Goal: Task Accomplishment & Management: Manage account settings

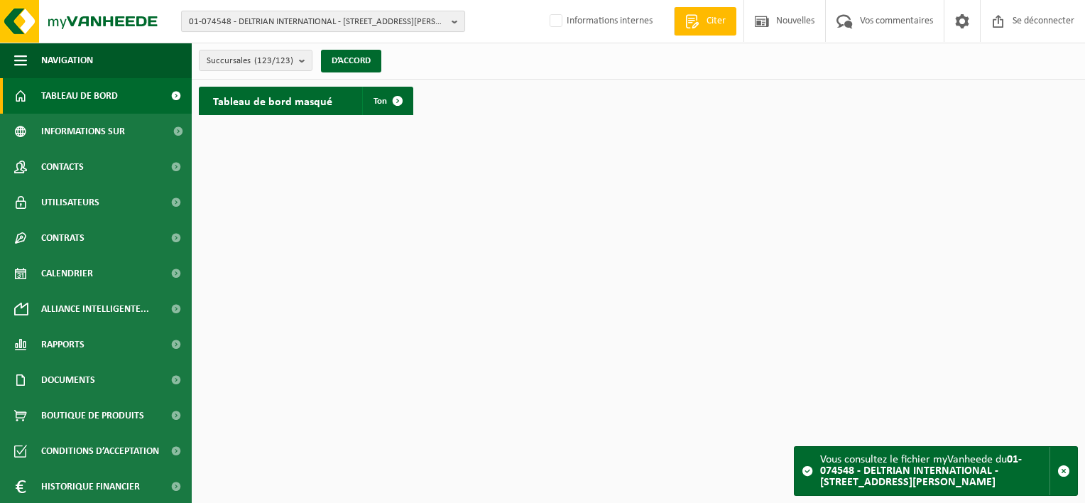
click at [256, 25] on span "01-074548 - DELTRIAN INTERNATIONAL - 6220 FLEURUS, RUE DU BERLAIMONT ZI MARTINR…" at bounding box center [317, 21] width 257 height 21
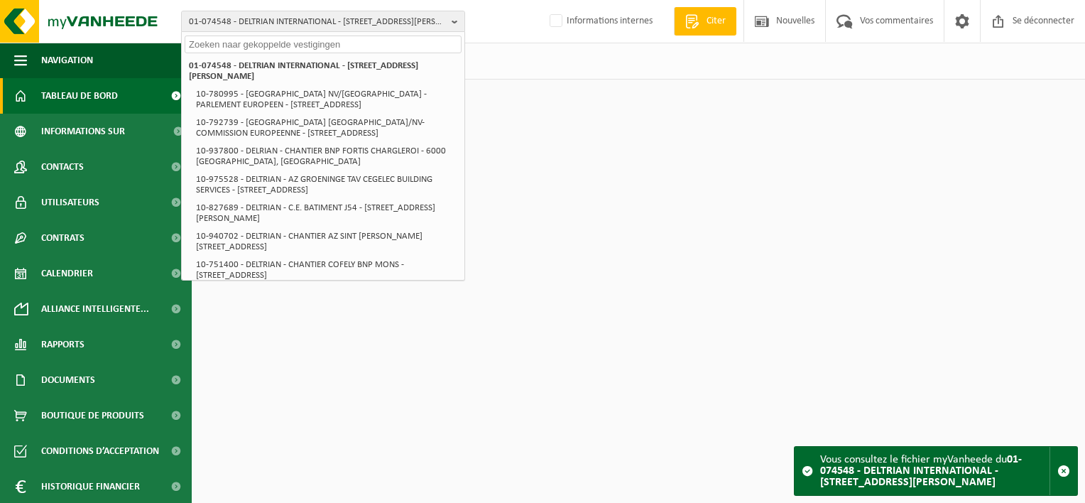
click at [259, 38] on input "text" at bounding box center [323, 44] width 277 height 18
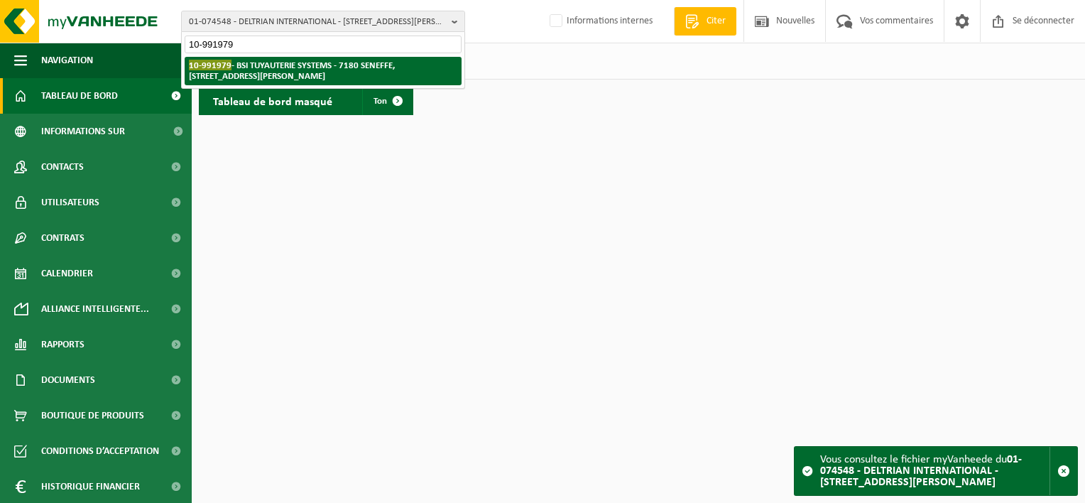
type input "10-991979"
click at [289, 65] on strong "10-991979 - BSI TUYAUTERIE SYSTEMS - 7180 SENEFFE, RUE GEORGES STEPHENSON 25" at bounding box center [292, 70] width 206 height 21
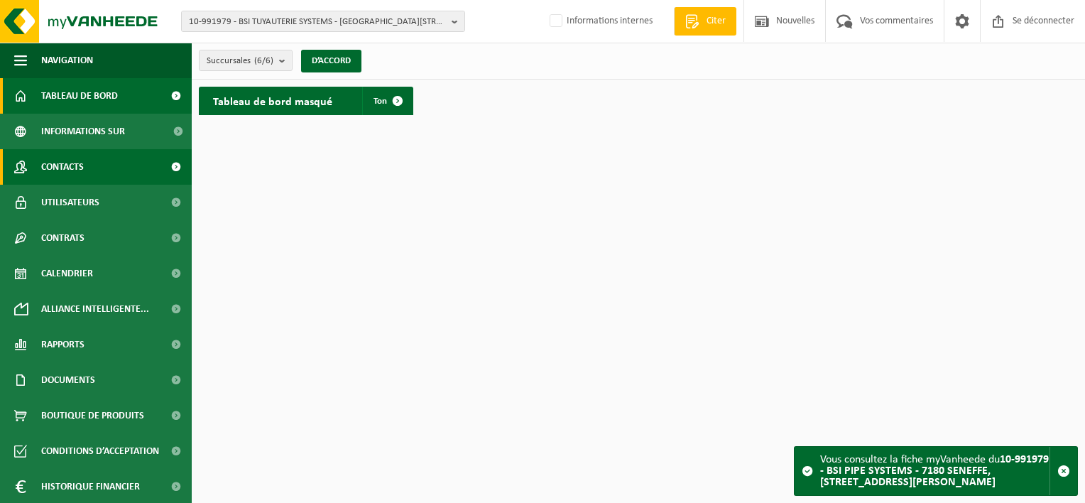
click at [105, 165] on link "Contacts" at bounding box center [96, 166] width 192 height 35
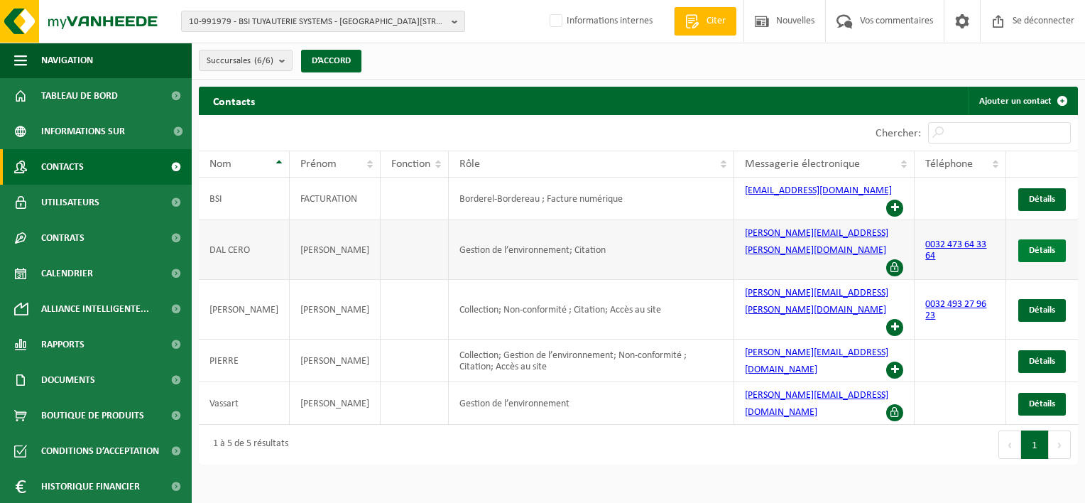
click at [1053, 246] on span "Détails" at bounding box center [1042, 250] width 26 height 9
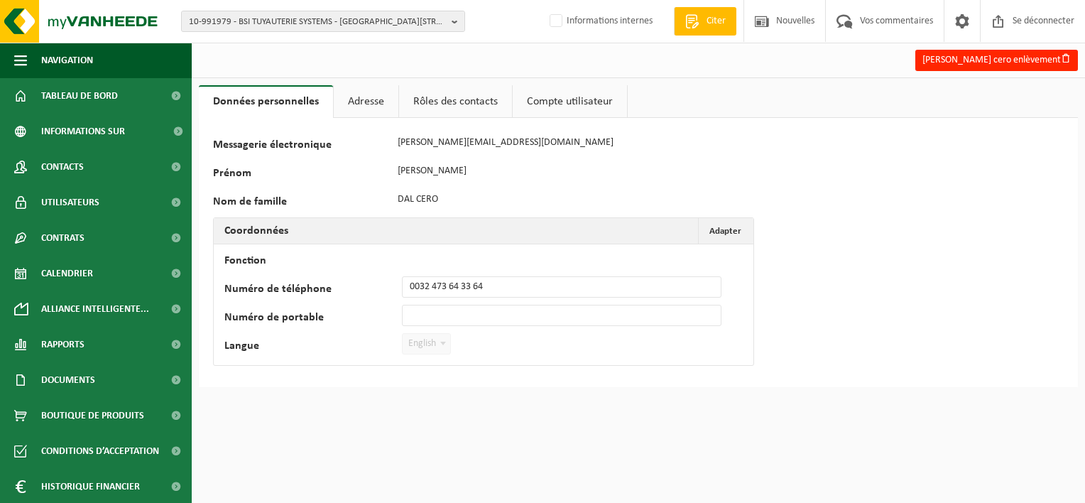
click at [384, 92] on link "Adresse" at bounding box center [366, 101] width 65 height 33
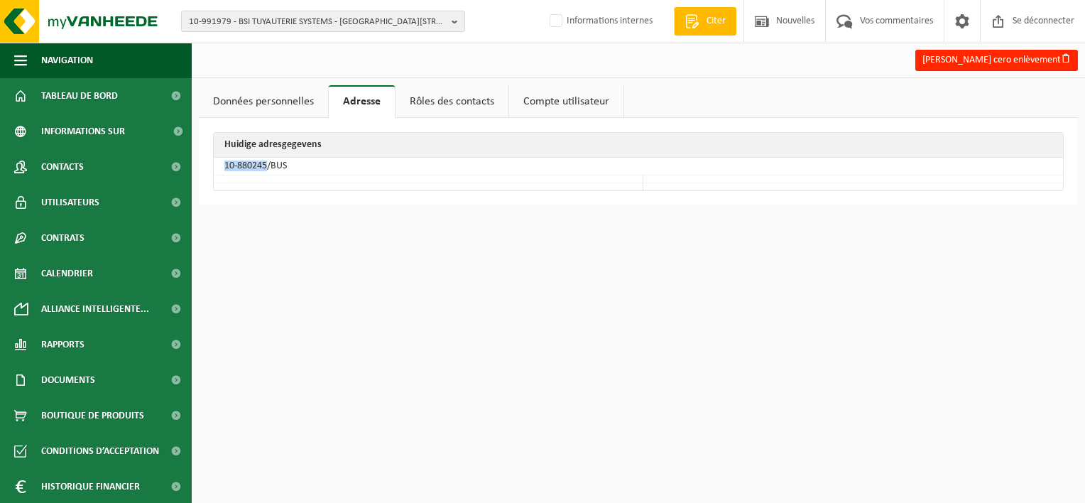
drag, startPoint x: 267, startPoint y: 163, endPoint x: 223, endPoint y: 158, distance: 44.3
click at [223, 158] on td "10-880245/BUS" at bounding box center [638, 167] width 849 height 18
copy td "10-880245"
click at [773, 246] on html "10-991979 - BSI TUYAUTERIE SYSTEMS - 7180 SENEFFE, RUE GEORGES STEPHENSON 25 10…" at bounding box center [542, 251] width 1085 height 503
click at [300, 295] on html "10-991979 - BSI TUYAUTERIE SYSTEMS - 7180 SENEFFE, RUE GEORGES STEPHENSON 25 10…" at bounding box center [542, 251] width 1085 height 503
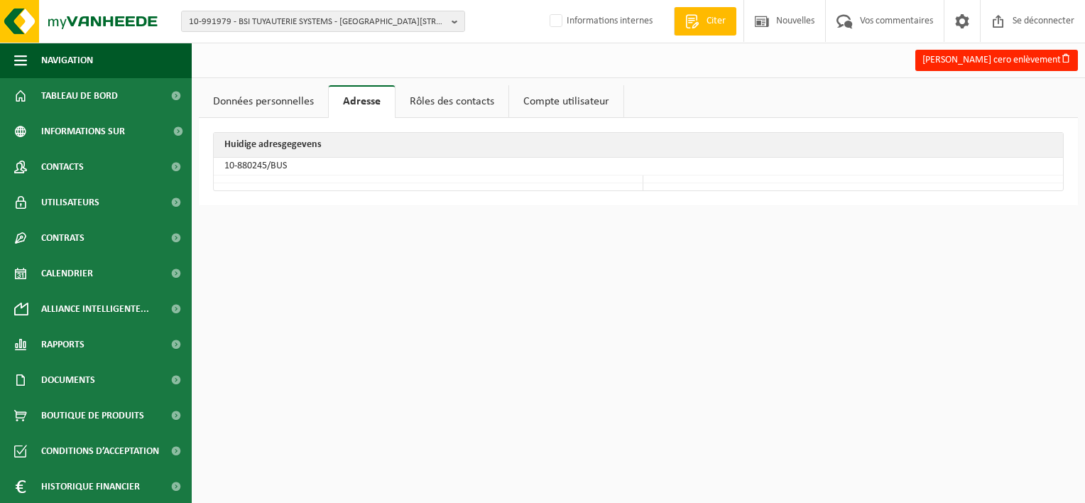
click at [300, 295] on html "10-991979 - BSI TUYAUTERIE SYSTEMS - 7180 SENEFFE, RUE GEORGES STEPHENSON 25 10…" at bounding box center [542, 251] width 1085 height 503
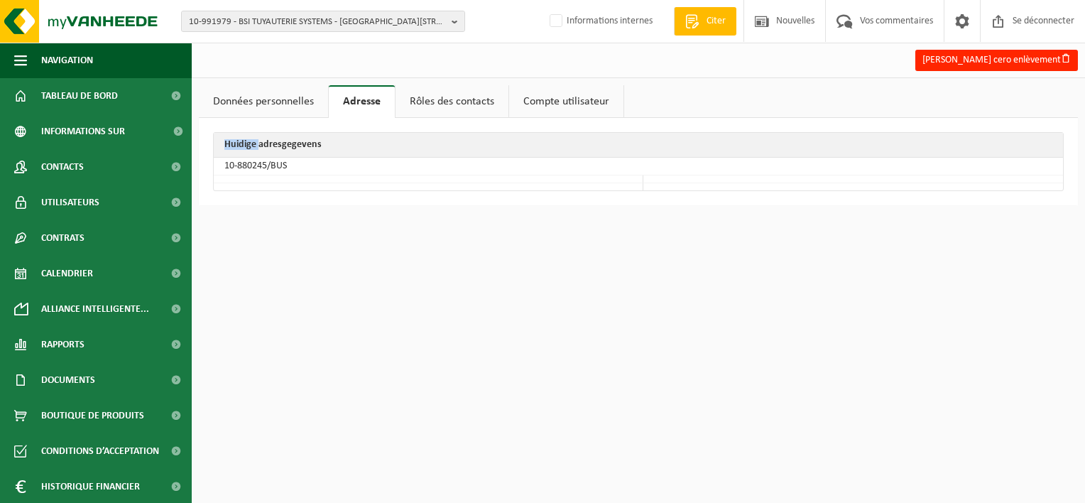
click at [300, 295] on html "10-991979 - BSI TUYAUTERIE SYSTEMS - 7180 SENEFFE, RUE GEORGES STEPHENSON 25 10…" at bounding box center [542, 251] width 1085 height 503
drag, startPoint x: 476, startPoint y: 294, endPoint x: 608, endPoint y: 409, distance: 175.1
click at [540, 338] on html "10-991979 - BSI TUYAUTERIE SYSTEMS - 7180 SENEFFE, RUE GEORGES STEPHENSON 25 10…" at bounding box center [542, 251] width 1085 height 503
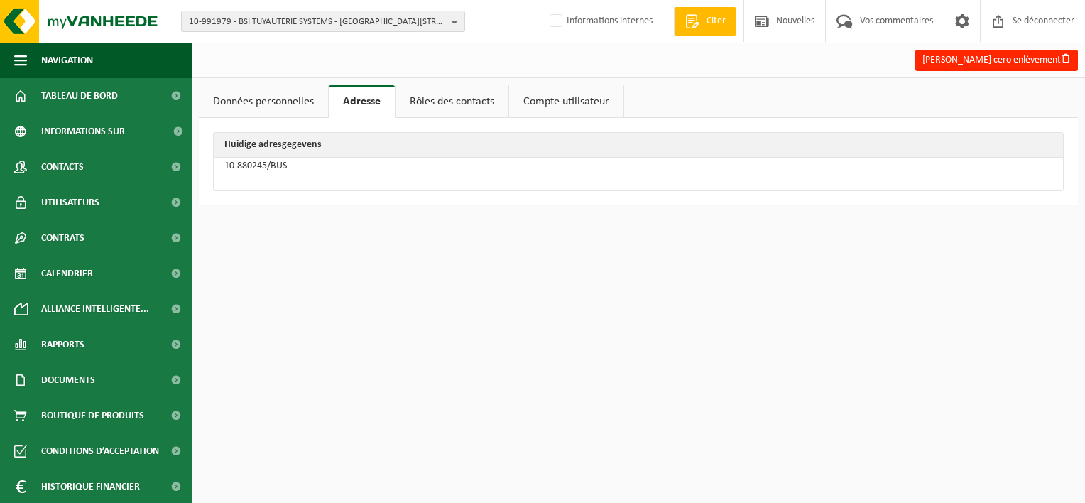
drag, startPoint x: 608, startPoint y: 409, endPoint x: 587, endPoint y: 403, distance: 21.4
click at [587, 403] on html "10-991979 - BSI TUYAUTERIE SYSTEMS - 7180 SENEFFE, RUE GEORGES STEPHENSON 25 10…" at bounding box center [542, 251] width 1085 height 503
drag, startPoint x: 882, startPoint y: 319, endPoint x: 874, endPoint y: 422, distance: 102.6
click at [881, 390] on html "10-991979 - BSI TUYAUTERIE SYSTEMS - 7180 SENEFFE, RUE GEORGES STEPHENSON 25 10…" at bounding box center [542, 251] width 1085 height 503
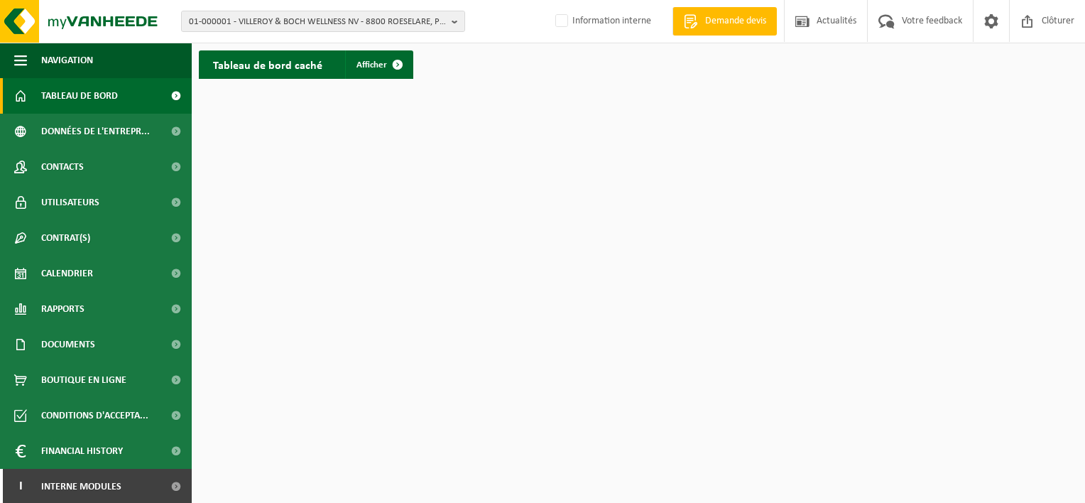
click at [793, 119] on html "01-000001 - VILLEROY & BOCH WELLNESS NV - 8800 ROESELARE, POPULIERSTRAAT 1 01-0…" at bounding box center [542, 251] width 1085 height 503
click at [718, 193] on html "01-000001 - VILLEROY & BOCH WELLNESS NV - 8800 ROESELARE, POPULIERSTRAAT 1 01-0…" at bounding box center [542, 251] width 1085 height 503
click at [412, 30] on span "01-000001 - VILLEROY & BOCH WELLNESS NV - 8800 ROESELARE, POPULIERSTRAAT 1" at bounding box center [317, 21] width 257 height 21
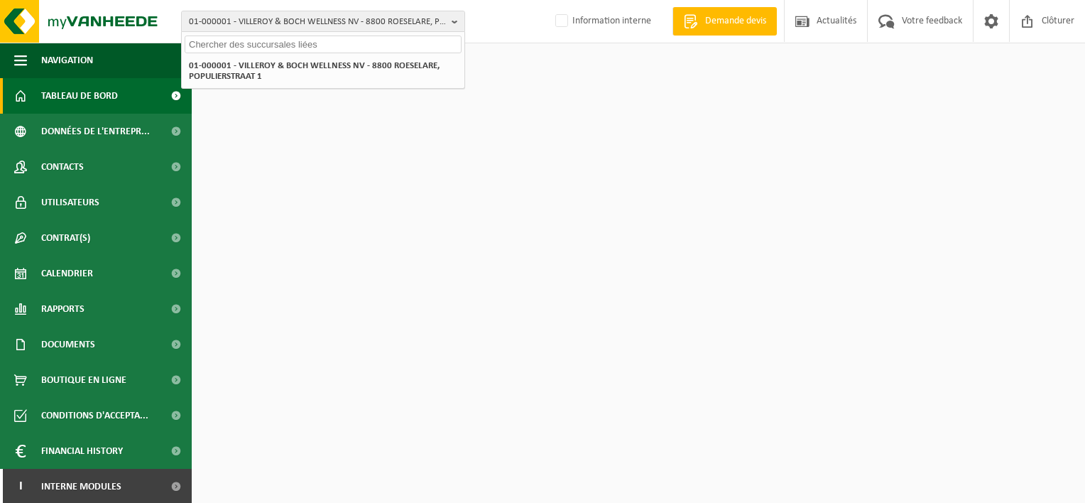
click at [281, 47] on input "text" at bounding box center [323, 44] width 277 height 18
click at [343, 174] on html "01-000001 - VILLEROY & BOCH WELLNESS NV - 8800 ROESELARE, POPULIERSTRAAT 1 01-0…" at bounding box center [542, 251] width 1085 height 503
drag, startPoint x: 306, startPoint y: 160, endPoint x: 295, endPoint y: 173, distance: 17.2
click at [305, 160] on html "01-000001 - VILLEROY & BOCH WELLNESS NV - 8800 ROESELARE, POPULIERSTRAAT 1 01-0…" at bounding box center [542, 251] width 1085 height 503
click at [704, 82] on div "Tableau de bord caché Afficher" at bounding box center [638, 64] width 886 height 43
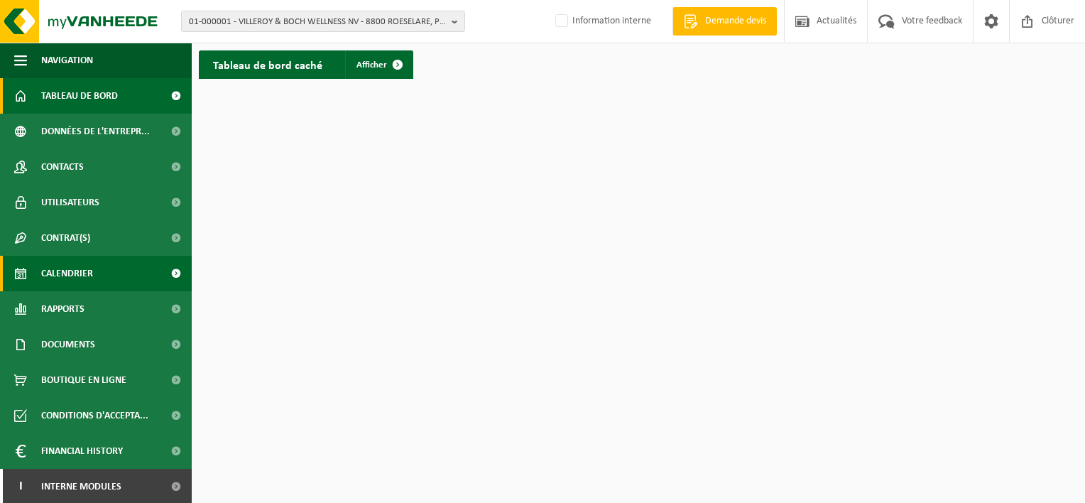
click at [72, 278] on span "Calendrier" at bounding box center [67, 273] width 52 height 35
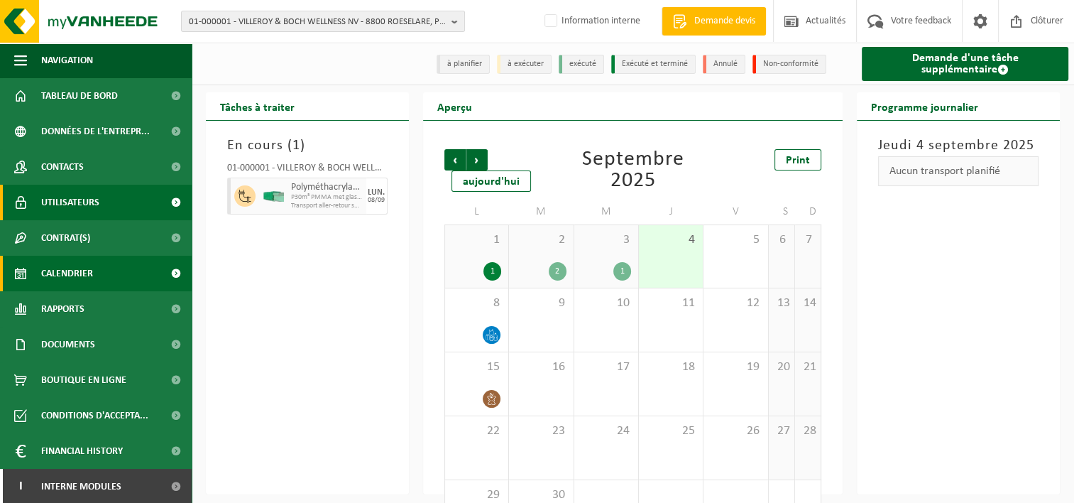
click at [71, 197] on span "Utilisateurs" at bounding box center [70, 202] width 58 height 35
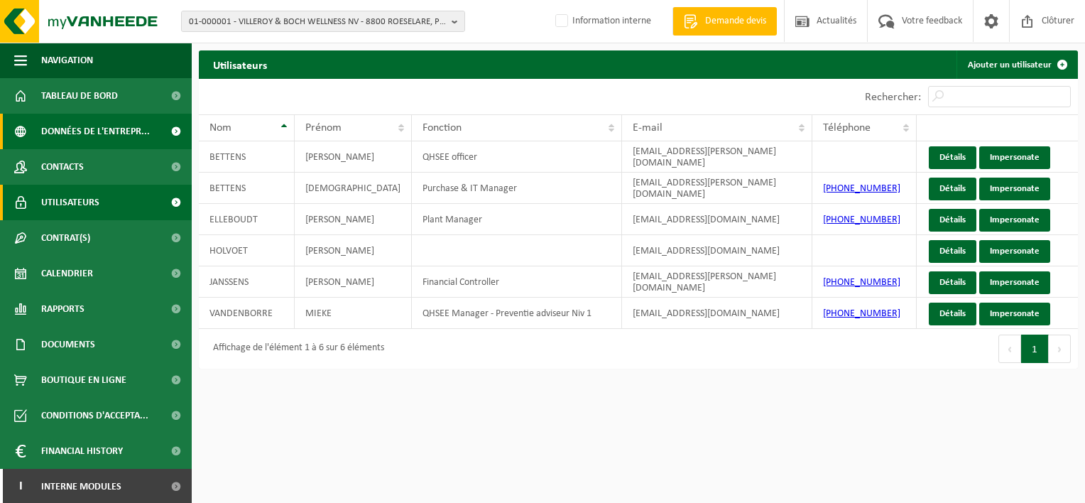
click at [75, 136] on span "Données de l'entrepr..." at bounding box center [95, 131] width 109 height 35
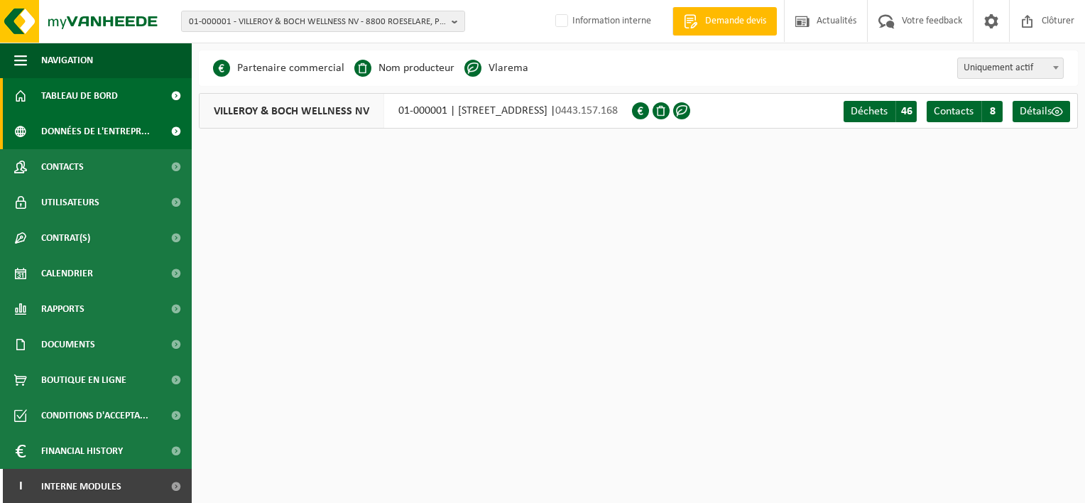
click at [89, 94] on span "Tableau de bord" at bounding box center [79, 95] width 77 height 35
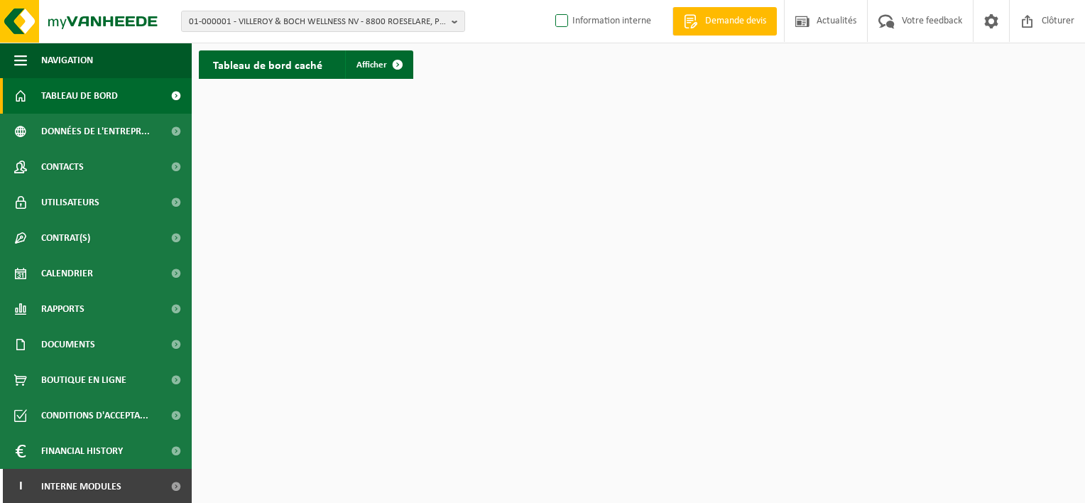
click at [565, 19] on label "Information interne" at bounding box center [601, 21] width 99 height 21
click at [550, 0] on input "Information interne" at bounding box center [549, -1] width 1 height 1
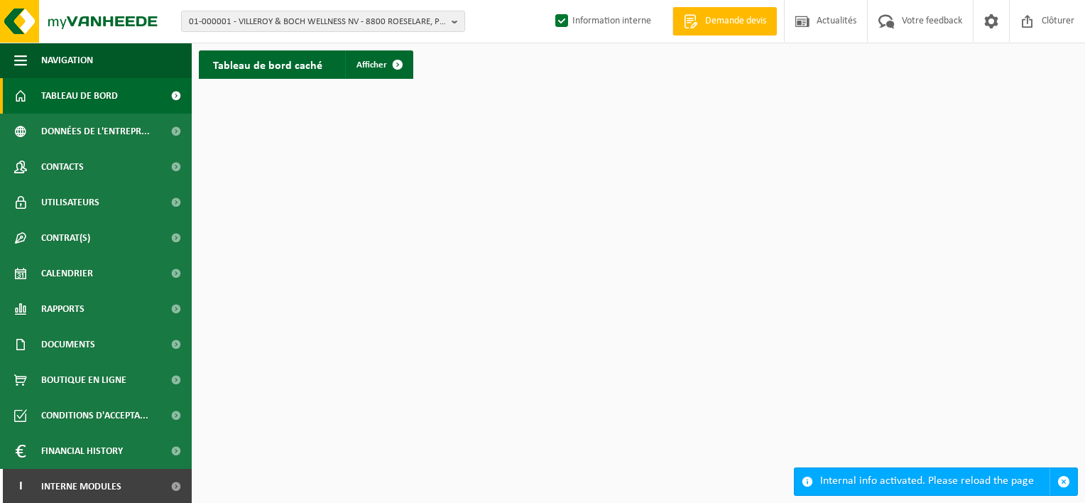
click at [558, 28] on label "Information interne" at bounding box center [601, 21] width 99 height 21
click at [550, 0] on input "Information interne" at bounding box center [549, -1] width 1 height 1
checkbox input "false"
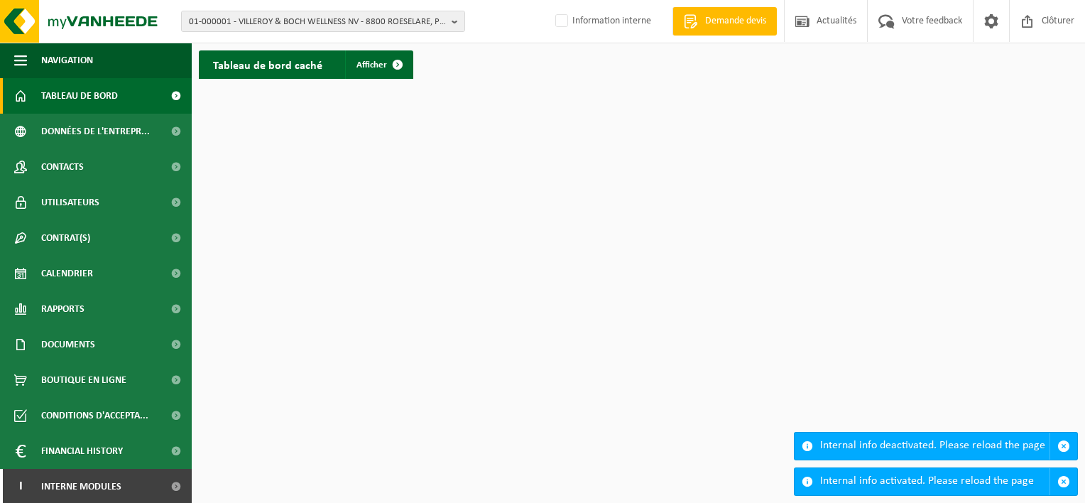
click at [636, 91] on html "01-000001 - VILLEROY & BOCH WELLNESS NV - 8800 ROESELARE, POPULIERSTRAAT 1 01-0…" at bounding box center [542, 251] width 1085 height 503
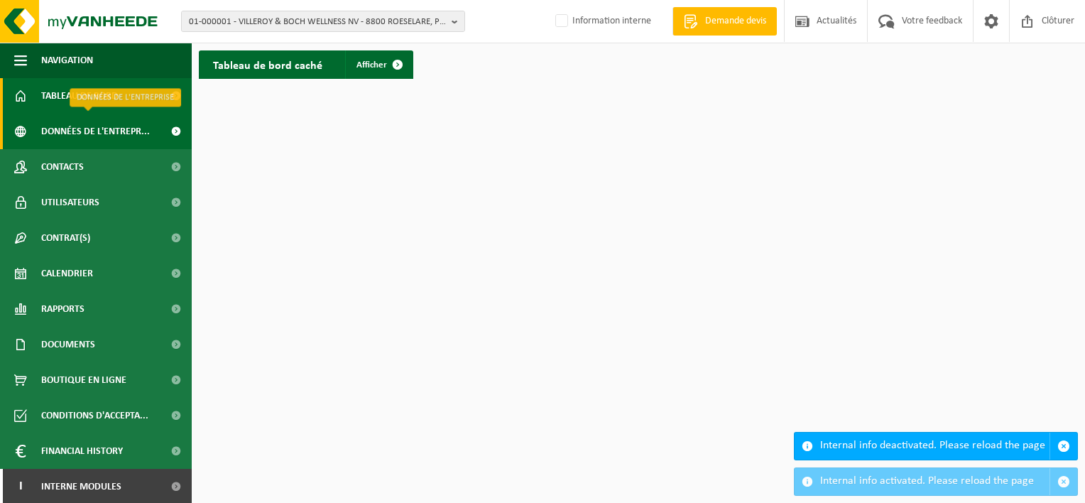
click at [74, 138] on span "Données de l'entrepr..." at bounding box center [95, 131] width 109 height 35
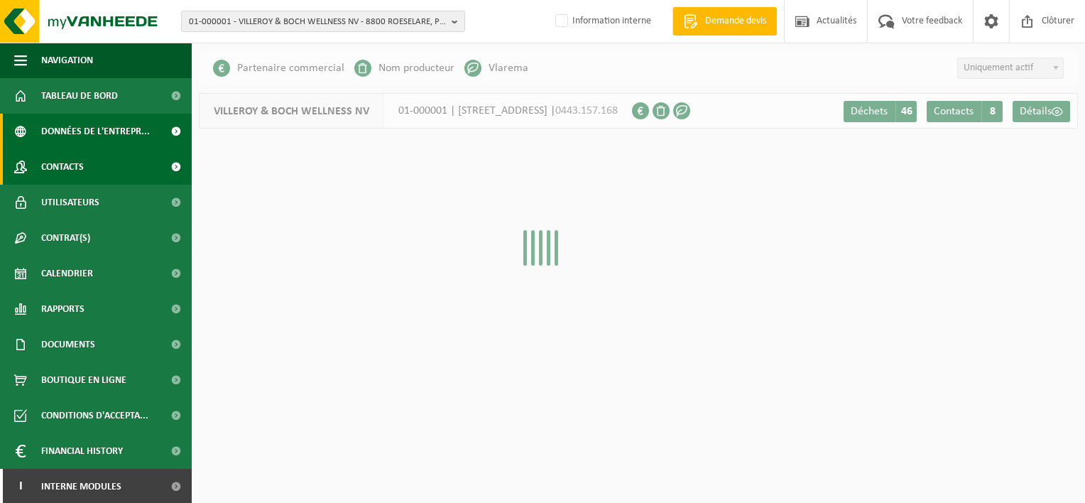
click at [82, 179] on span "Contacts" at bounding box center [62, 166] width 43 height 35
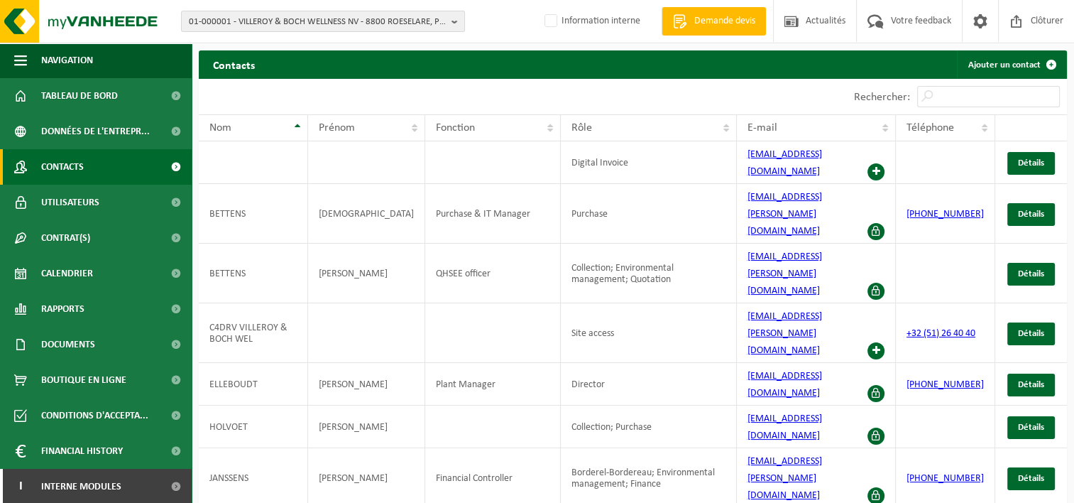
click at [84, 210] on span "Utilisateurs" at bounding box center [70, 202] width 58 height 35
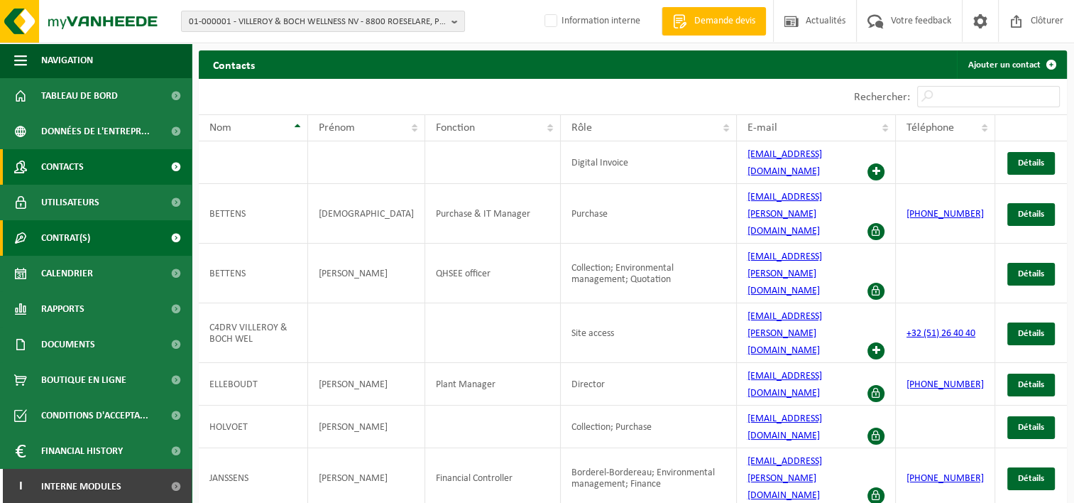
click at [90, 235] on span "Contrat(s)" at bounding box center [65, 237] width 49 height 35
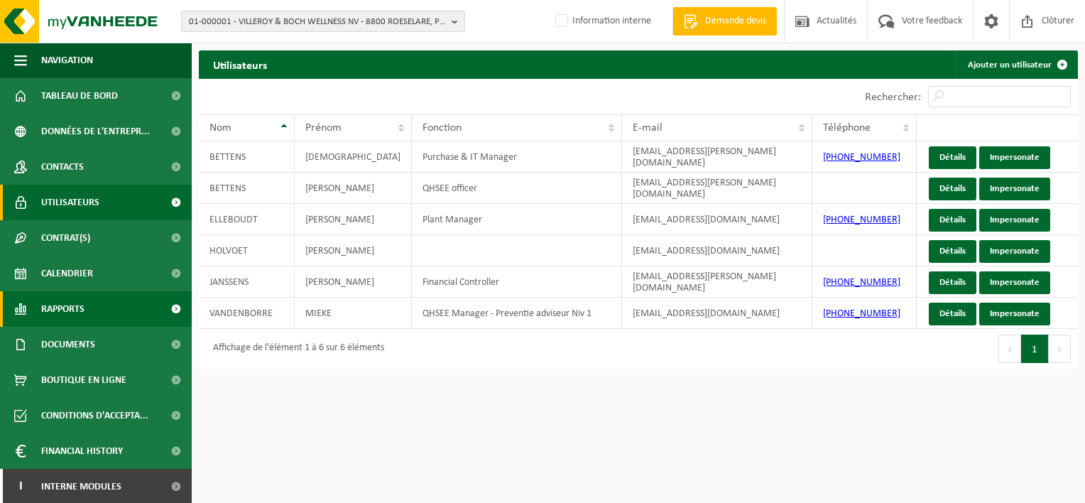
click at [75, 307] on span "Rapports" at bounding box center [62, 308] width 43 height 35
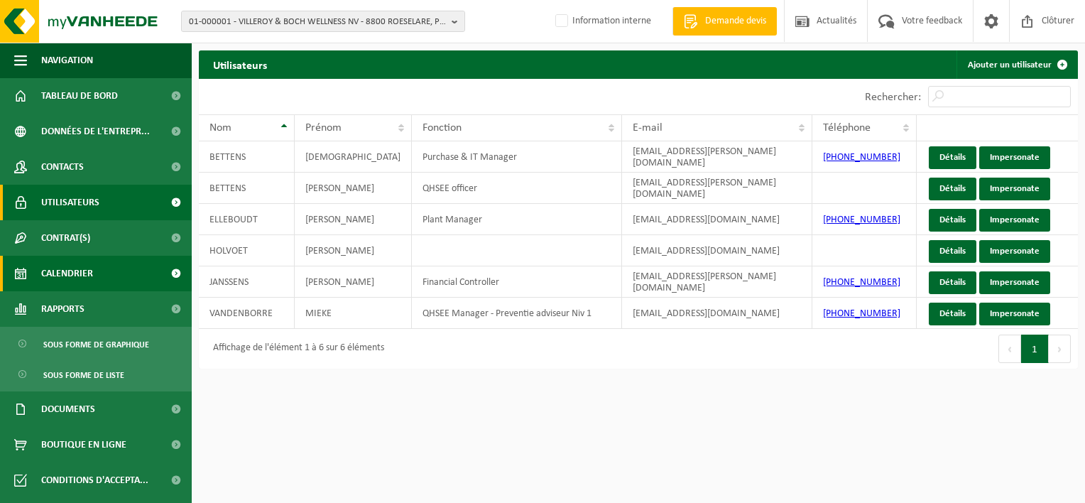
click at [70, 269] on span "Calendrier" at bounding box center [67, 273] width 52 height 35
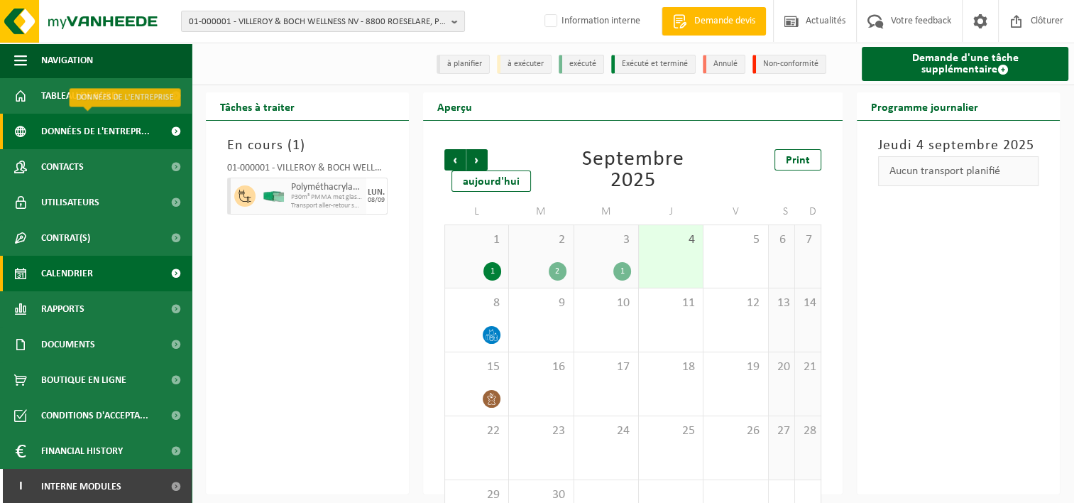
click at [97, 139] on span "Données de l'entrepr..." at bounding box center [95, 131] width 109 height 35
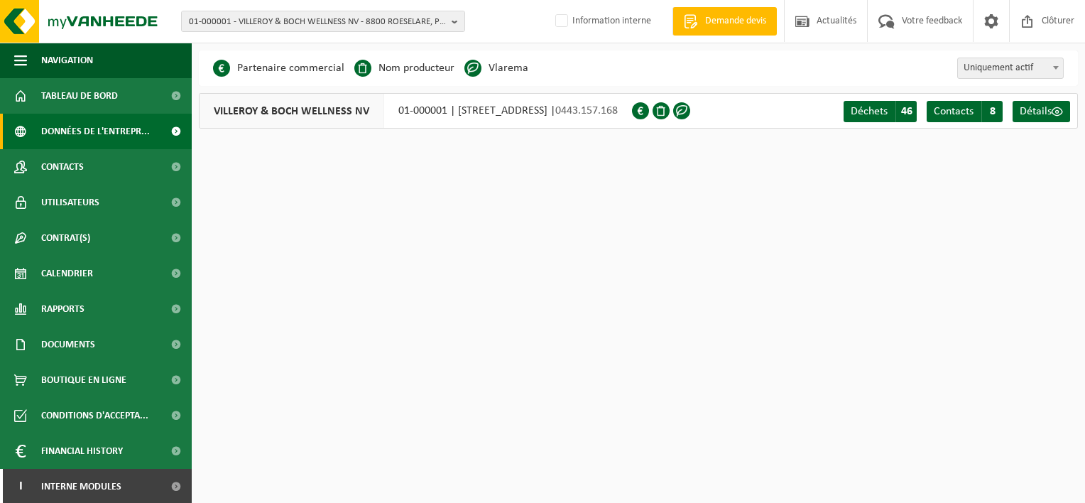
click at [699, 208] on html "01-000001 - VILLEROY & BOCH WELLNESS NV - 8800 ROESELARE, POPULIERSTRAAT 1 01-0…" at bounding box center [542, 251] width 1085 height 503
click at [314, 23] on span "01-000001 - VILLEROY & BOCH WELLNESS NV - 8800 ROESELARE, POPULIERSTRAAT 1" at bounding box center [317, 21] width 257 height 21
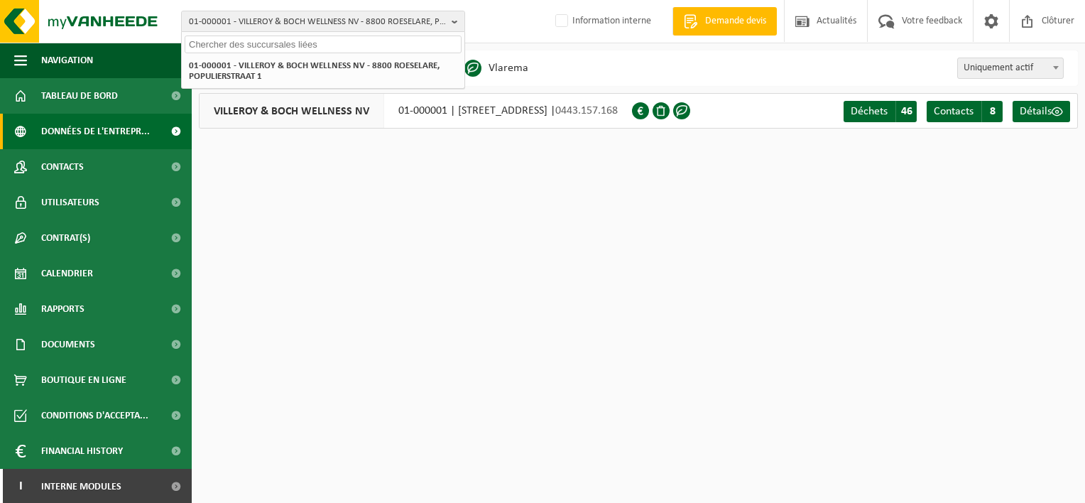
click at [292, 40] on input "text" at bounding box center [323, 44] width 277 height 18
click at [494, 20] on div "01-000001 - VILLEROY & BOCH WELLNESS NV - 8800 ROESELARE, POPULIERSTRAAT 1 01-0…" at bounding box center [542, 21] width 1085 height 43
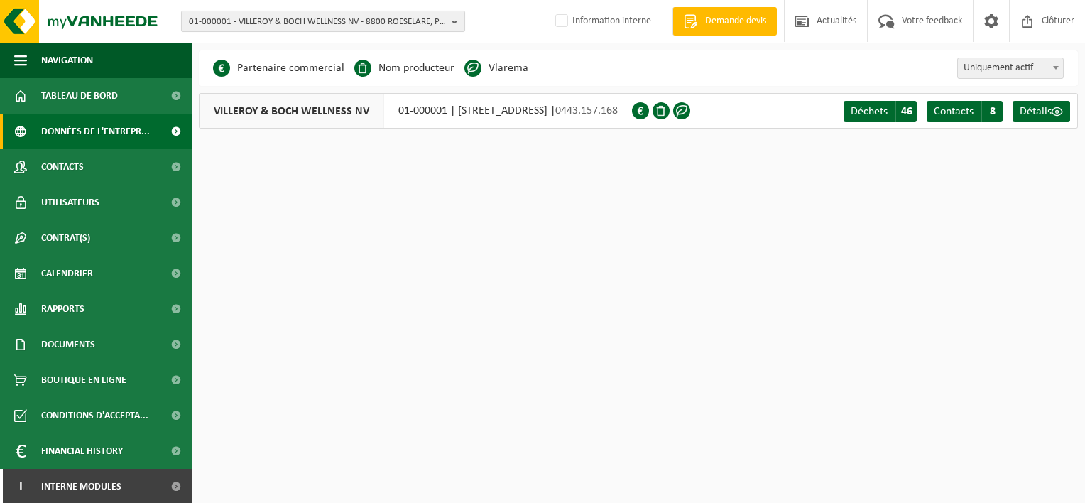
click at [230, 25] on span "01-000001 - VILLEROY & BOCH WELLNESS NV - 8800 ROESELARE, POPULIERSTRAAT 1" at bounding box center [317, 21] width 257 height 21
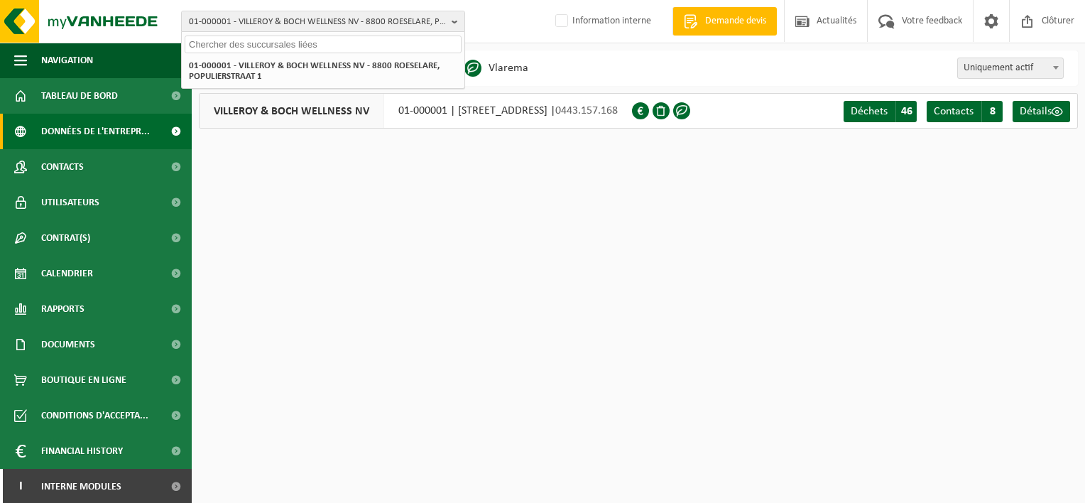
click at [233, 45] on input "text" at bounding box center [323, 44] width 277 height 18
type input "10-839930"
click at [473, 225] on html "01-000001 - VILLEROY & BOCH WELLNESS NV - 8800 ROESELARE, POPULIERSTRAAT 1 10-8…" at bounding box center [542, 251] width 1085 height 503
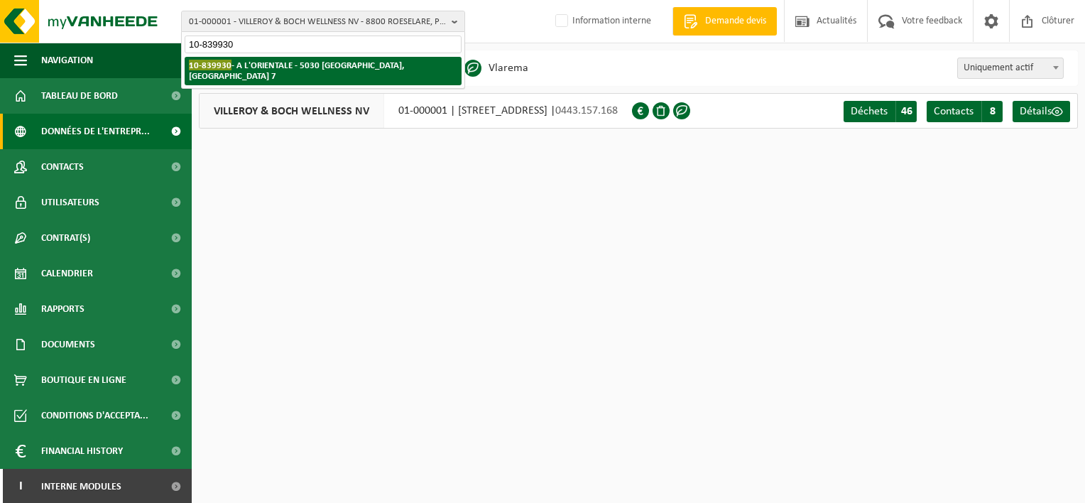
click at [261, 67] on strong "10-839930 - A L'ORIENTALE - 5030 GEMBLOUX, PLACE SAINT-GUIBERT 7" at bounding box center [296, 70] width 215 height 21
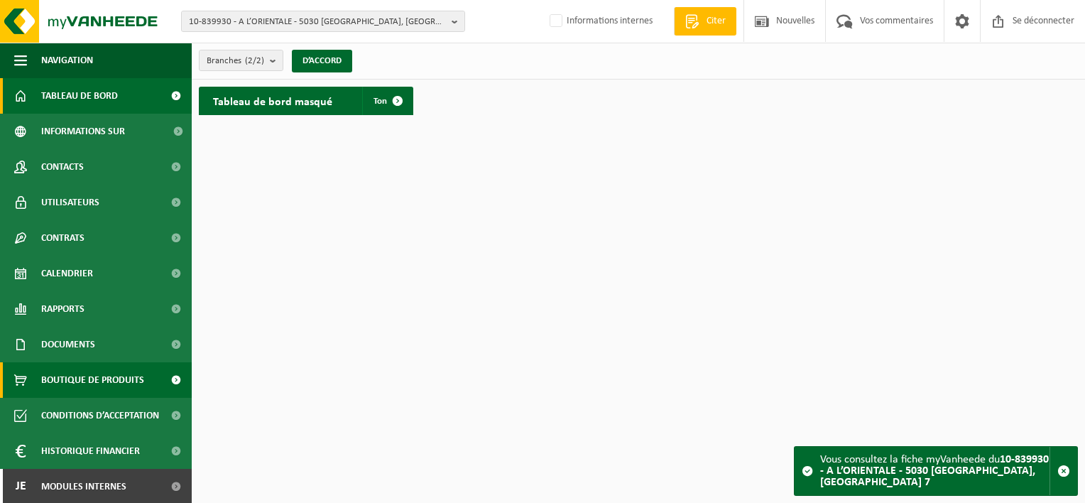
scroll to position [1, 0]
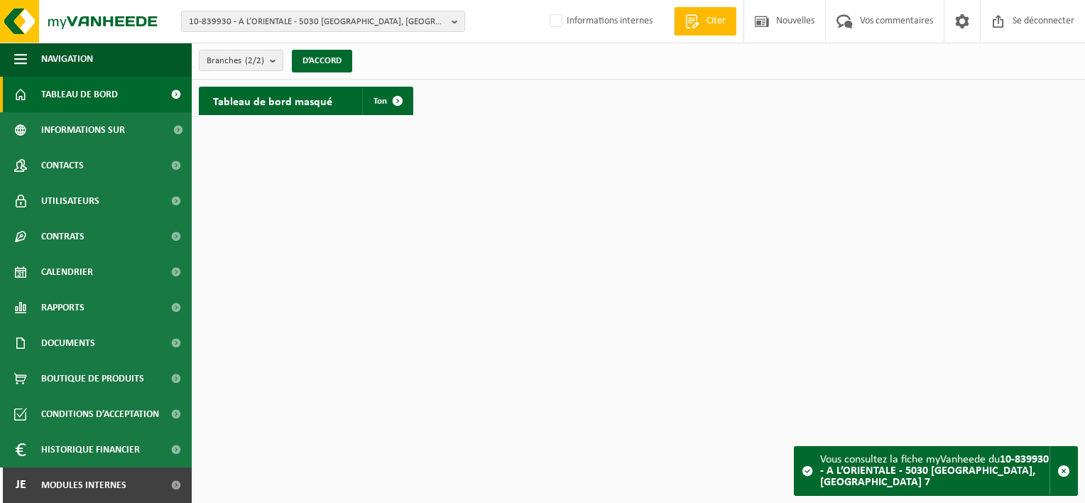
click at [811, 281] on html "10-839930 - A L’ORIENTALE - 5030 GEMBLOUX, PLACE SAINT-GUIBERT 7 10-839930 - A …" at bounding box center [542, 251] width 1085 height 503
click at [116, 495] on span "Modules internes" at bounding box center [83, 484] width 85 height 35
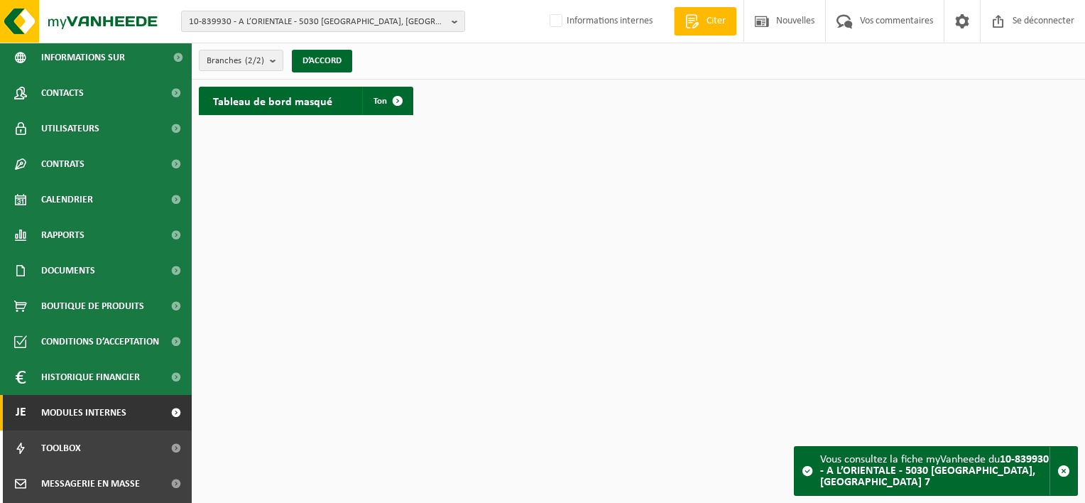
scroll to position [214, 0]
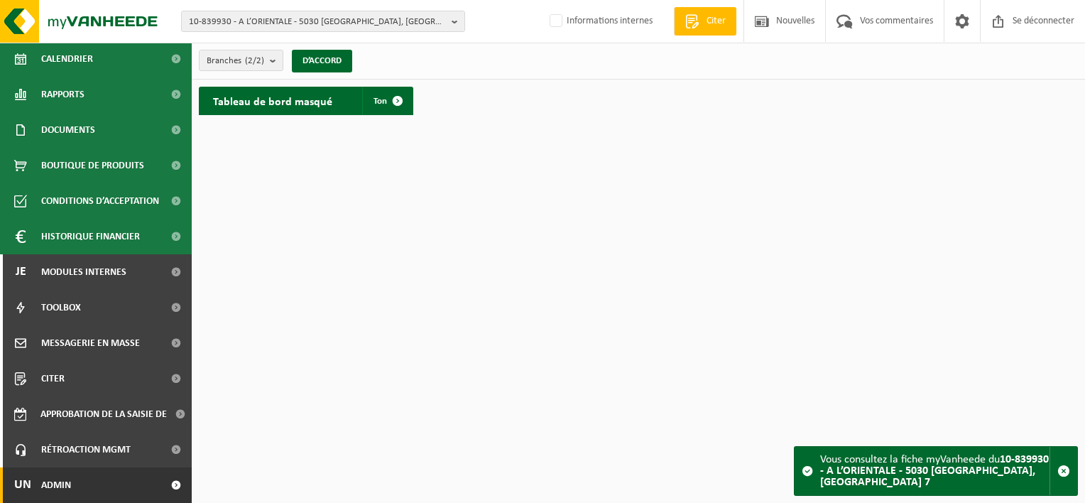
click at [160, 480] on span at bounding box center [176, 484] width 32 height 35
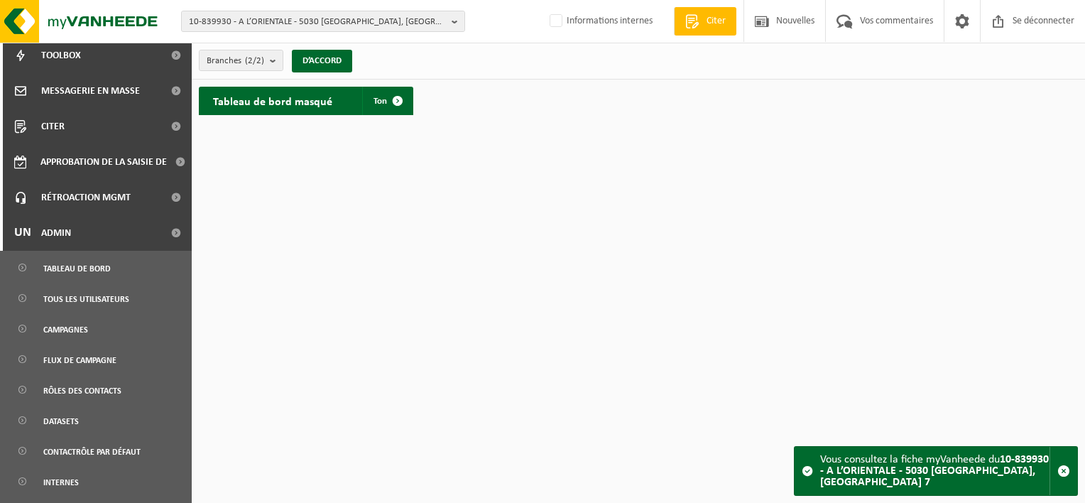
scroll to position [422, 0]
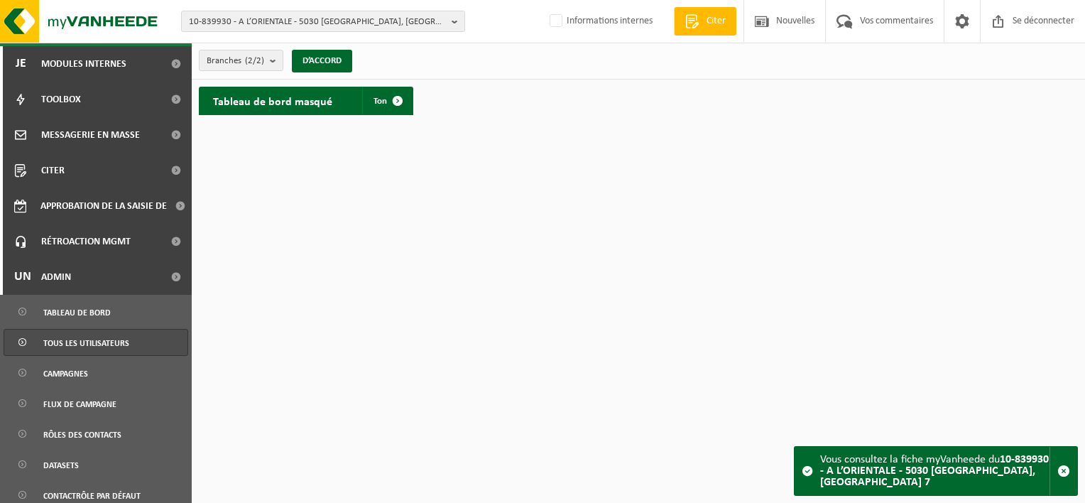
click at [106, 351] on span "Tous les utilisateurs" at bounding box center [86, 342] width 86 height 27
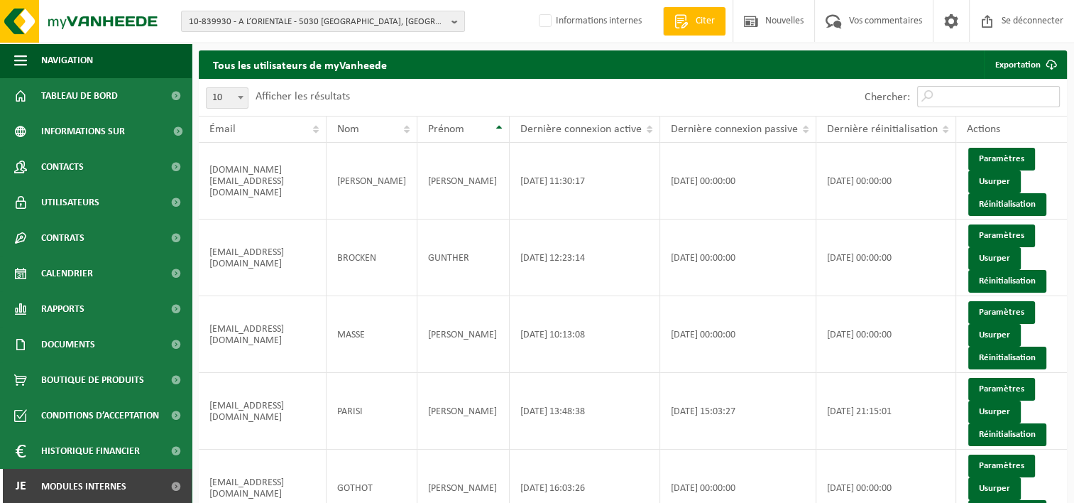
click at [956, 94] on input "Chercher:" at bounding box center [988, 96] width 143 height 21
click at [701, 100] on div "Chercher:" at bounding box center [850, 97] width 434 height 37
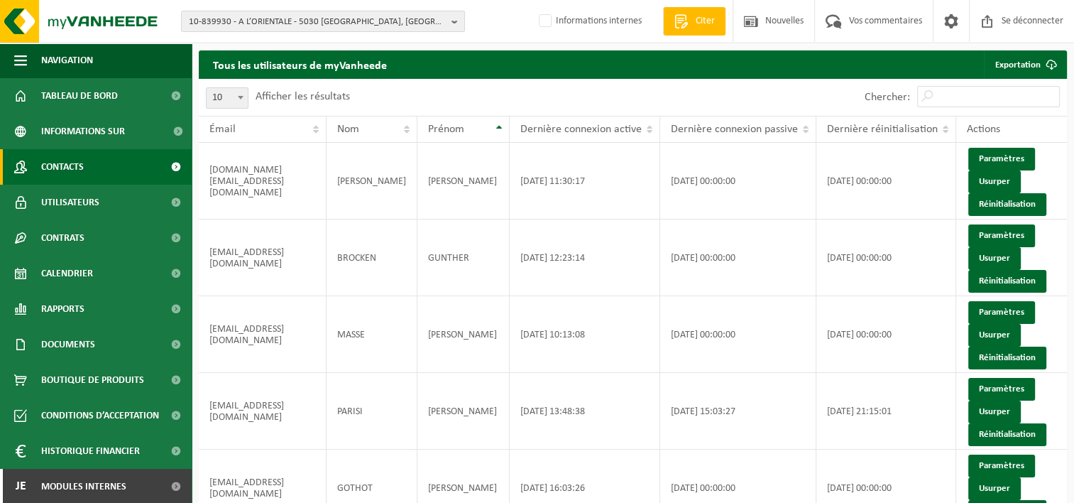
drag, startPoint x: 67, startPoint y: 187, endPoint x: 64, endPoint y: 177, distance: 11.2
click at [66, 187] on span "Utilisateurs" at bounding box center [70, 202] width 58 height 35
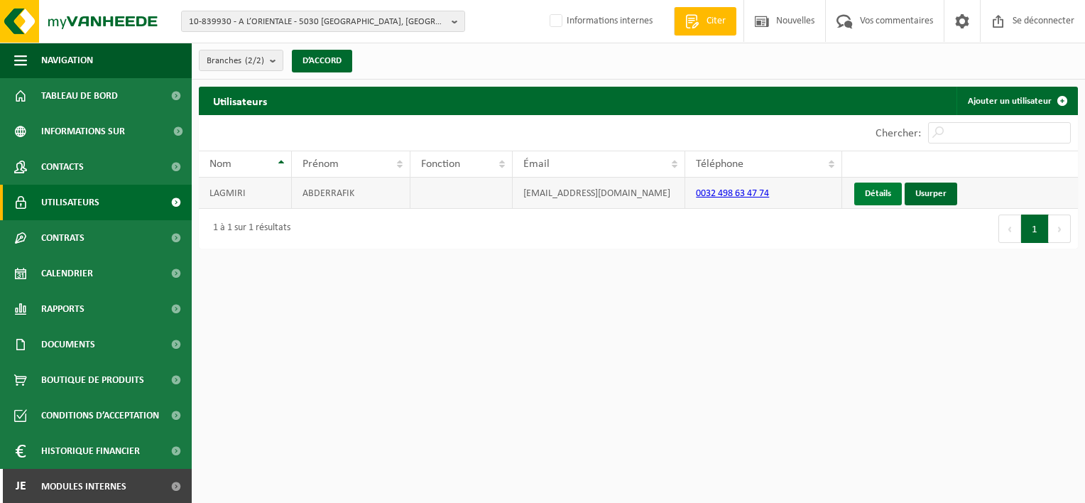
click at [885, 192] on link "Détails" at bounding box center [878, 193] width 48 height 23
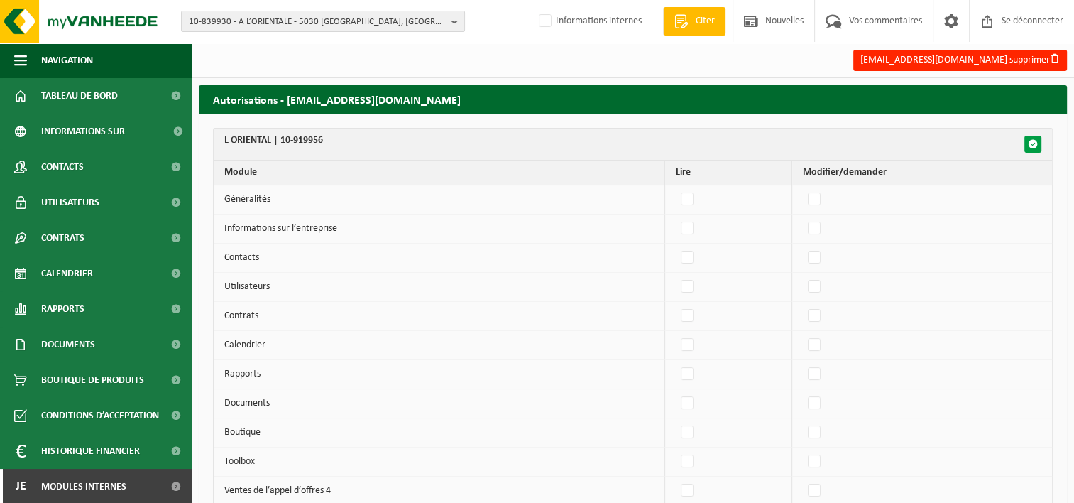
click at [1033, 149] on button "button" at bounding box center [1032, 144] width 17 height 17
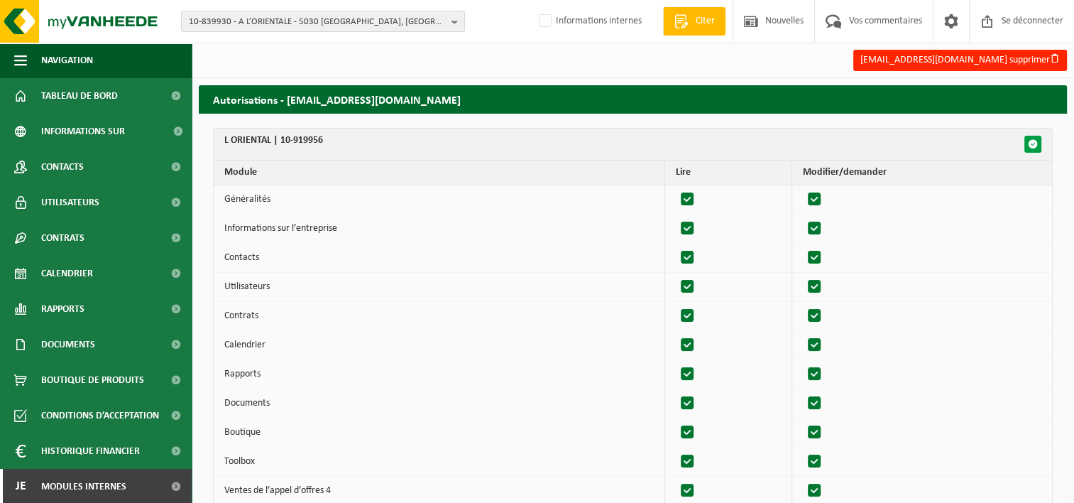
checkbox input "true"
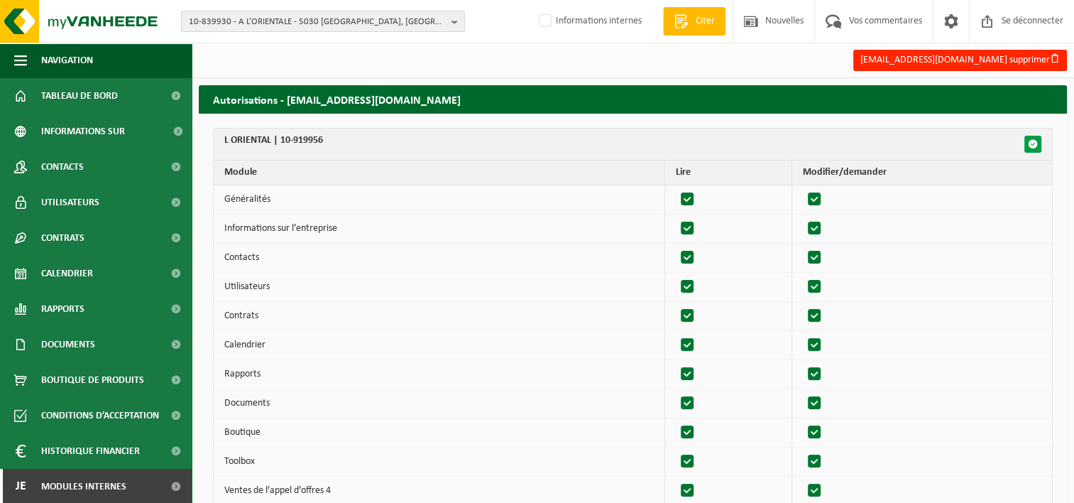
checkbox input "true"
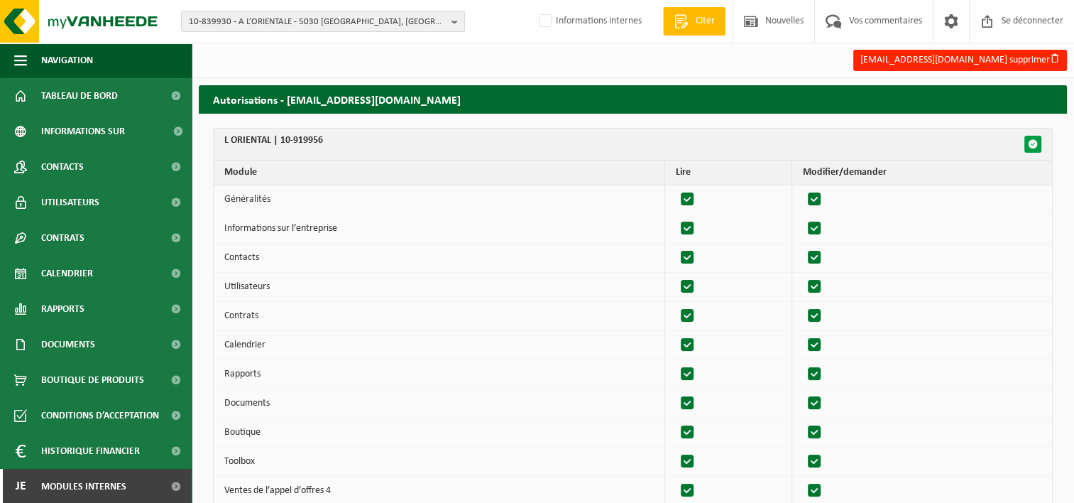
checkbox input "true"
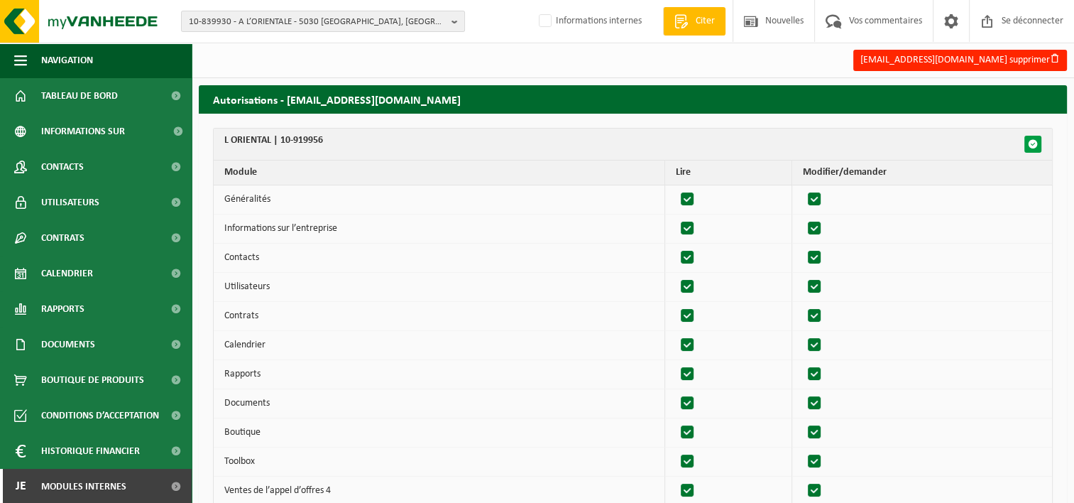
checkbox input "true"
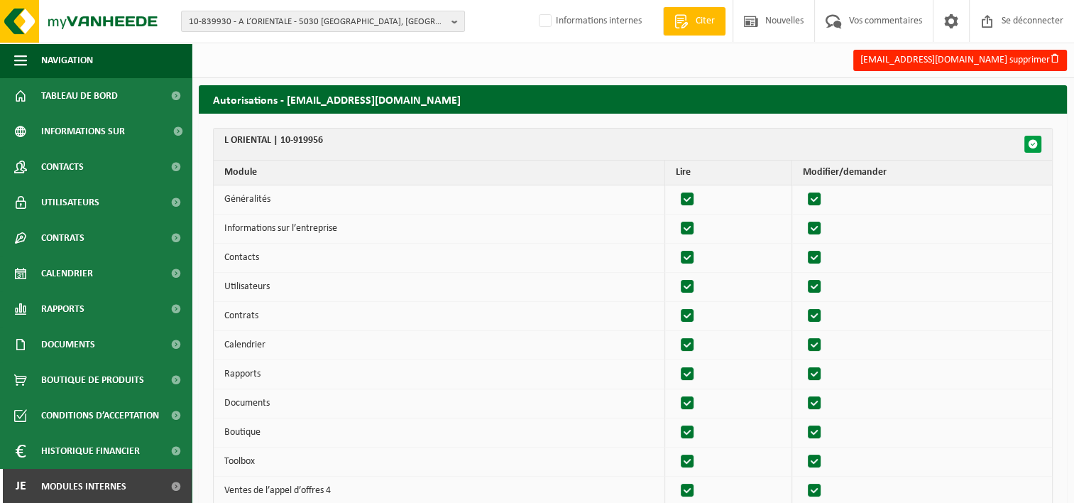
checkbox input "true"
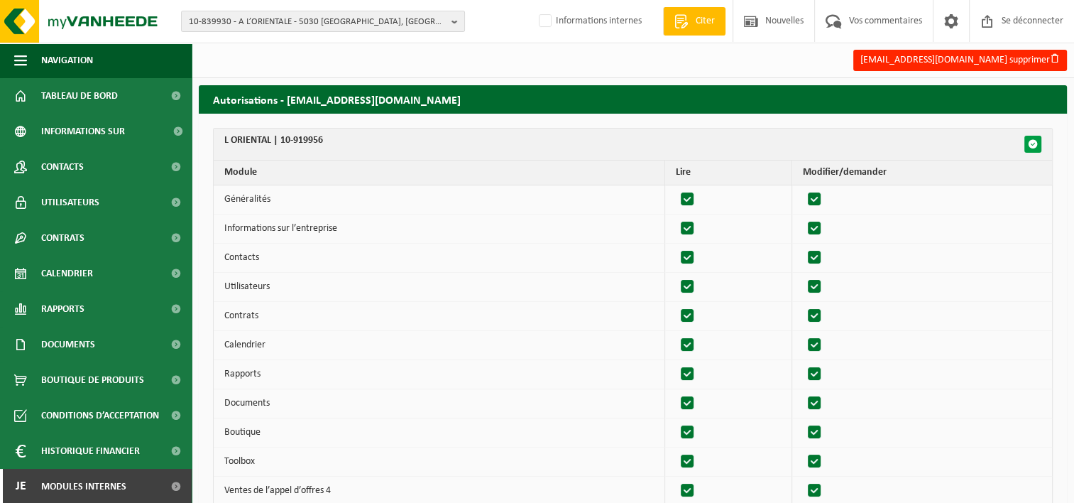
checkbox input "true"
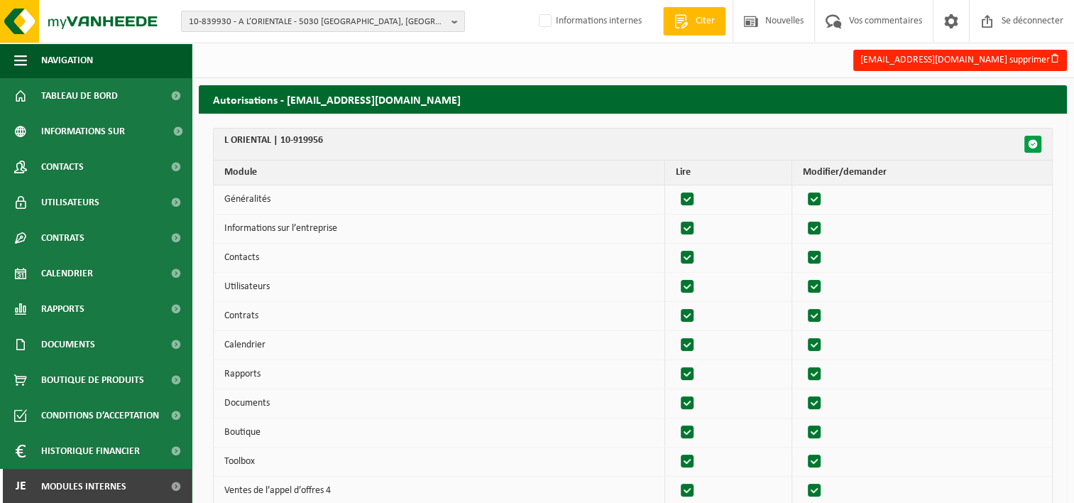
checkbox input "true"
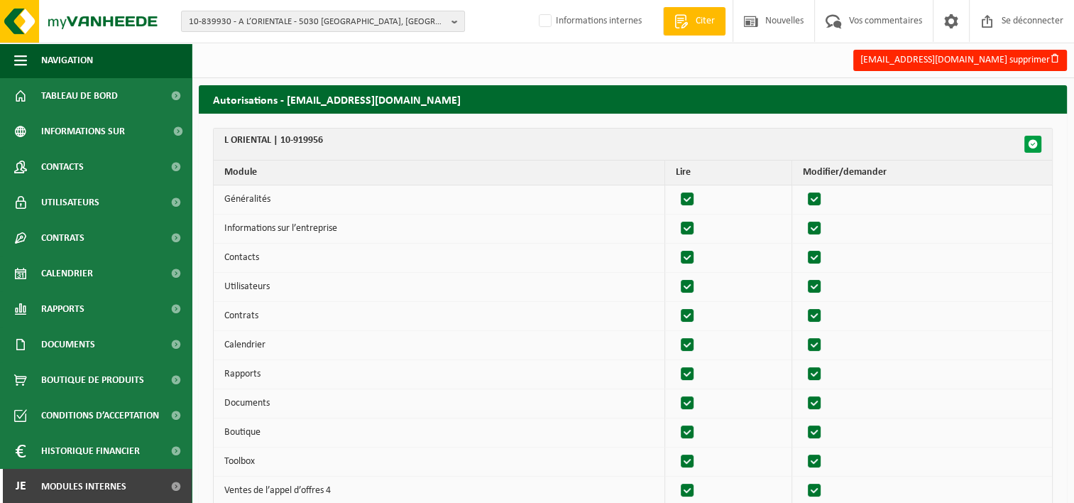
checkbox input "true"
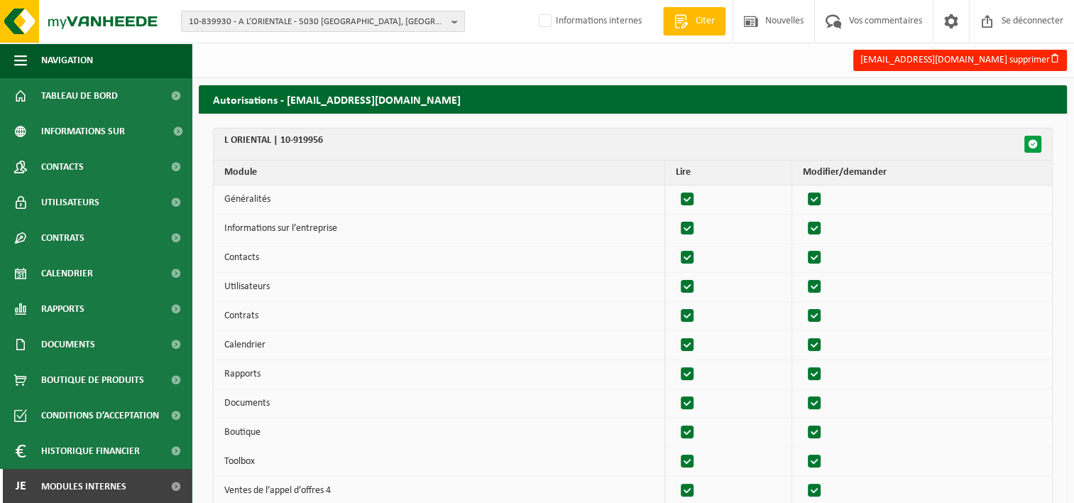
checkbox input "true"
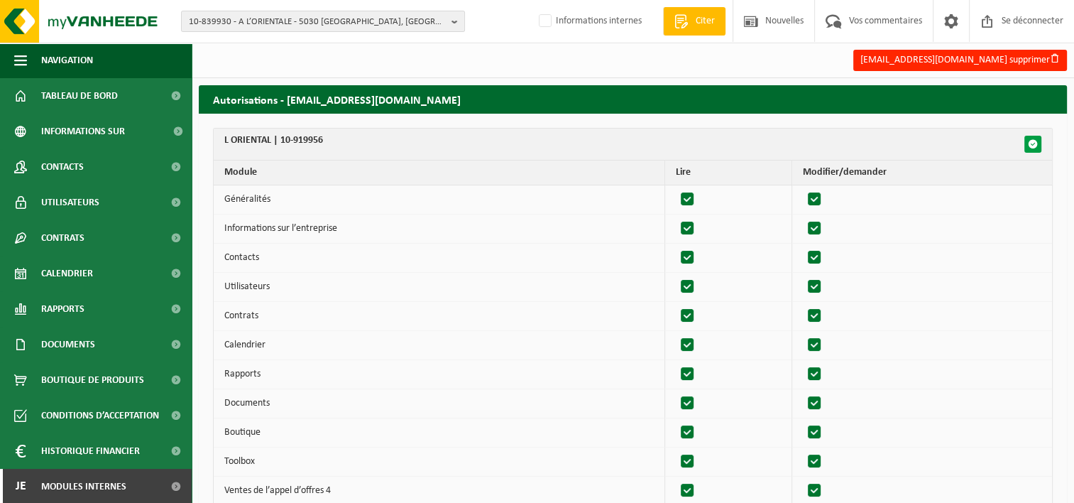
checkbox input "true"
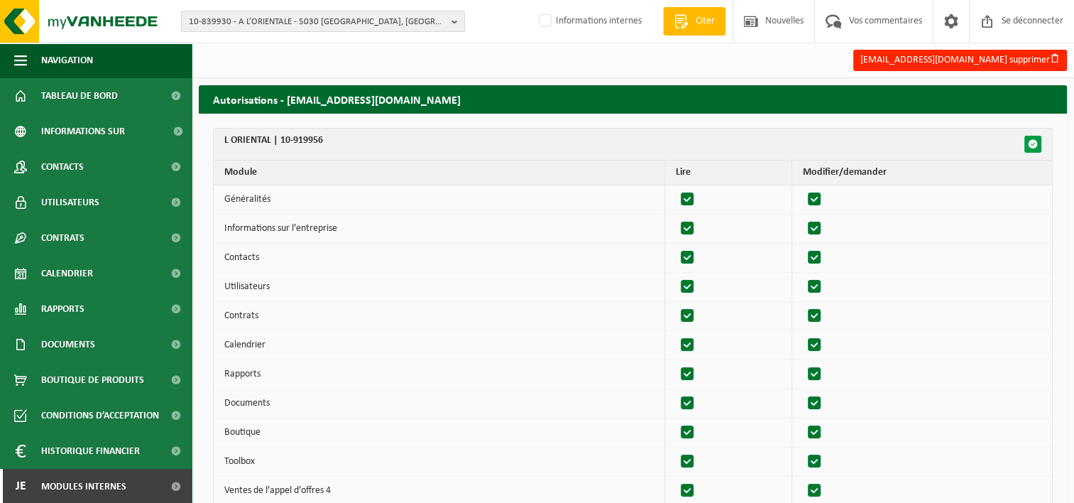
checkbox input "true"
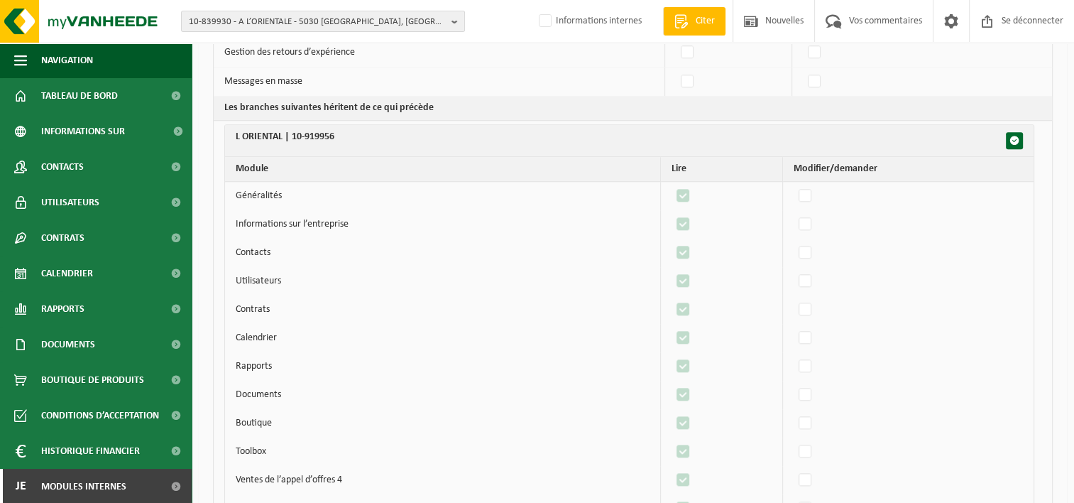
scroll to position [1278, 0]
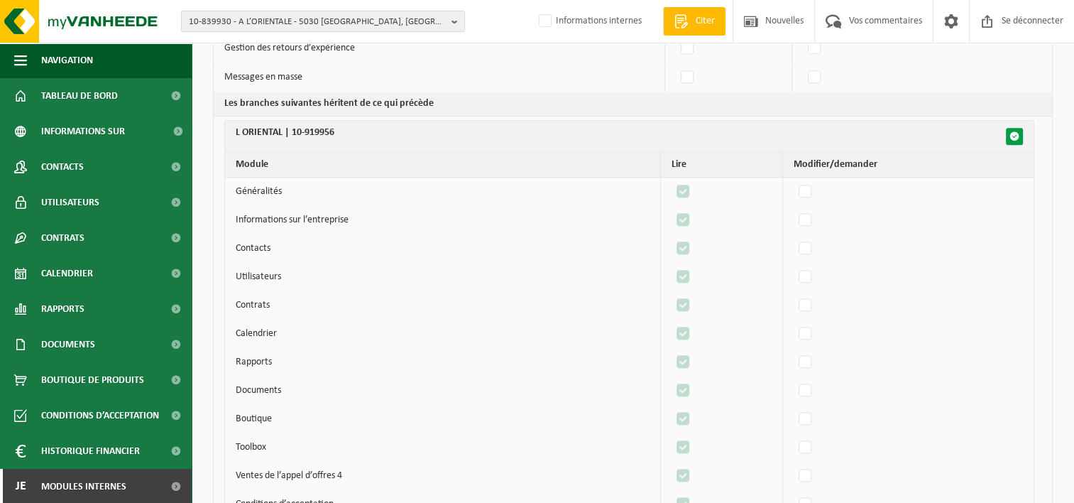
click at [1012, 131] on span "button" at bounding box center [1014, 136] width 10 height 10
checkbox input "false"
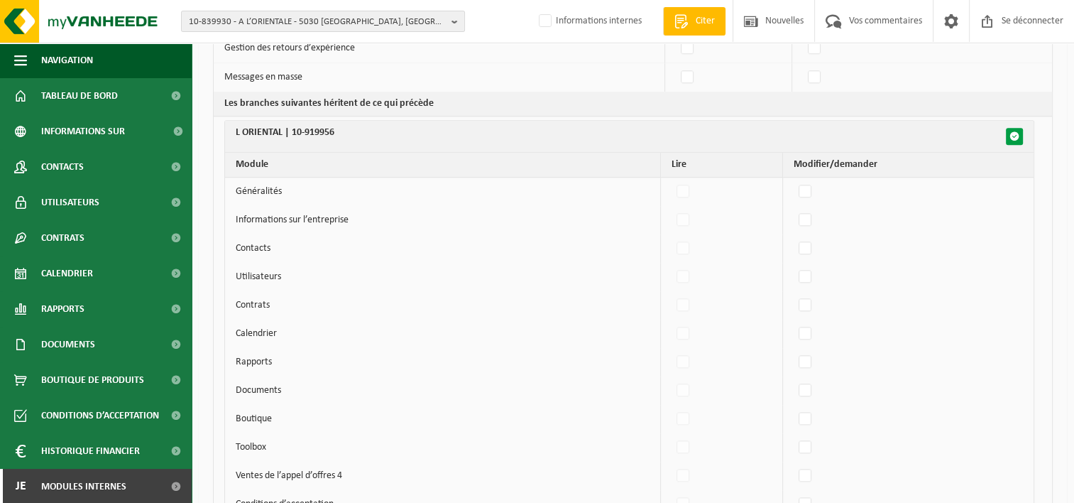
checkbox input "false"
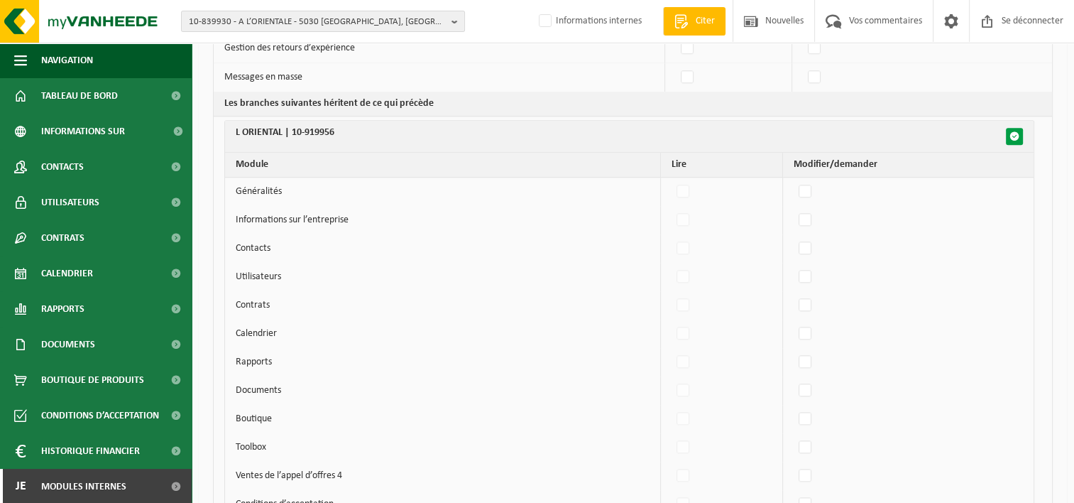
checkbox input "false"
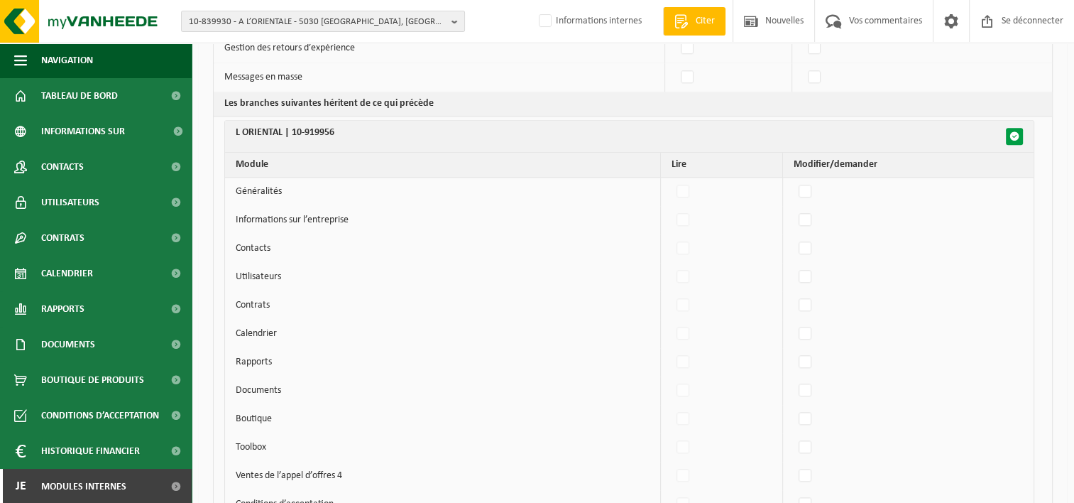
checkbox input "false"
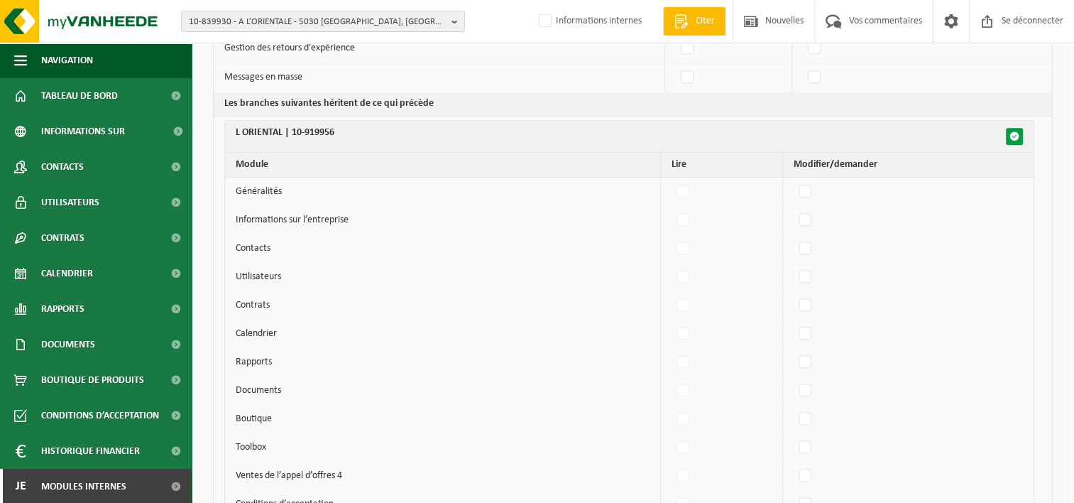
checkbox input "false"
click at [1013, 131] on span "button" at bounding box center [1014, 136] width 10 height 10
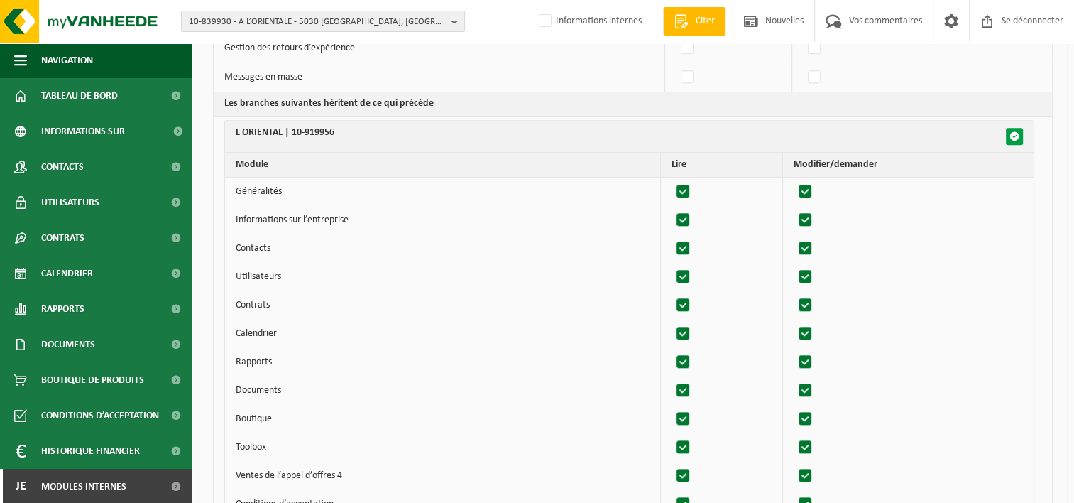
checkbox input "true"
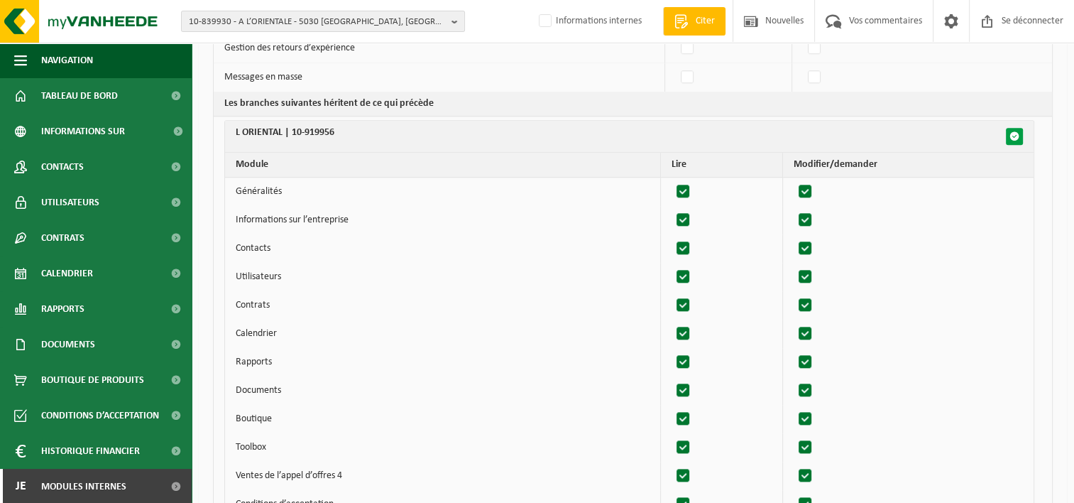
checkbox input "true"
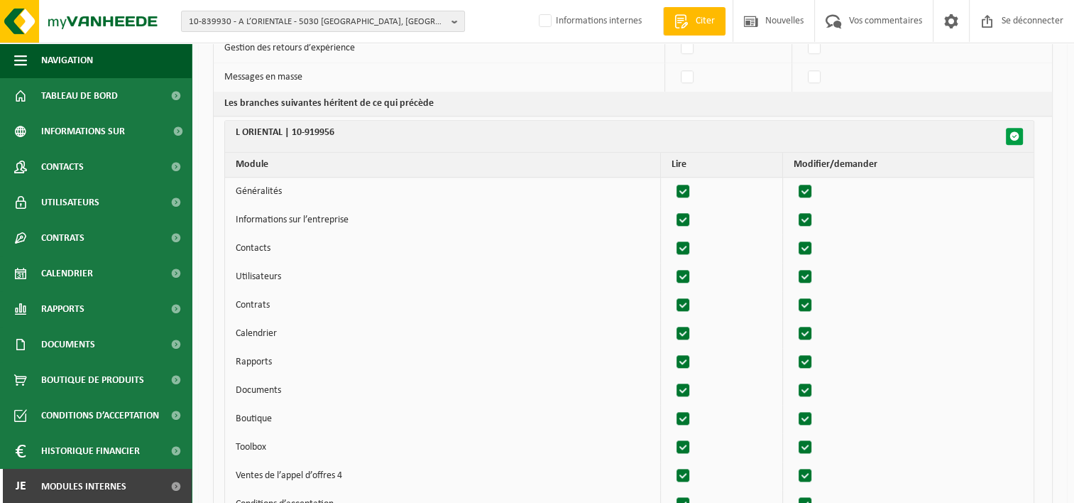
checkbox input "true"
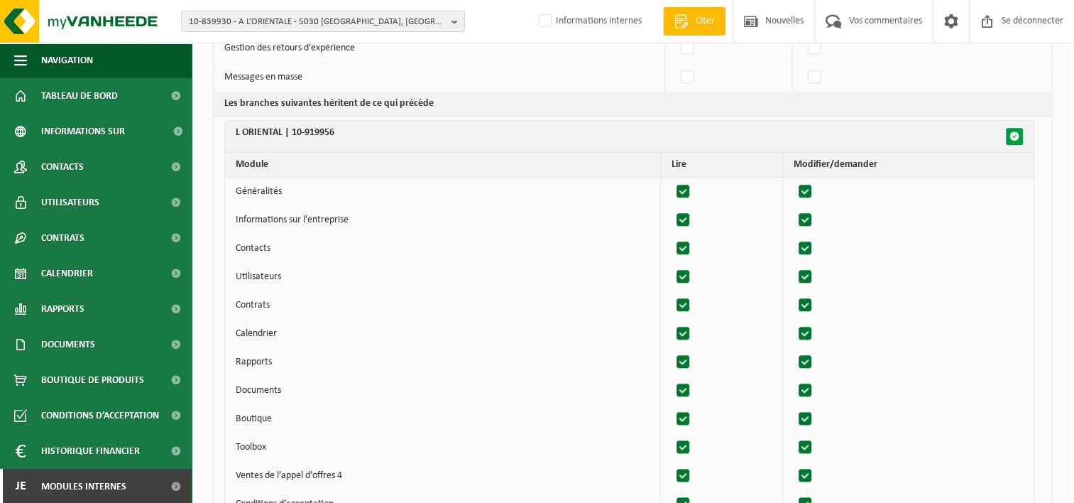
checkbox input "true"
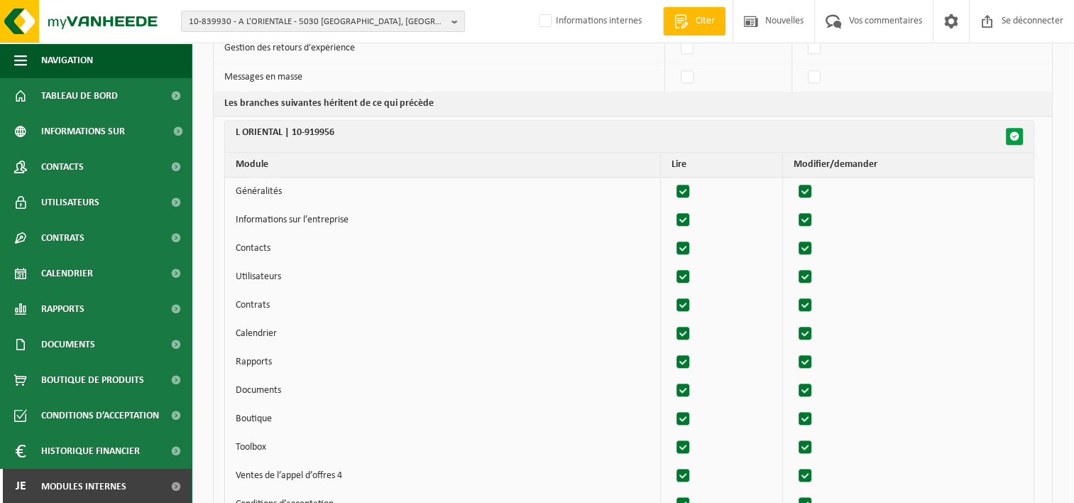
checkbox input "true"
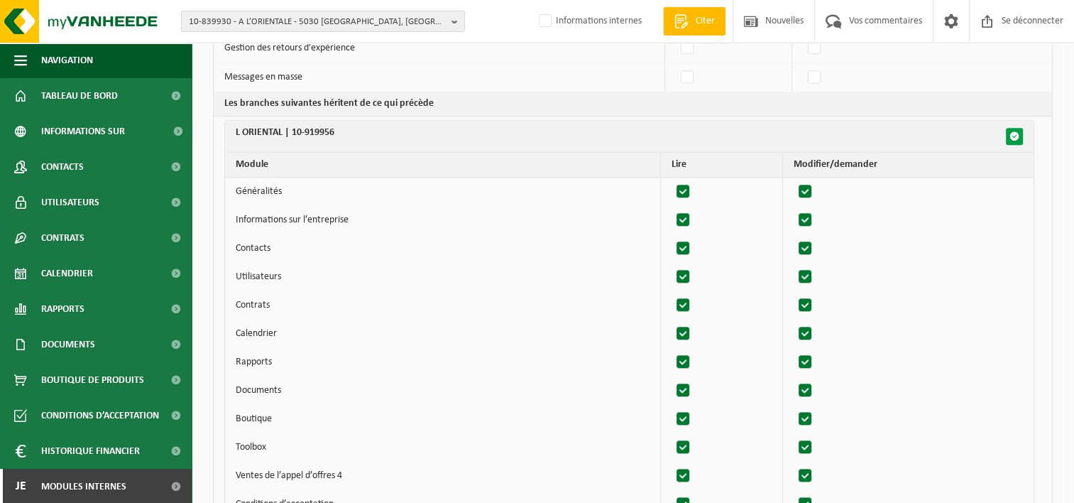
checkbox input "true"
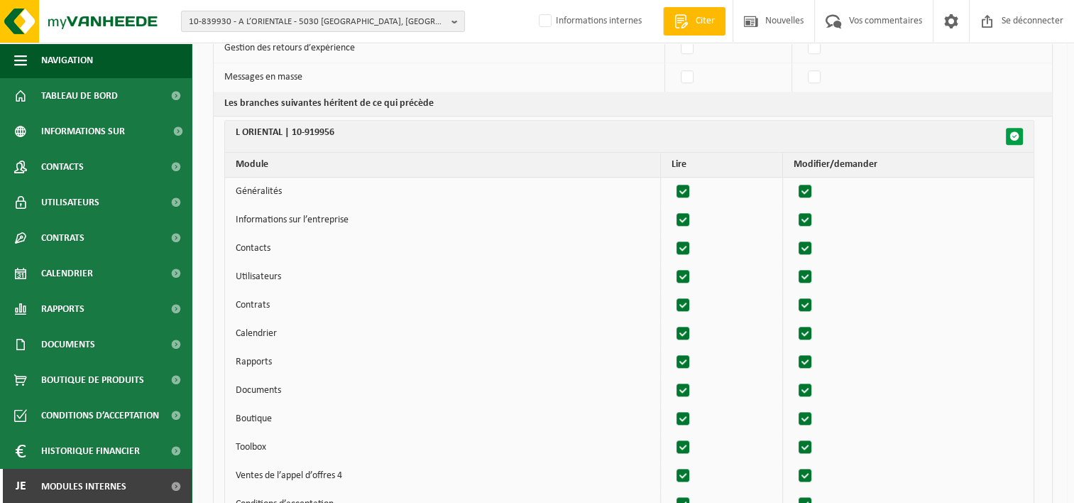
checkbox input "true"
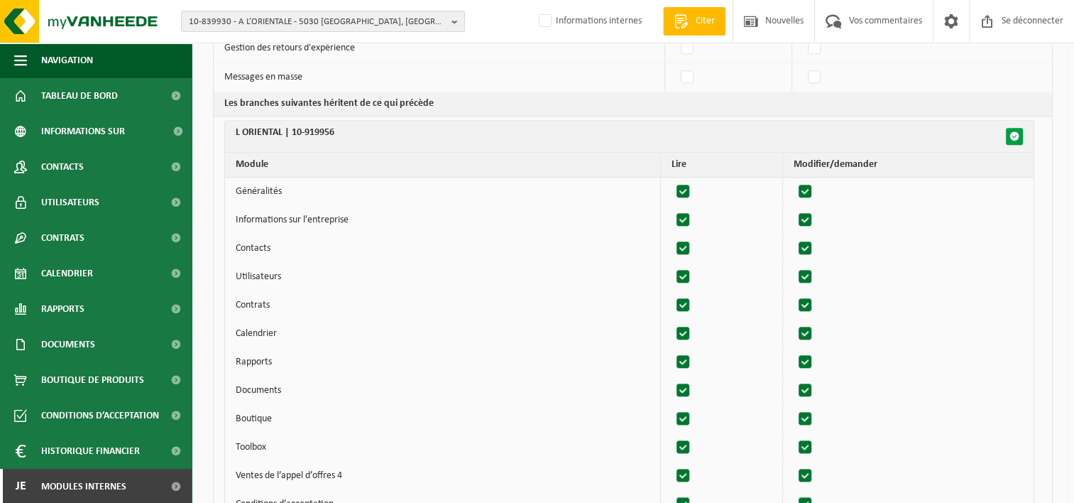
checkbox input "true"
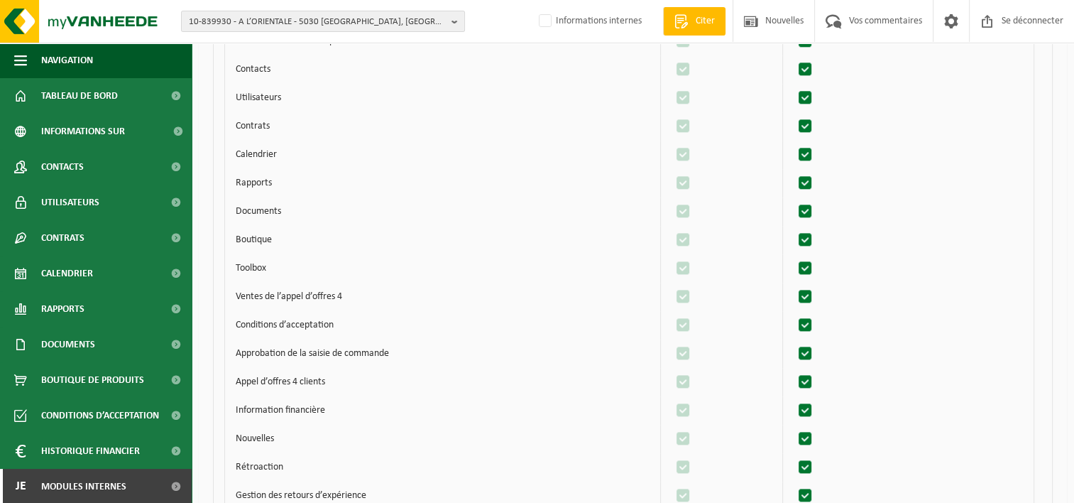
scroll to position [1741, 0]
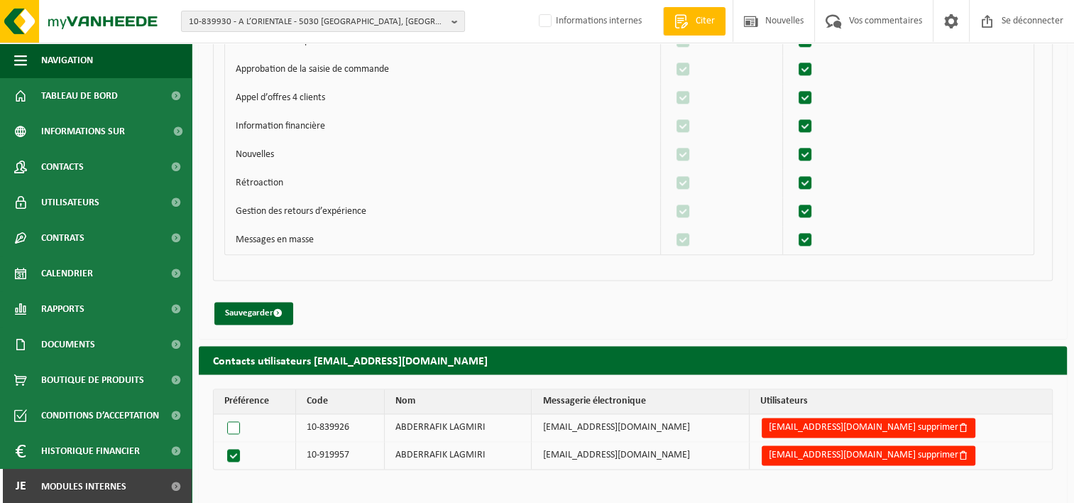
click at [233, 417] on label at bounding box center [236, 427] width 24 height 20
radio input "true"
click at [233, 446] on label at bounding box center [236, 455] width 24 height 20
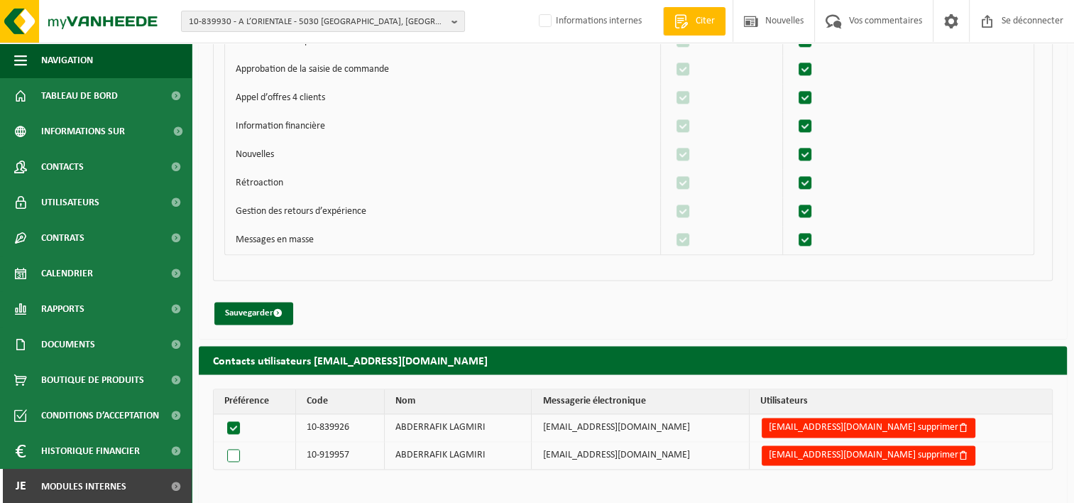
radio input "true"
click at [233, 423] on label at bounding box center [236, 427] width 24 height 20
radio input "true"
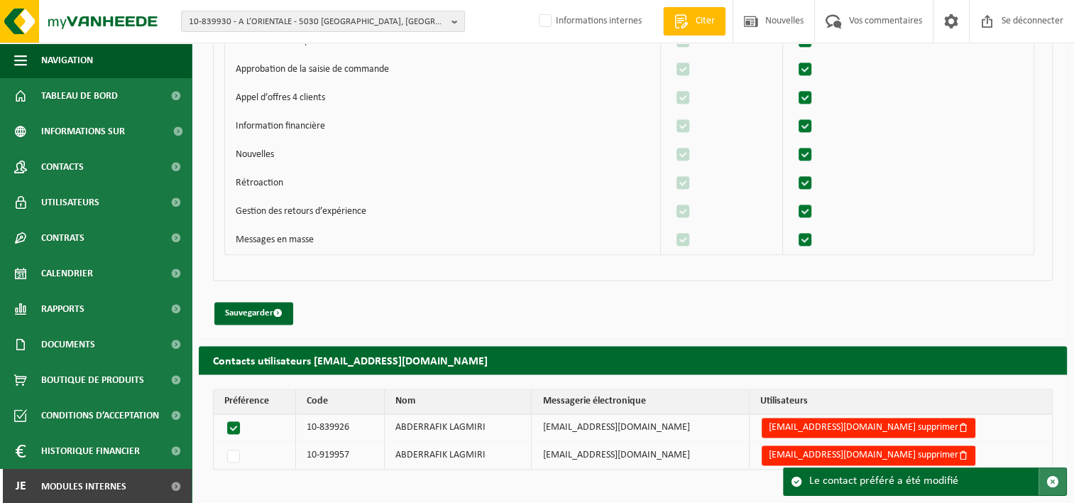
click at [1055, 480] on span "button" at bounding box center [1052, 481] width 13 height 13
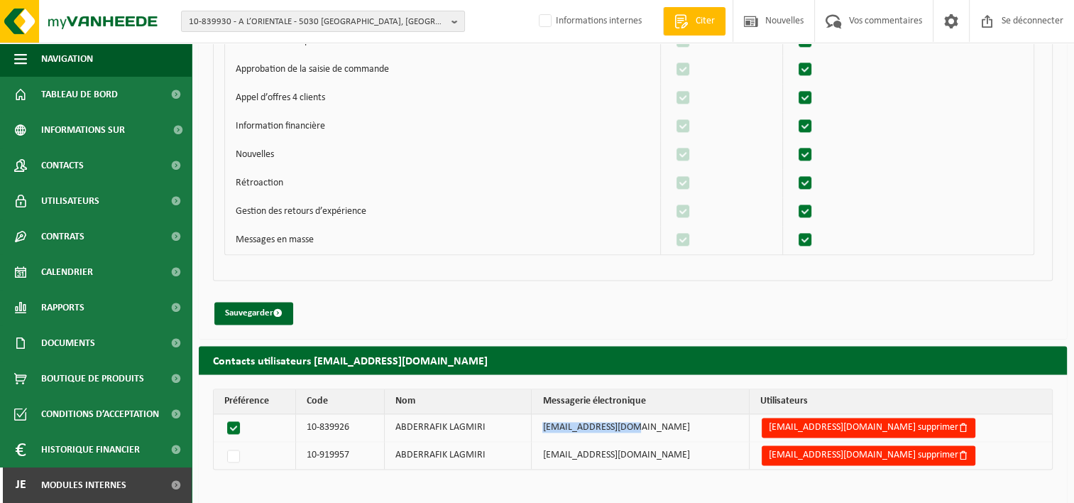
drag, startPoint x: 695, startPoint y: 420, endPoint x: 594, endPoint y: 420, distance: 100.8
click at [594, 420] on td "[EMAIL_ADDRESS][DOMAIN_NAME]" at bounding box center [640, 428] width 217 height 28
copy td "[EMAIL_ADDRESS][DOMAIN_NAME]"
click at [119, 491] on span "Modules internes" at bounding box center [83, 484] width 85 height 35
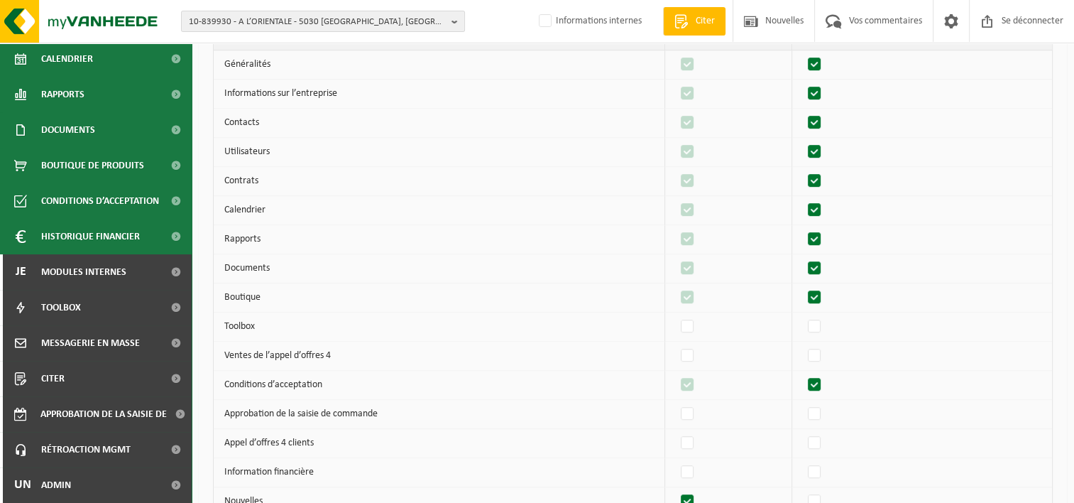
scroll to position [781, 0]
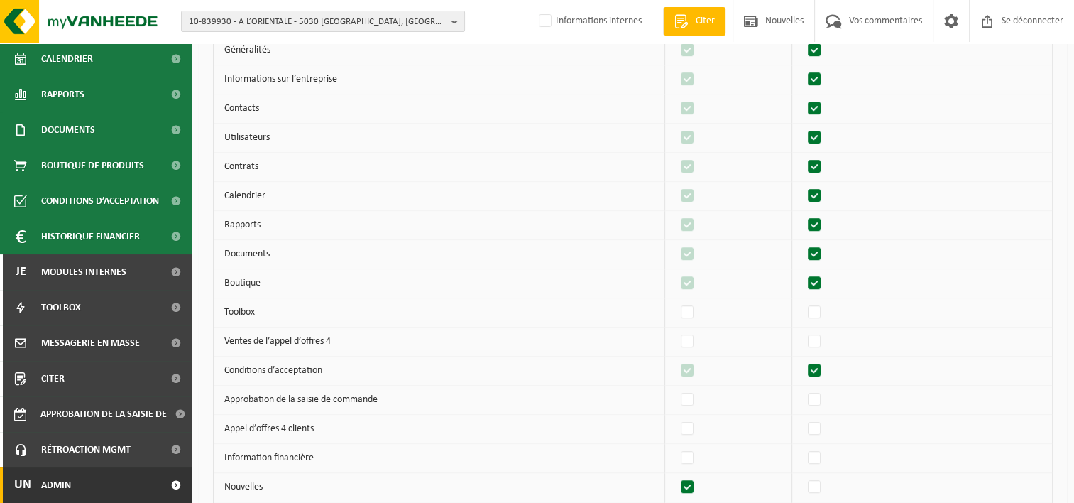
click at [165, 488] on span at bounding box center [176, 484] width 32 height 35
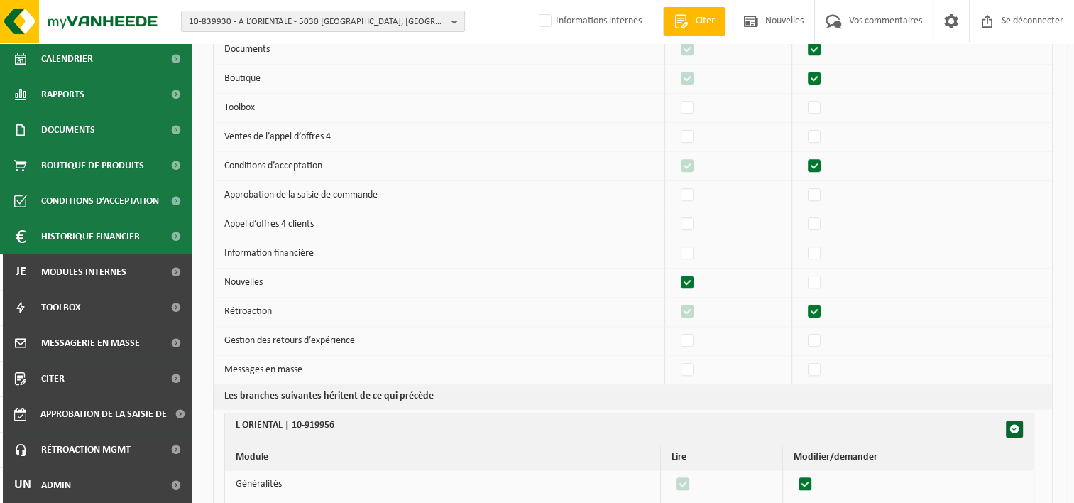
scroll to position [1065, 0]
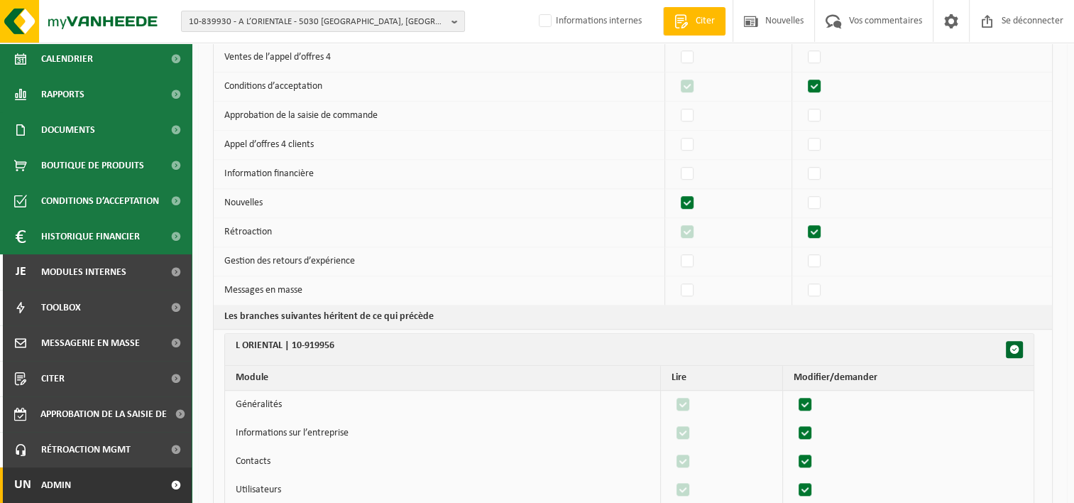
click at [144, 484] on link "Un Admin" at bounding box center [96, 484] width 192 height 35
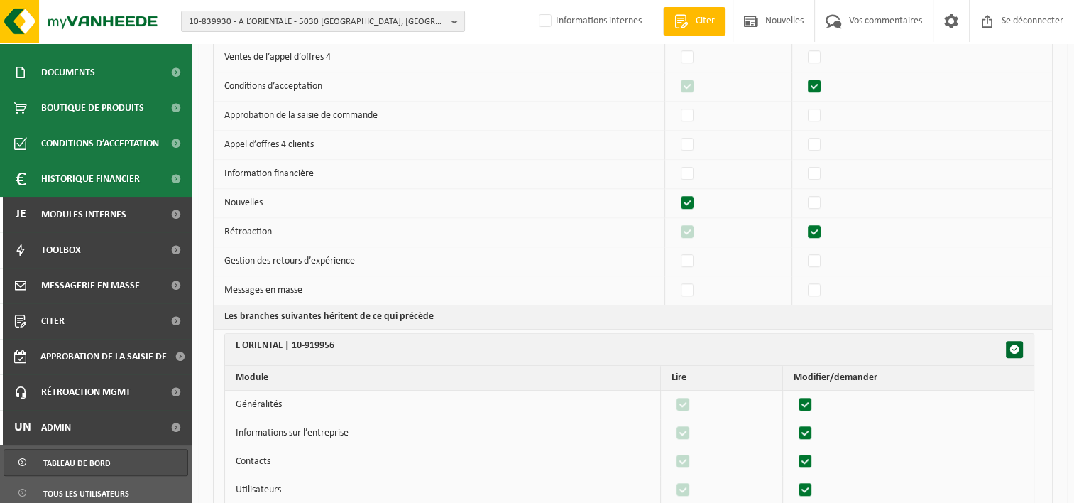
scroll to position [498, 0]
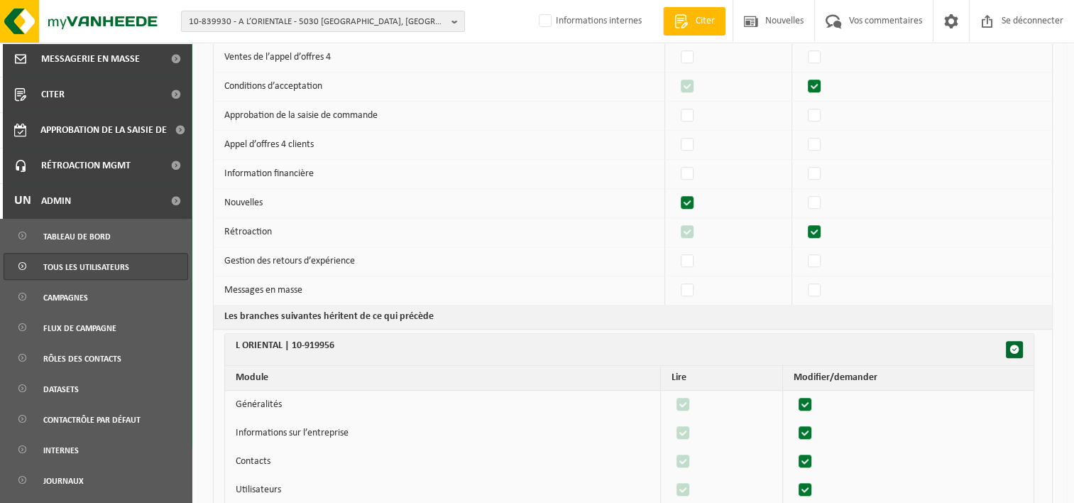
click at [90, 274] on span "Tous les utilisateurs" at bounding box center [86, 266] width 86 height 27
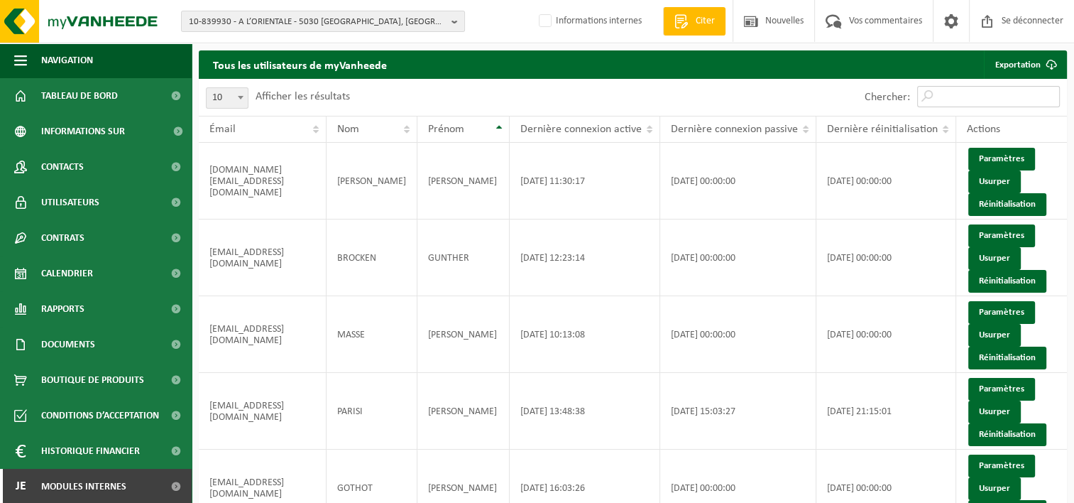
click at [968, 99] on input "Chercher:" at bounding box center [988, 96] width 143 height 21
paste input "[EMAIL_ADDRESS][DOMAIN_NAME]"
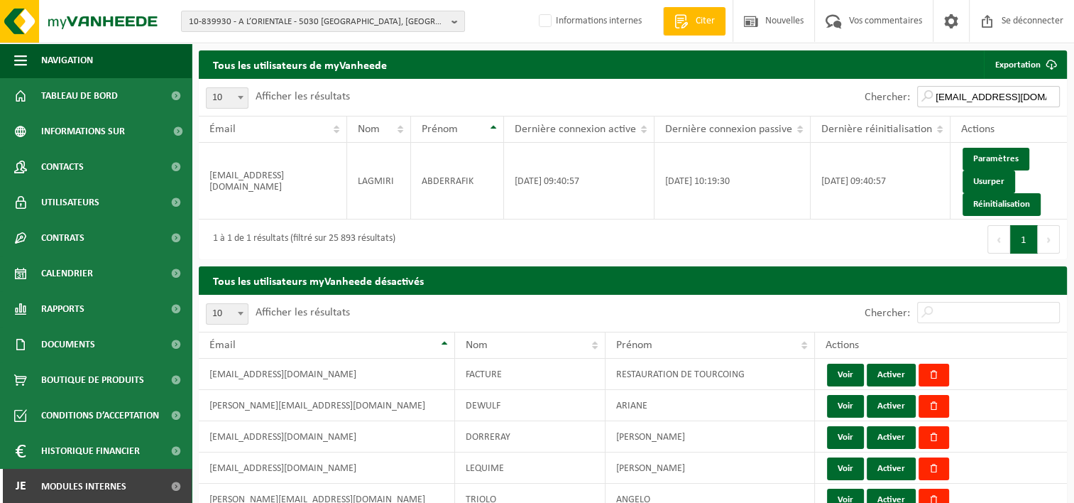
click at [942, 91] on input "[EMAIL_ADDRESS][DOMAIN_NAME]" at bounding box center [988, 96] width 143 height 21
type input "[EMAIL_ADDRESS][DOMAIN_NAME]"
click at [996, 159] on link "Paramètres" at bounding box center [996, 159] width 67 height 23
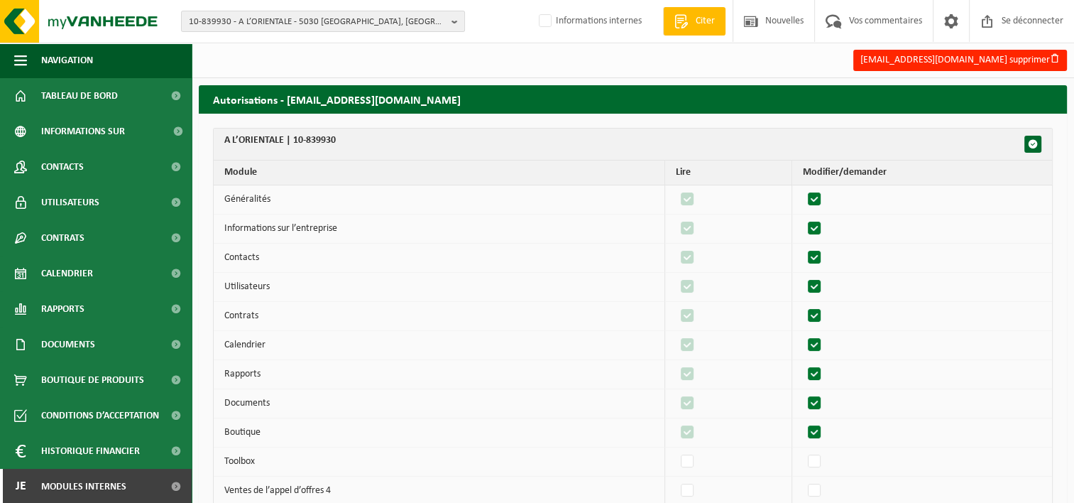
click at [820, 196] on label"] at bounding box center [815, 199] width 20 height 21
click at [803, 189] on input "checkbox" at bounding box center [802, 188] width 1 height 1
click at [818, 196] on label"] at bounding box center [815, 199] width 20 height 21
click at [803, 189] on input "checkbox" at bounding box center [802, 188] width 1 height 1
checkbox input "true"
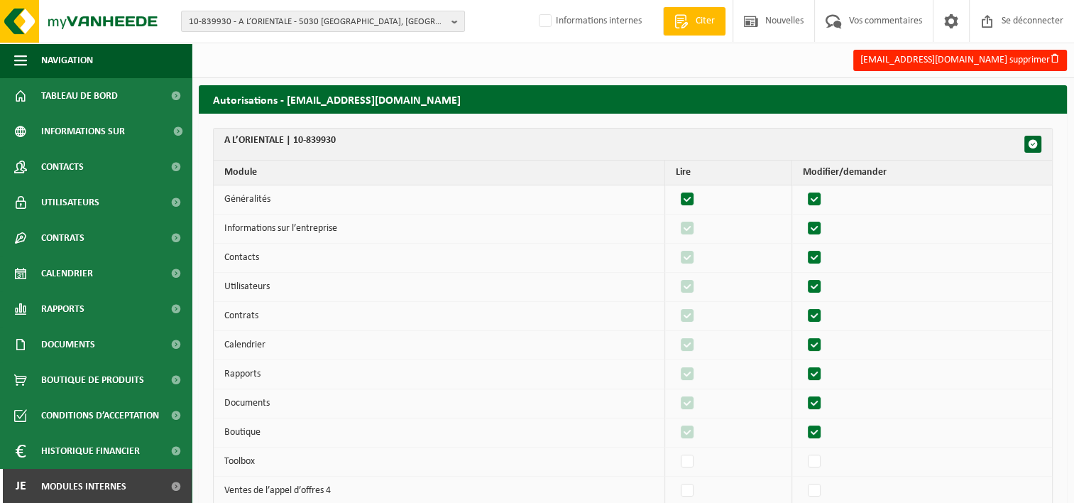
checkbox input "true"
click at [816, 224] on label"] at bounding box center [815, 228] width 20 height 21
click at [803, 218] on input "checkbox" at bounding box center [802, 217] width 1 height 1
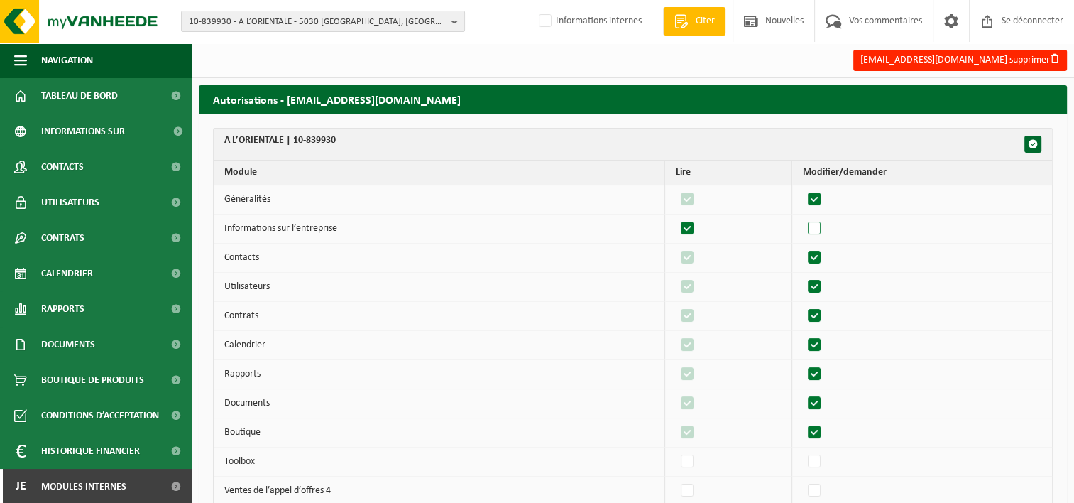
click at [816, 226] on label"] at bounding box center [815, 228] width 20 height 21
click at [803, 218] on input "checkbox" at bounding box center [802, 217] width 1 height 1
checkbox input "true"
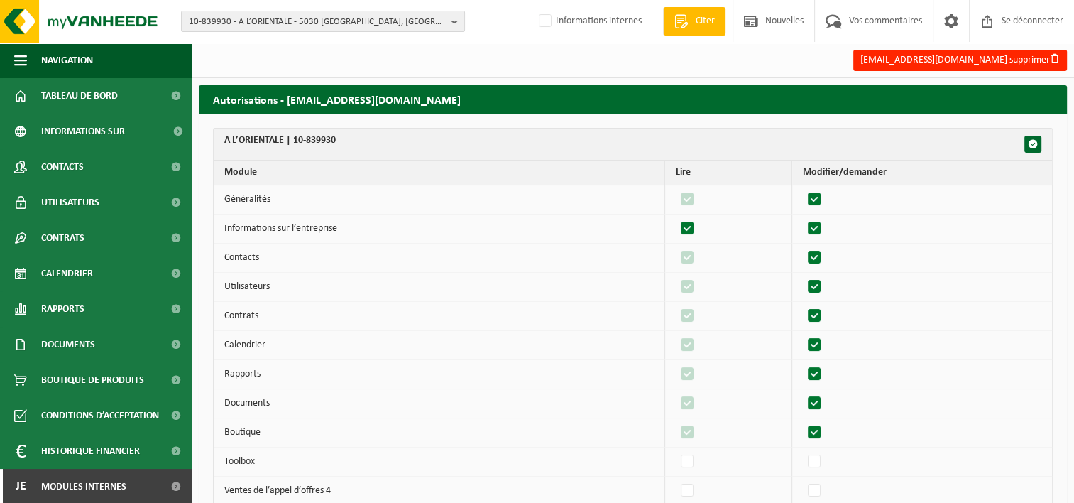
checkbox input "true"
click at [816, 253] on label"] at bounding box center [815, 257] width 20 height 21
click at [803, 247] on input "checkbox" at bounding box center [802, 246] width 1 height 1
click at [816, 253] on label"] at bounding box center [815, 257] width 20 height 21
click at [803, 247] on input "checkbox" at bounding box center [802, 246] width 1 height 1
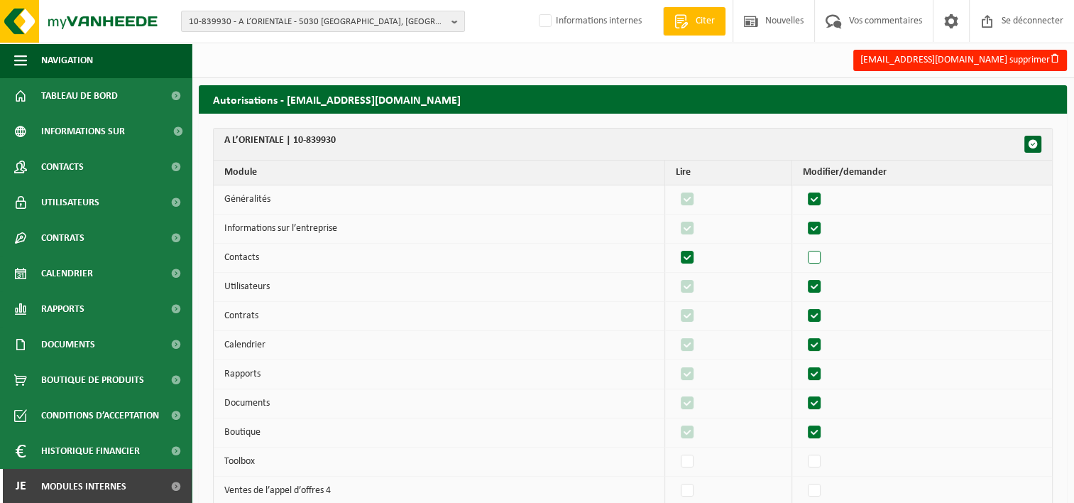
checkbox input "true"
click at [817, 284] on label"] at bounding box center [815, 286] width 20 height 21
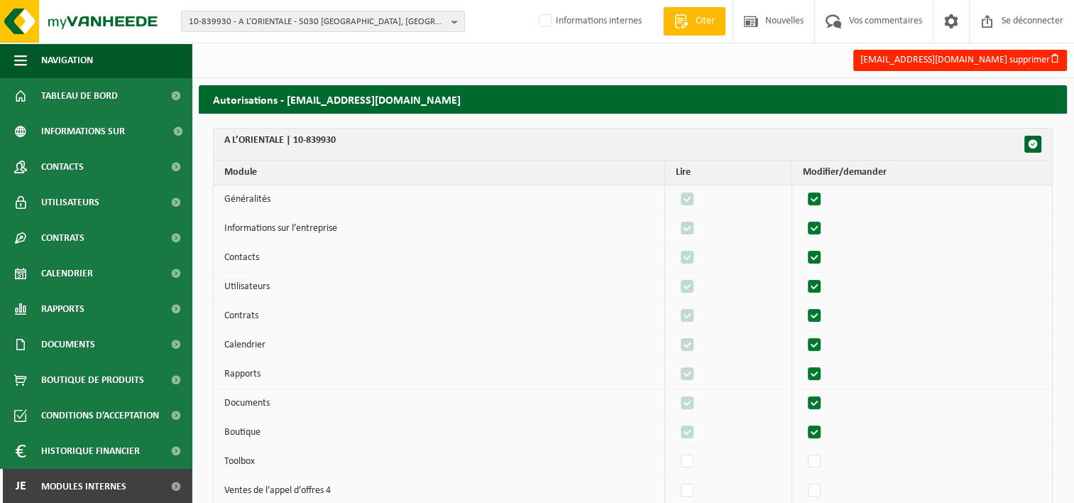
click at [803, 276] on input "checkbox" at bounding box center [802, 275] width 1 height 1
click at [817, 284] on label"] at bounding box center [815, 286] width 20 height 21
click at [803, 276] on input "checkbox" at bounding box center [802, 275] width 1 height 1
checkbox input "true"
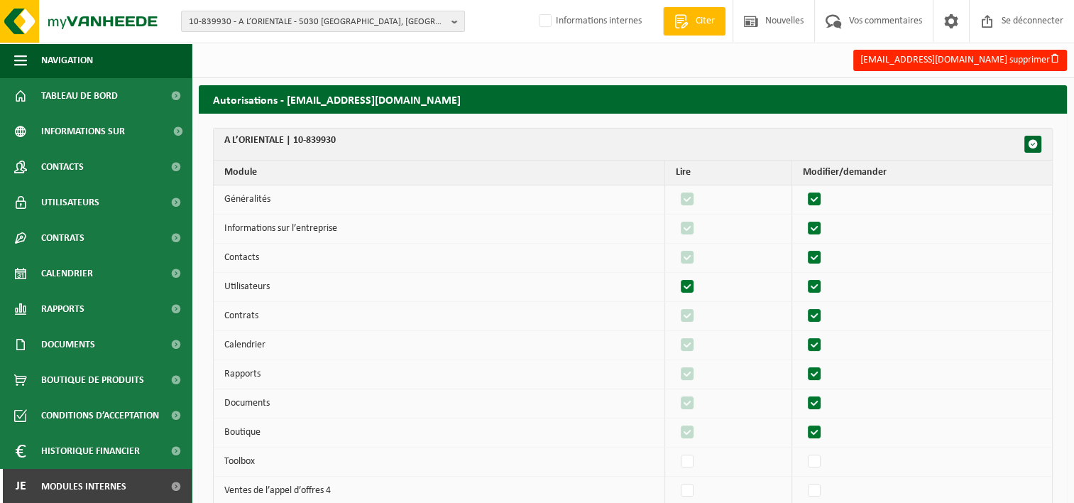
checkbox input "true"
click at [817, 315] on label"] at bounding box center [815, 315] width 20 height 21
click at [803, 305] on input "checkbox" at bounding box center [802, 305] width 1 height 1
click at [817, 315] on label"] at bounding box center [815, 315] width 20 height 21
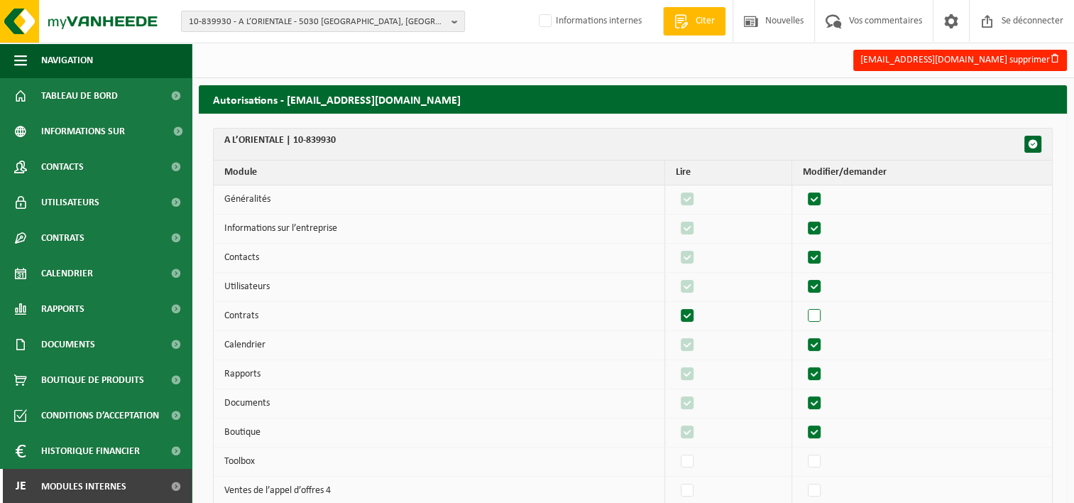
click at [803, 305] on input "checkbox" at bounding box center [802, 305] width 1 height 1
checkbox input "true"
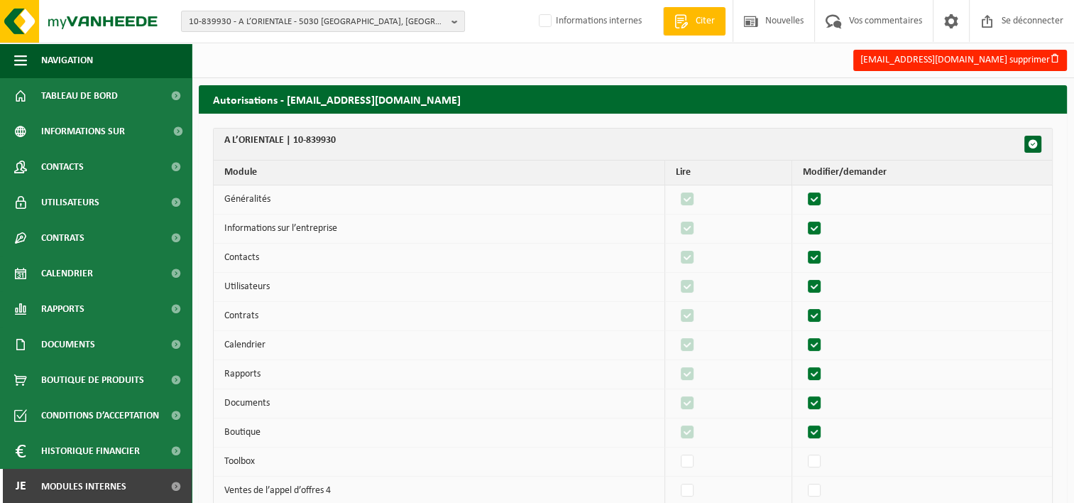
click at [817, 346] on label"] at bounding box center [815, 344] width 20 height 21
click at [803, 334] on input "checkbox" at bounding box center [802, 334] width 1 height 1
click at [817, 346] on label"] at bounding box center [815, 344] width 20 height 21
click at [803, 334] on input "checkbox" at bounding box center [802, 334] width 1 height 1
checkbox input "true"
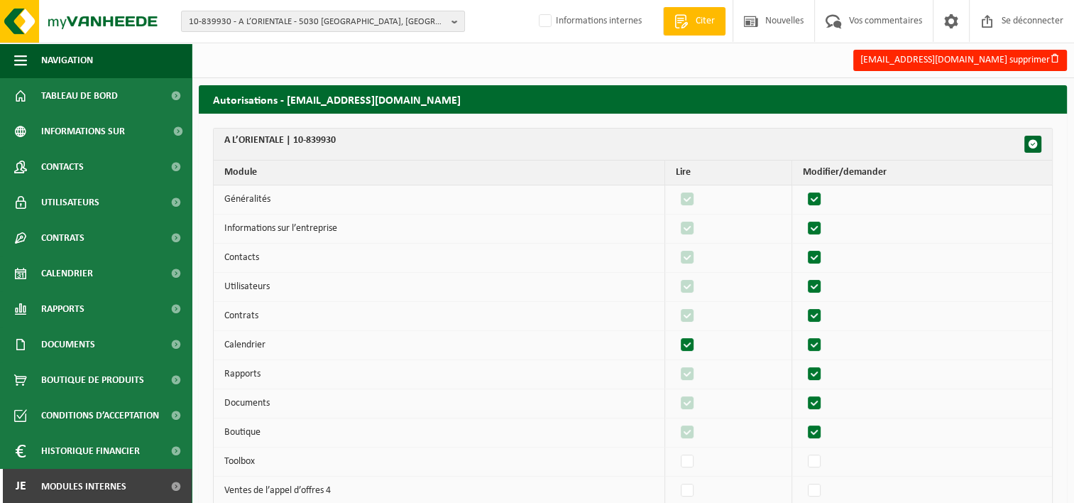
checkbox input "true"
click at [817, 377] on label"] at bounding box center [815, 373] width 20 height 21
click at [803, 363] on input "checkbox" at bounding box center [802, 363] width 1 height 1
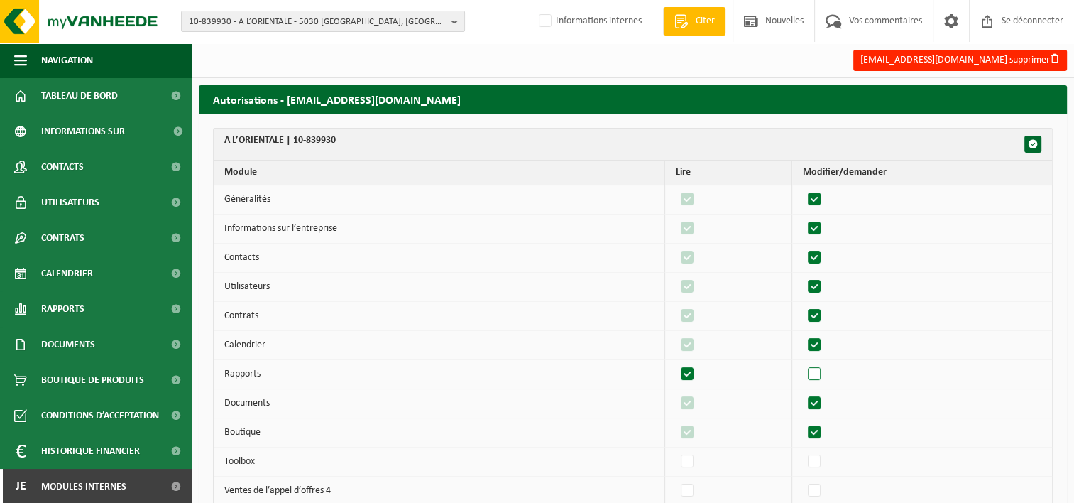
click at [817, 377] on label"] at bounding box center [815, 373] width 20 height 21
click at [803, 363] on input "checkbox" at bounding box center [802, 363] width 1 height 1
checkbox input "true"
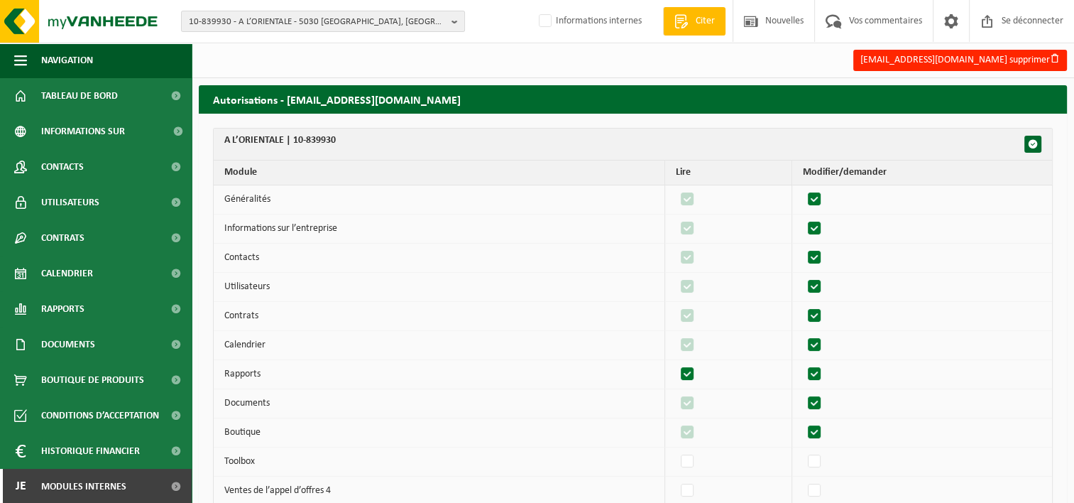
checkbox input "true"
click at [817, 396] on label"] at bounding box center [815, 403] width 20 height 21
click at [803, 393] on input "checkbox" at bounding box center [802, 392] width 1 height 1
click at [817, 396] on label"] at bounding box center [815, 403] width 20 height 21
click at [803, 393] on input "checkbox" at bounding box center [802, 392] width 1 height 1
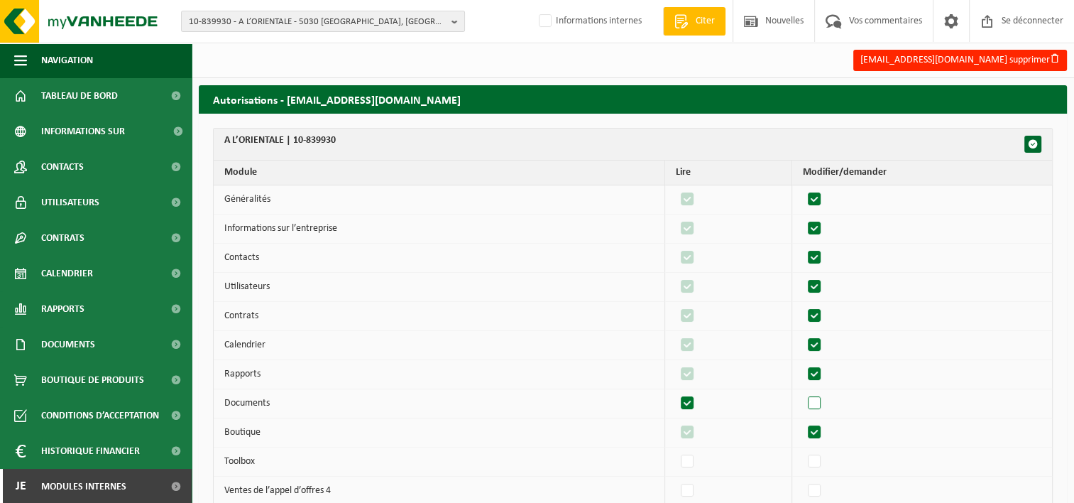
checkbox input "true"
click at [823, 428] on label"] at bounding box center [815, 432] width 20 height 21
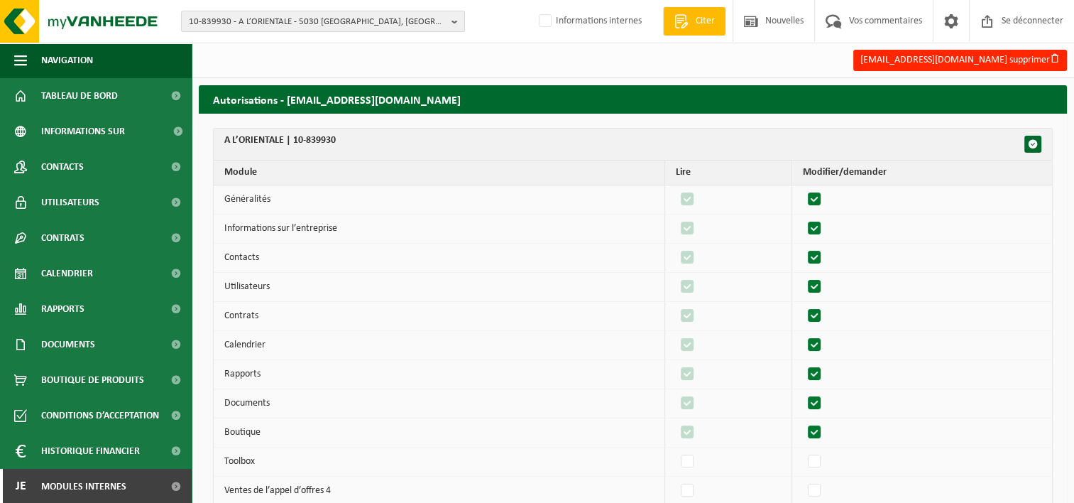
click at [803, 422] on input "checkbox" at bounding box center [802, 421] width 1 height 1
click at [823, 428] on label"] at bounding box center [815, 432] width 20 height 21
click at [803, 422] on input "checkbox" at bounding box center [802, 421] width 1 height 1
checkbox input "true"
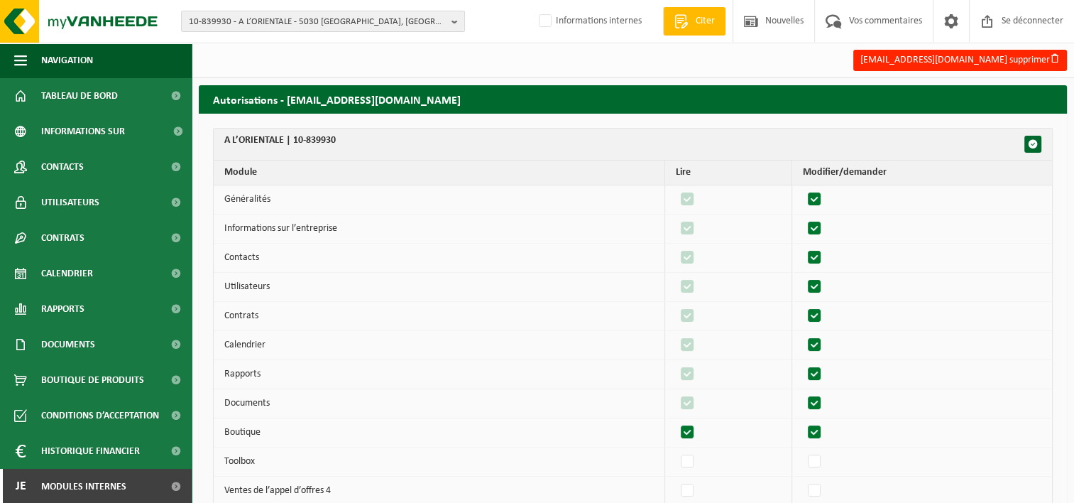
checkbox input "true"
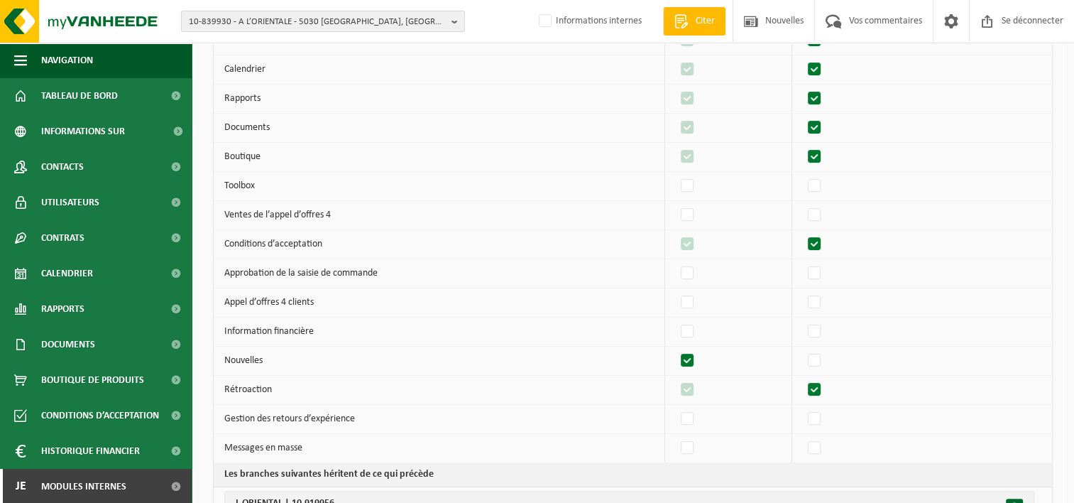
scroll to position [284, 0]
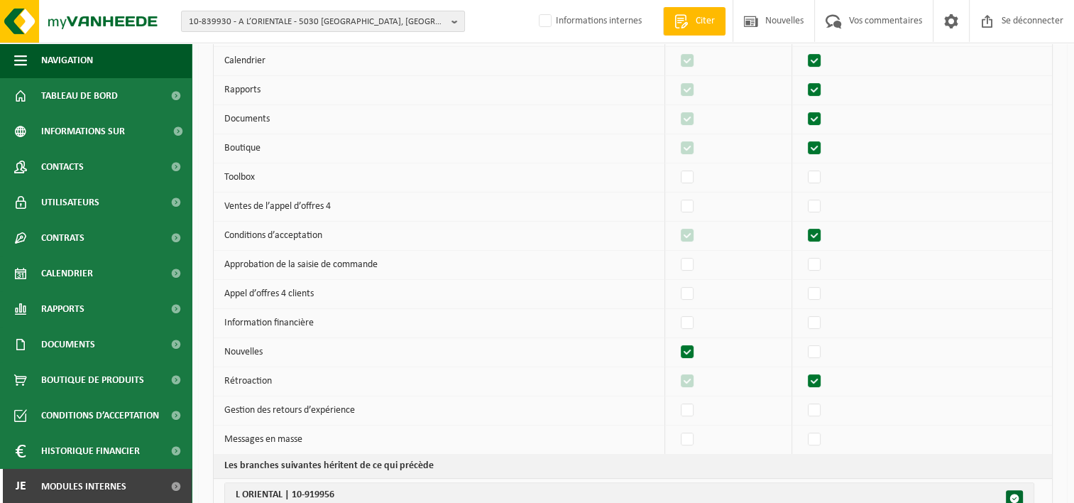
click at [818, 227] on label"] at bounding box center [815, 235] width 20 height 21
click at [803, 225] on input "checkbox" at bounding box center [802, 224] width 1 height 1
click at [818, 227] on label"] at bounding box center [815, 235] width 20 height 21
click at [803, 225] on input "checkbox" at bounding box center [802, 224] width 1 height 1
checkbox input "true"
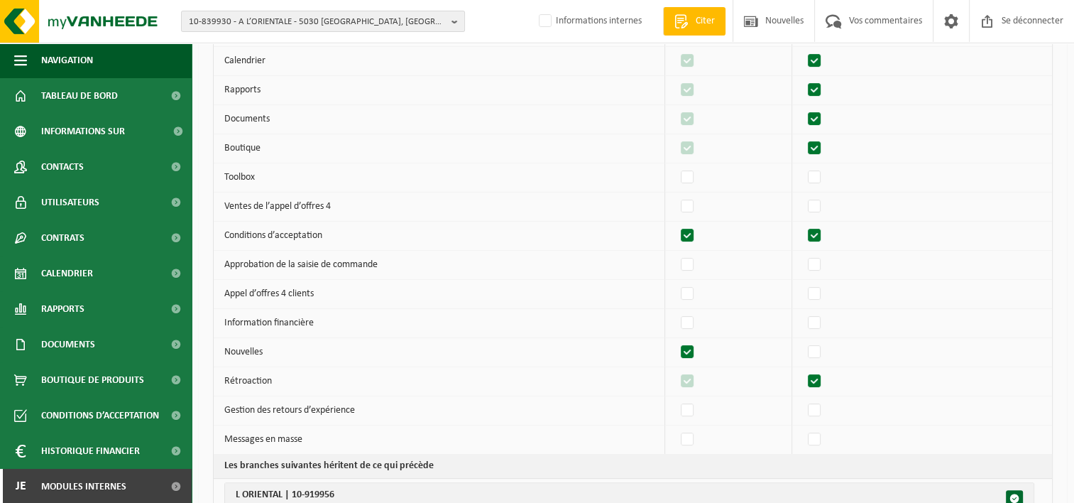
checkbox input "true"
click at [818, 383] on label"] at bounding box center [815, 381] width 20 height 21
click at [803, 371] on input "checkbox" at bounding box center [802, 370] width 1 height 1
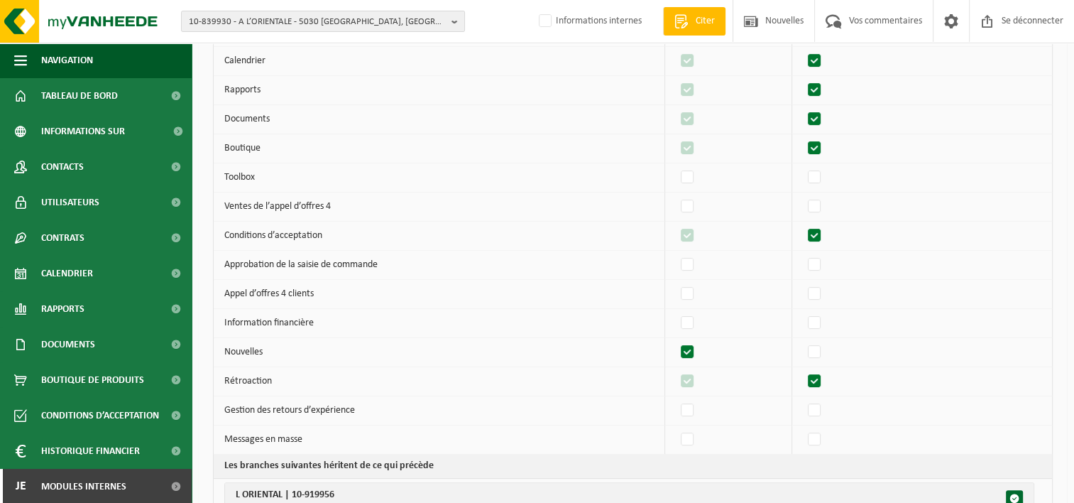
checkbox input "false"
click at [818, 383] on label"] at bounding box center [815, 381] width 20 height 21
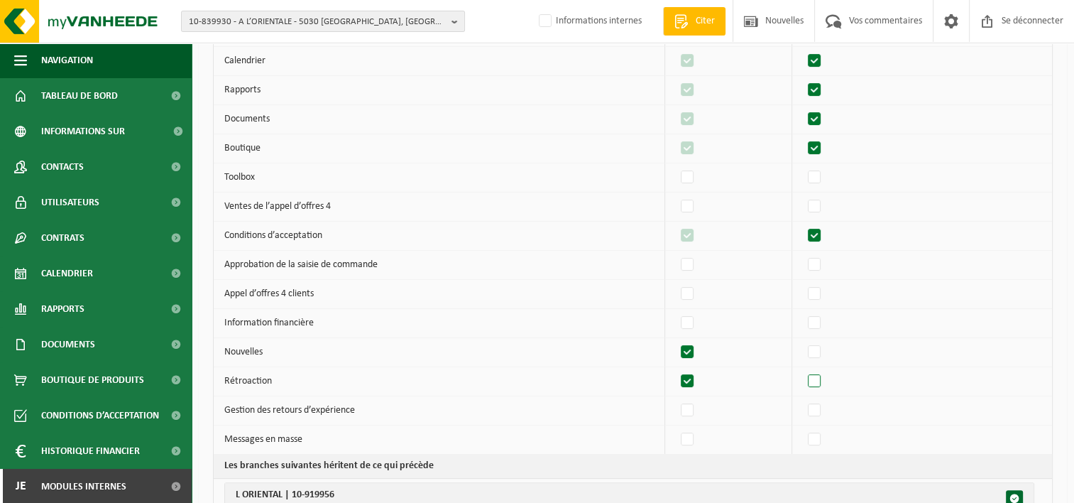
click at [803, 371] on input "checkbox" at bounding box center [802, 370] width 1 height 1
checkbox input "true"
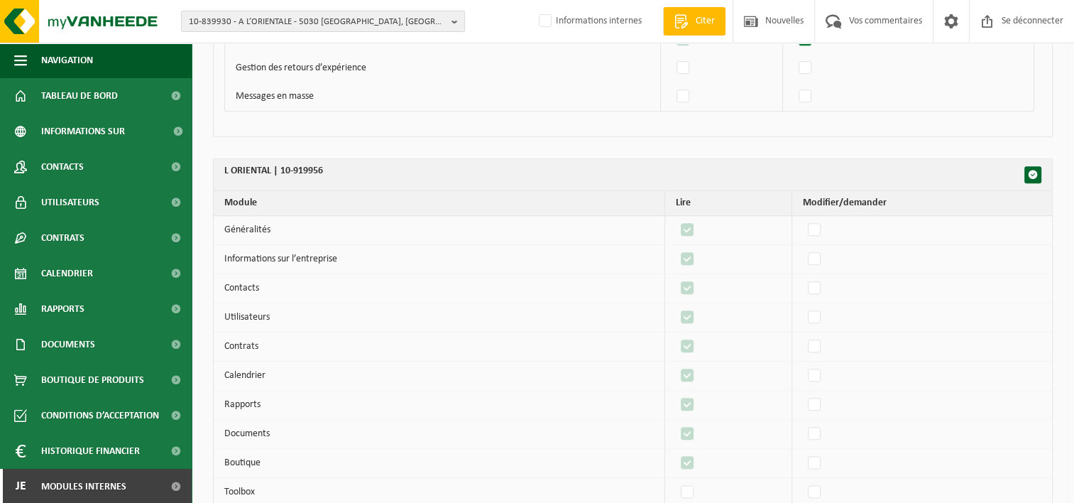
scroll to position [1278, 0]
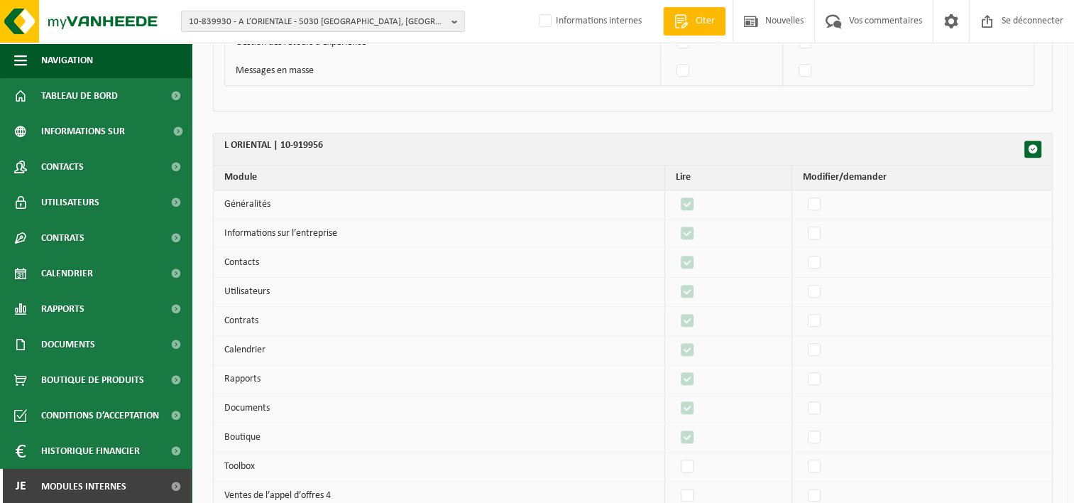
click at [1048, 142] on th "L ORIENTAL | 10-919956" at bounding box center [633, 149] width 838 height 32
click at [1035, 146] on span "button" at bounding box center [1033, 149] width 10 height 10
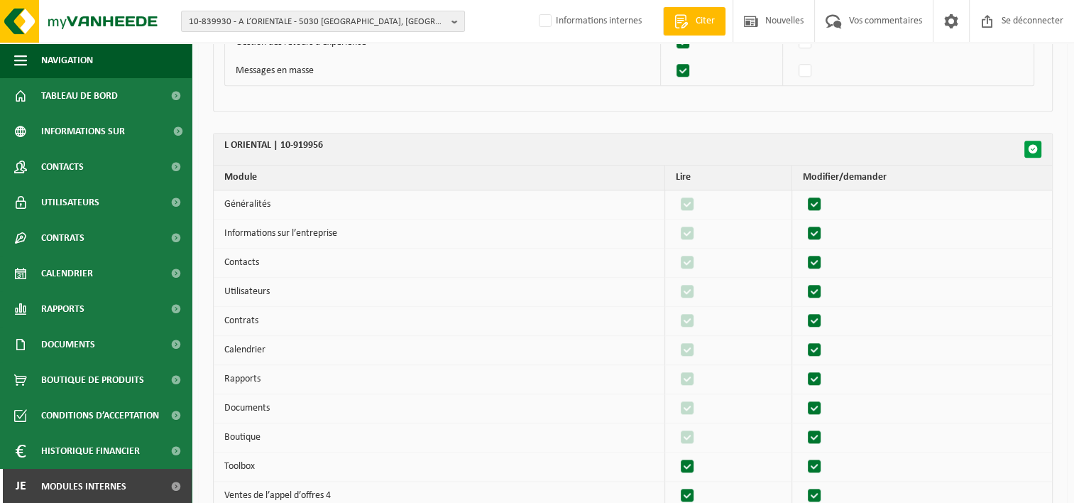
checkbox input "true"
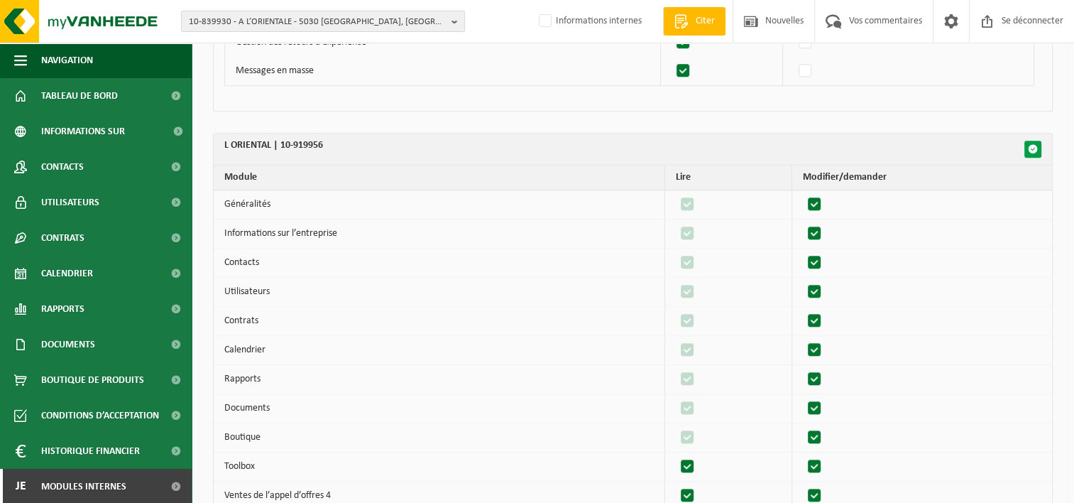
checkbox input "true"
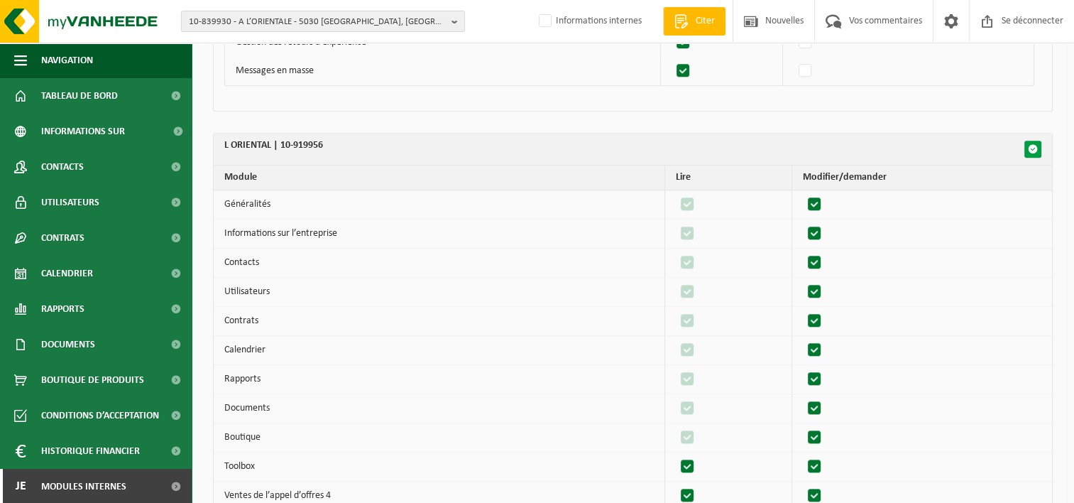
checkbox input "true"
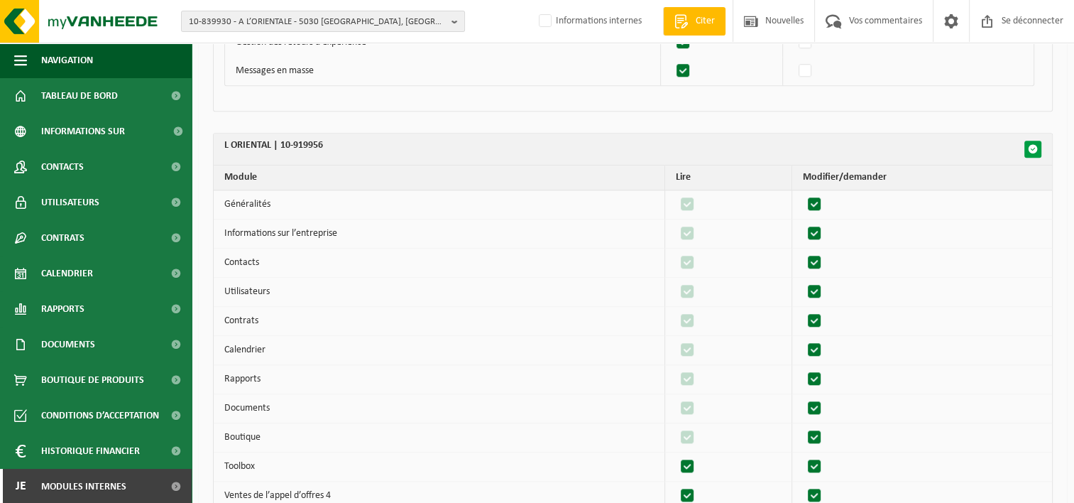
checkbox input "true"
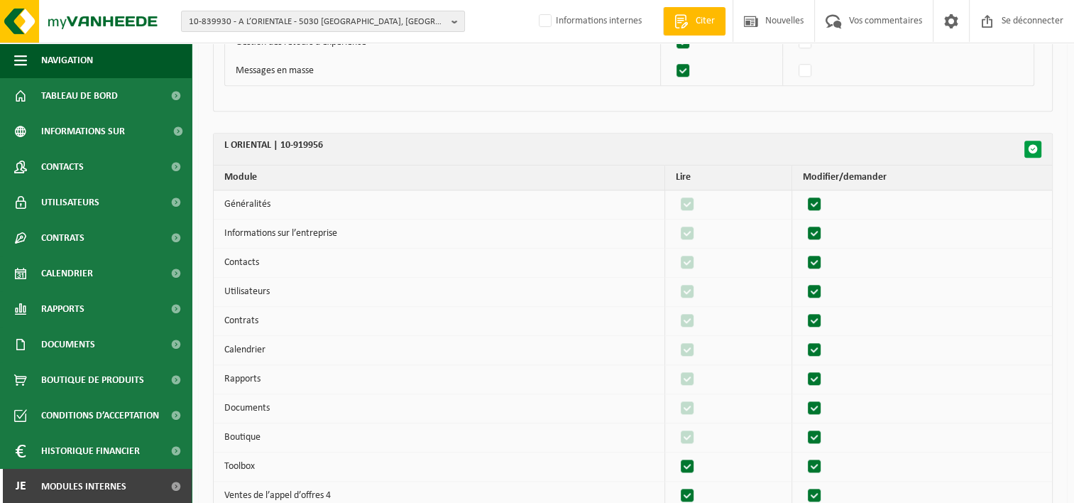
checkbox input "true"
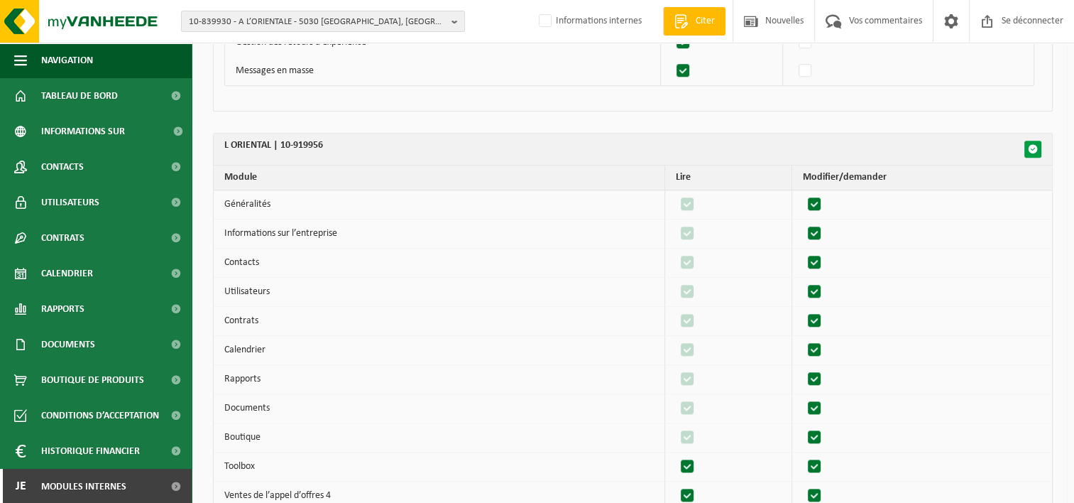
checkbox input "true"
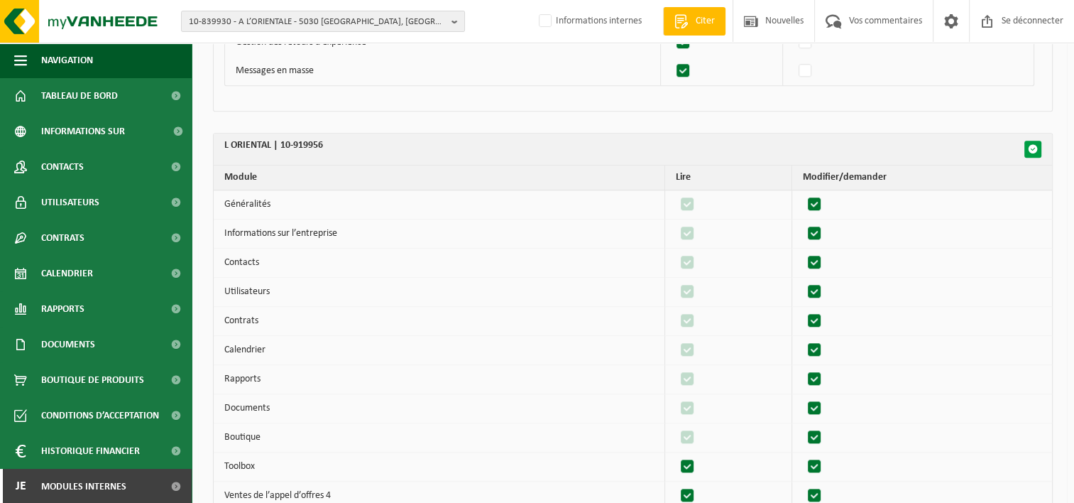
checkbox input "true"
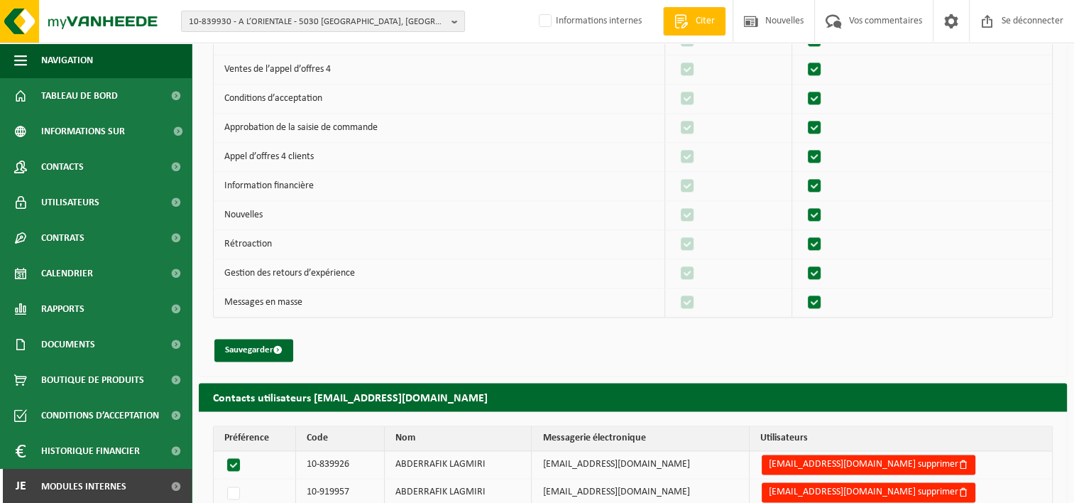
scroll to position [1741, 0]
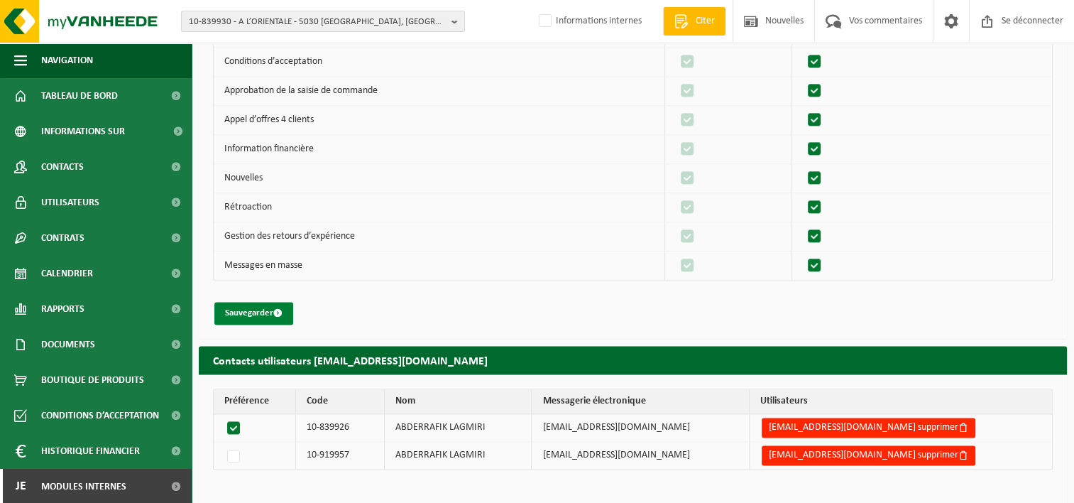
click at [249, 302] on button "Sauvegarder" at bounding box center [253, 313] width 79 height 23
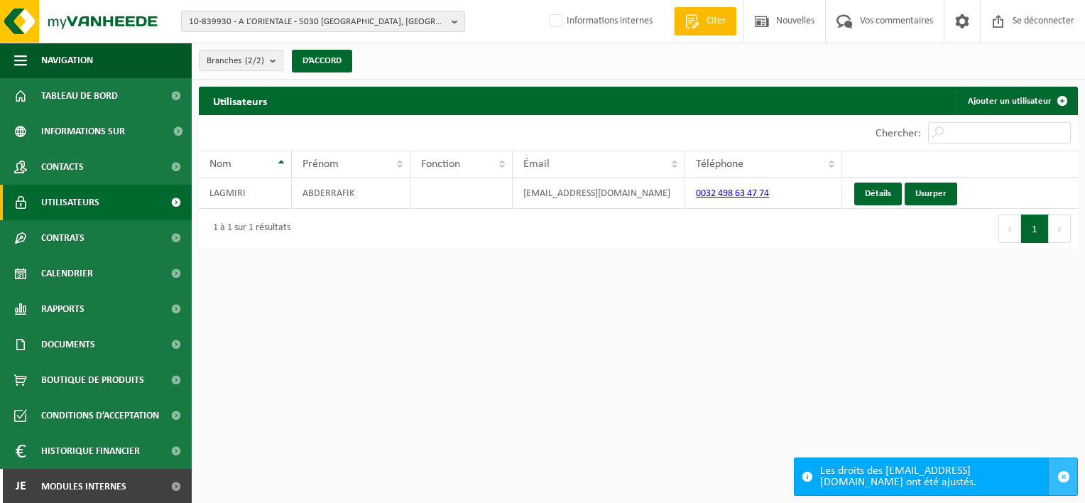
click at [1063, 478] on span "button" at bounding box center [1063, 476] width 13 height 13
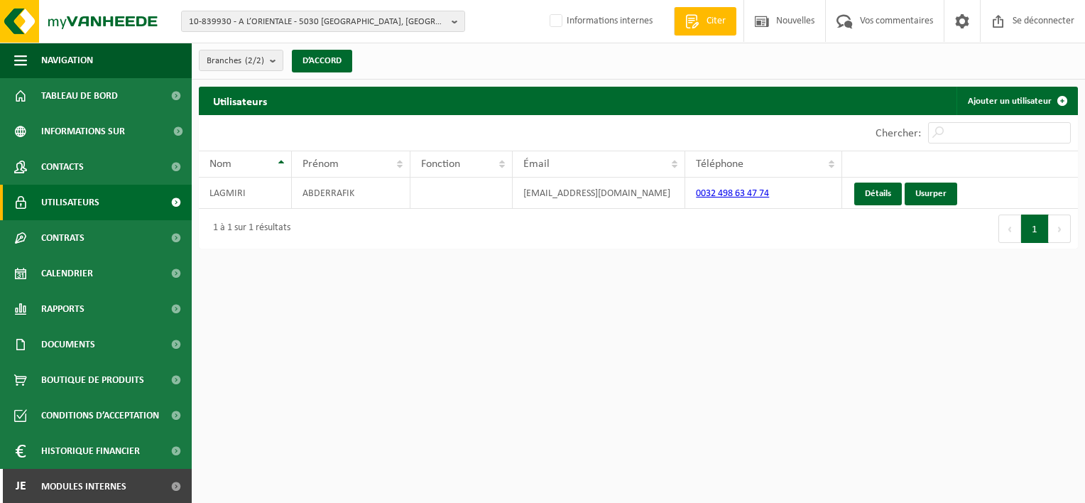
click at [835, 380] on html "10-839930 - A L’ORIENTALE - 5030 GEMBLOUX, PLACE SAINT-GUIBERT 7 10-839930 - A …" at bounding box center [542, 251] width 1085 height 503
click at [429, 321] on html "10-839930 - A L’ORIENTALE - 5030 GEMBLOUX, PLACE SAINT-GUIBERT 7 10-839930 - A …" at bounding box center [542, 251] width 1085 height 503
click at [62, 194] on span "Utilisateurs" at bounding box center [70, 202] width 58 height 35
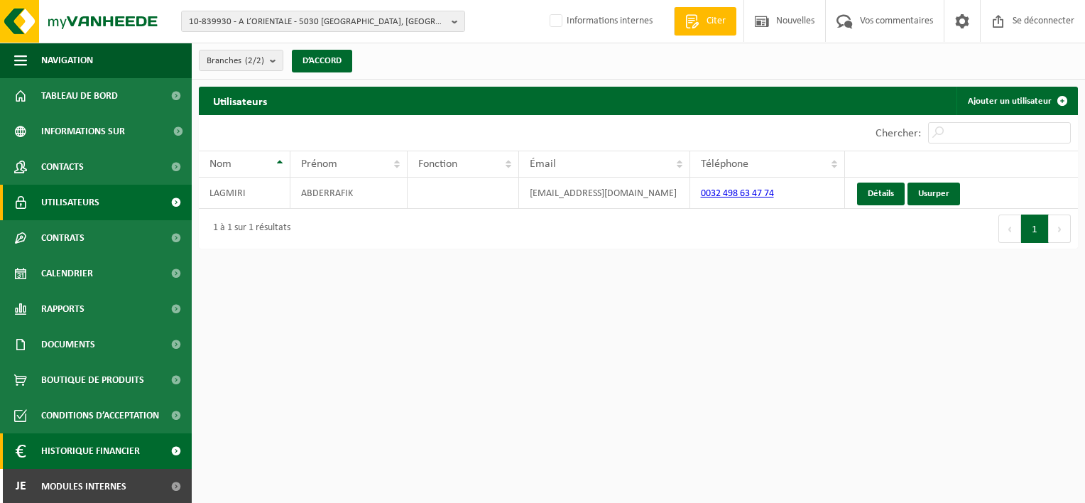
scroll to position [1, 0]
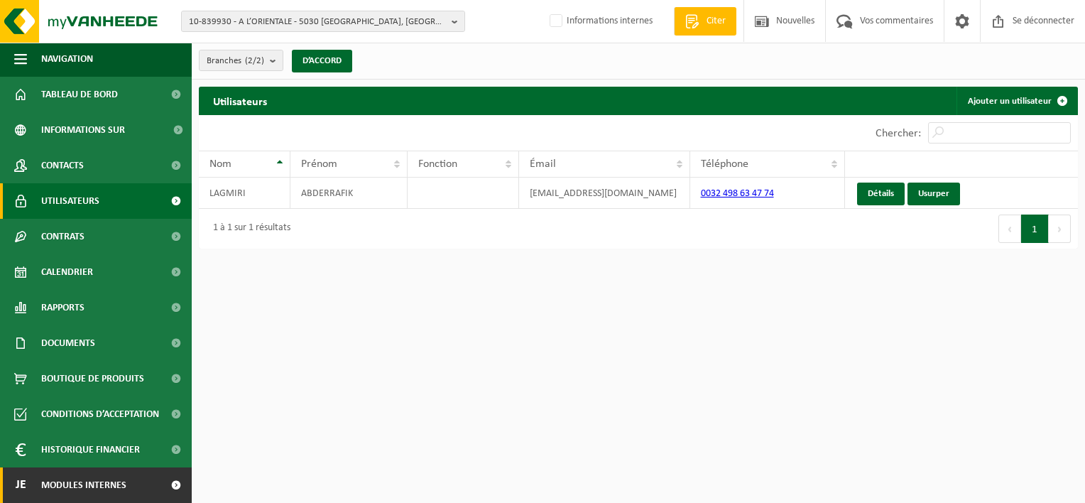
click at [160, 480] on span at bounding box center [176, 484] width 32 height 35
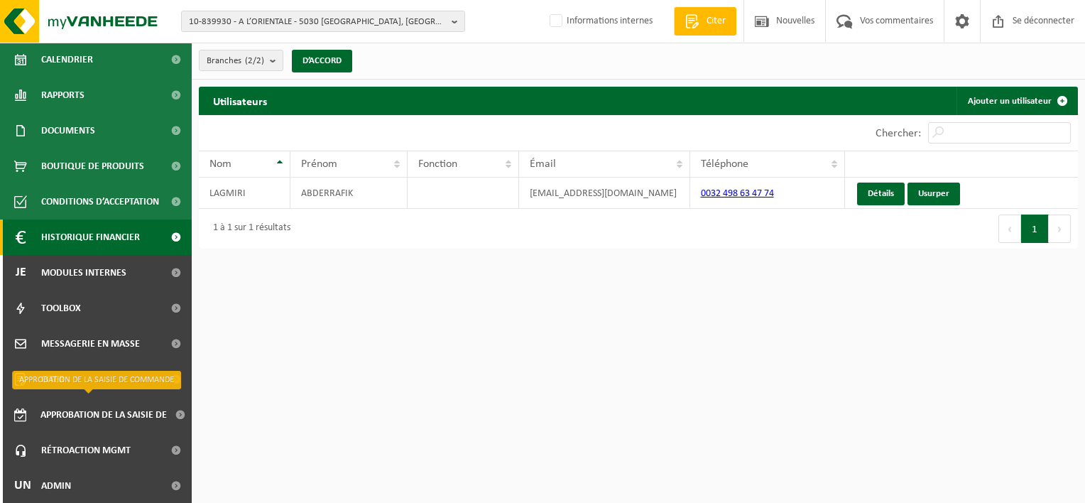
scroll to position [214, 0]
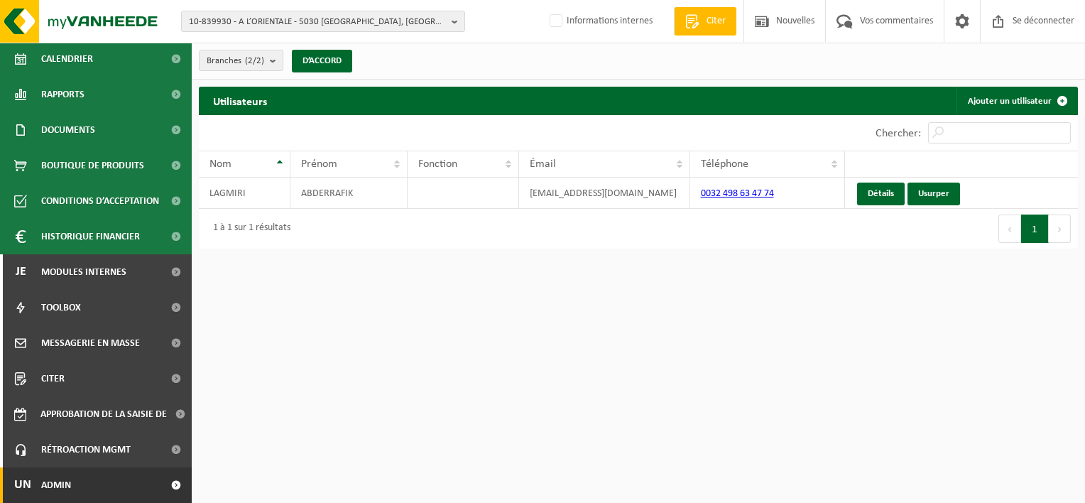
click at [160, 491] on span at bounding box center [176, 484] width 32 height 35
click at [164, 487] on span at bounding box center [176, 484] width 32 height 35
click at [126, 488] on link "Un Admin" at bounding box center [96, 484] width 192 height 35
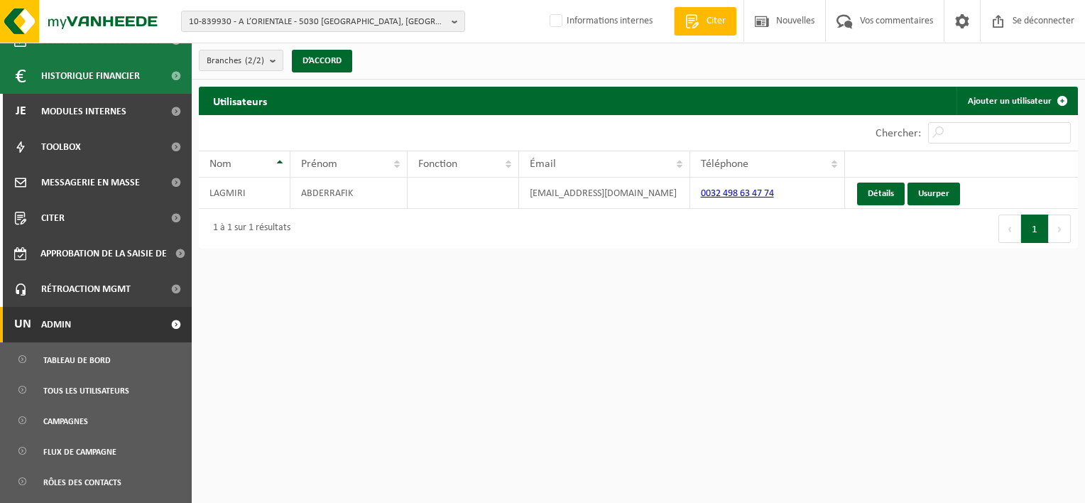
scroll to position [498, 0]
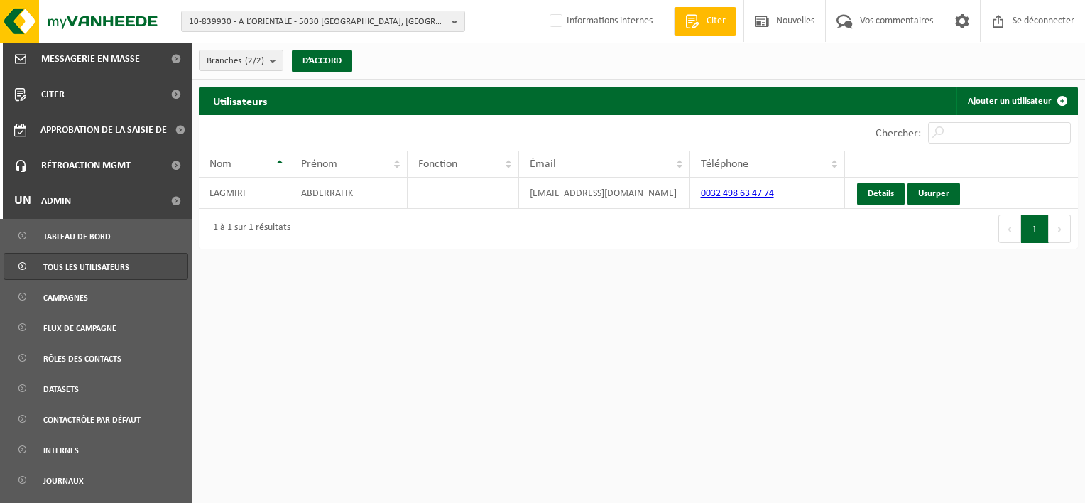
click at [102, 260] on span "Tous les utilisateurs" at bounding box center [86, 266] width 86 height 27
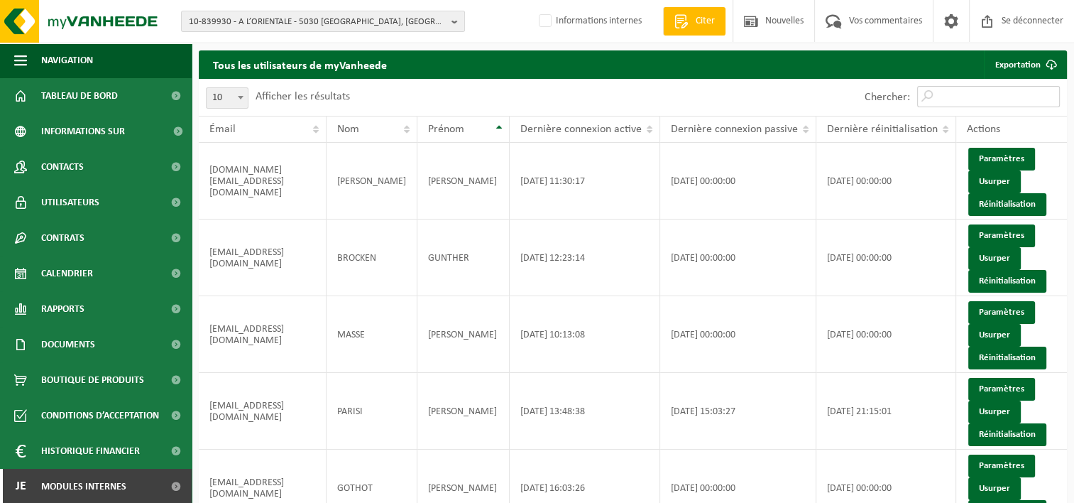
click at [996, 98] on input "Chercher:" at bounding box center [988, 96] width 143 height 21
paste input "[EMAIL_ADDRESS][DOMAIN_NAME]"
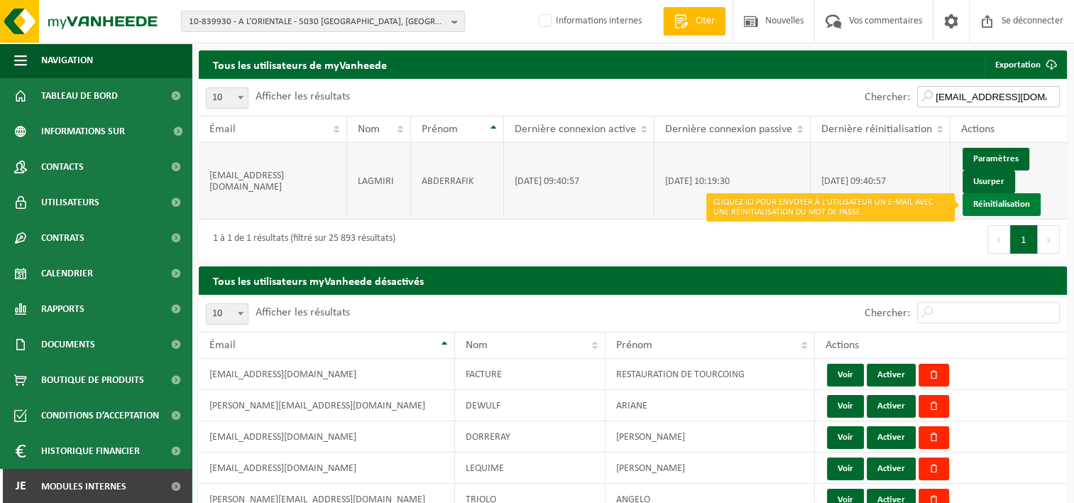
type input "[EMAIL_ADDRESS][DOMAIN_NAME]"
click at [996, 204] on link "Réinitialisation" at bounding box center [1002, 204] width 78 height 23
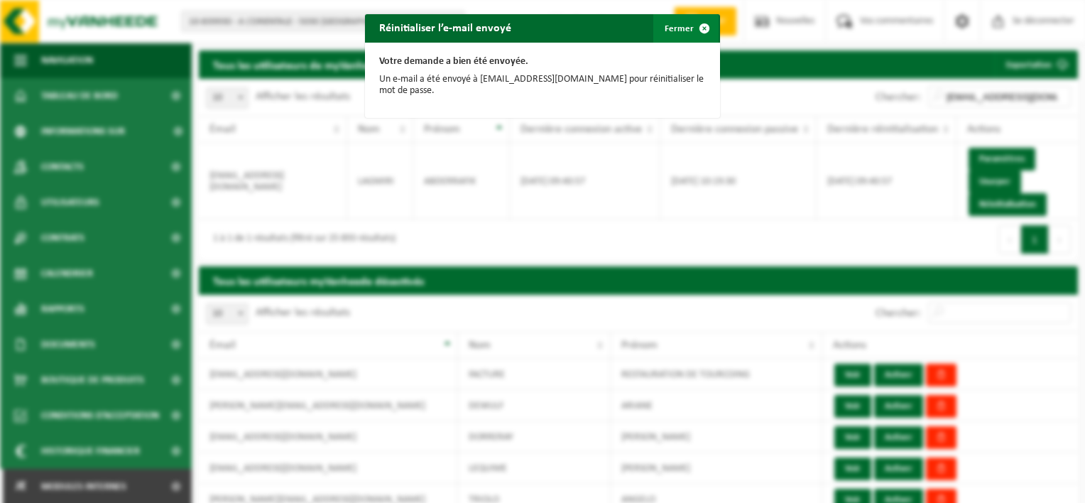
click at [690, 36] on span "button" at bounding box center [704, 28] width 28 height 28
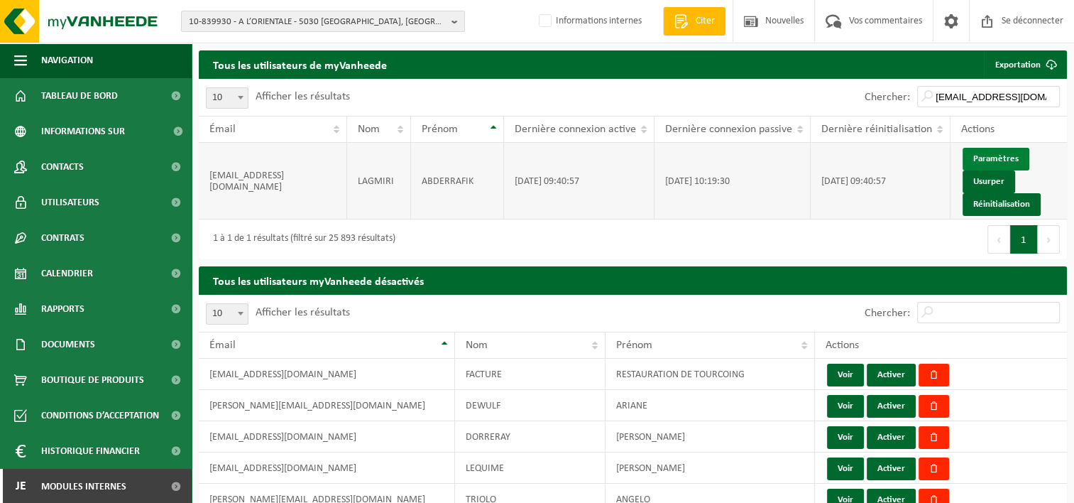
click at [1000, 159] on link "Paramètres" at bounding box center [996, 159] width 67 height 23
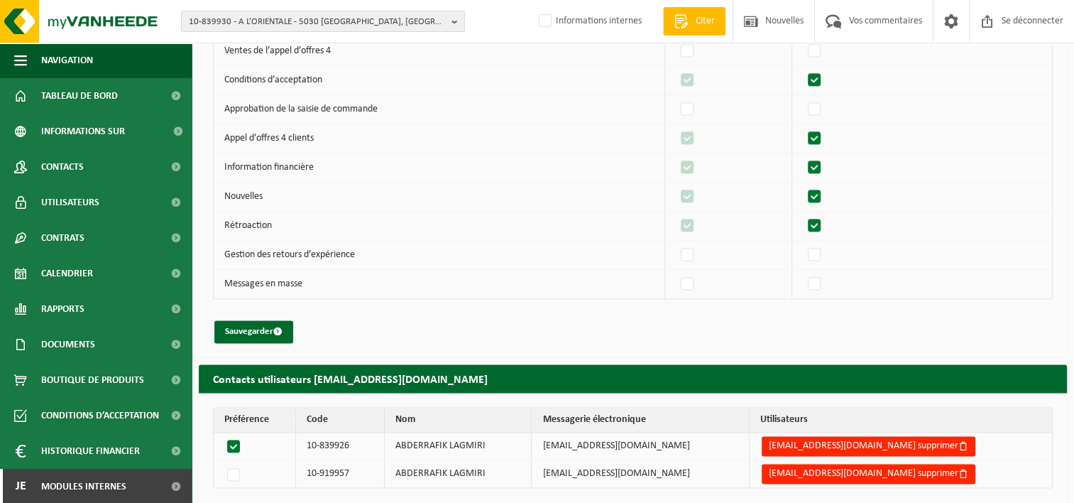
scroll to position [1741, 0]
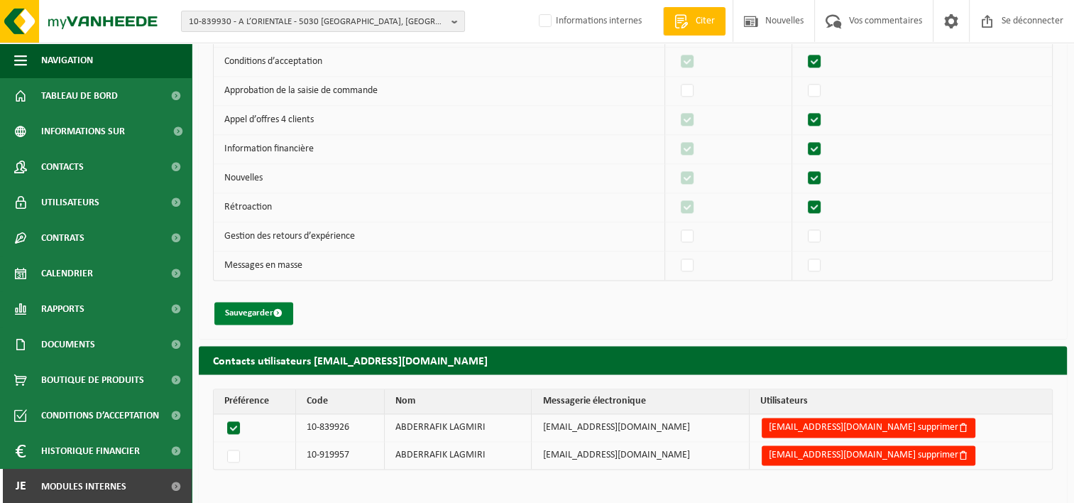
click at [261, 308] on font "Sauvegarder" at bounding box center [249, 312] width 48 height 9
